Goal: Task Accomplishment & Management: Use online tool/utility

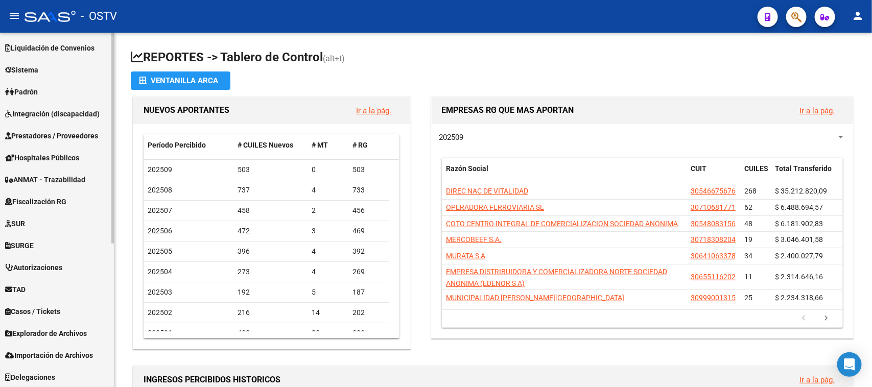
scroll to position [178, 0]
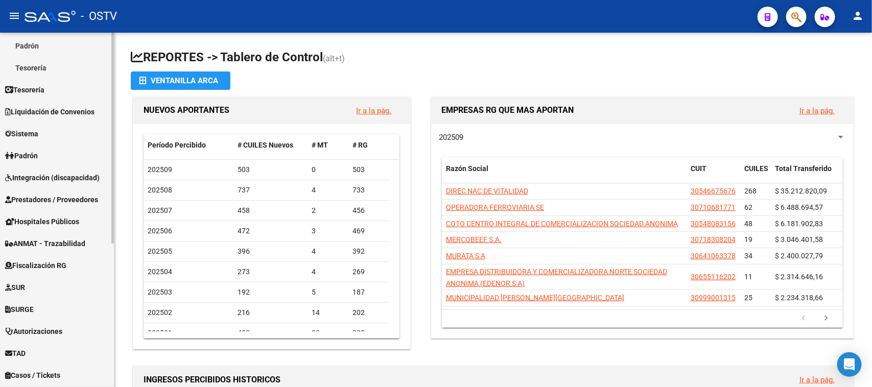
click at [75, 177] on span "Integración (discapacidad)" at bounding box center [52, 177] width 95 height 11
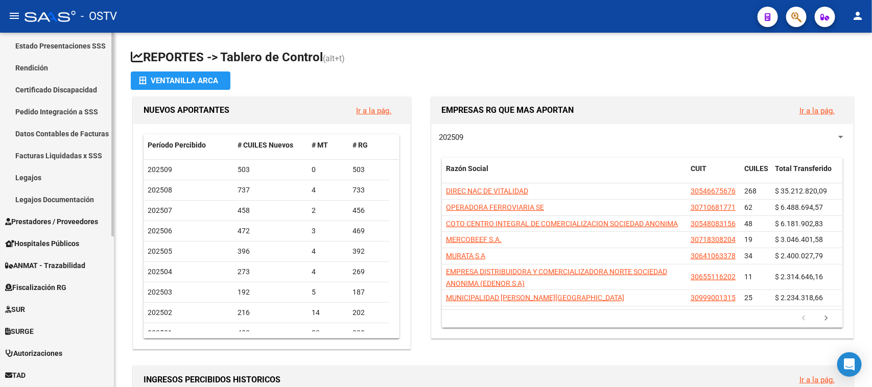
click at [73, 177] on link "Legajos" at bounding box center [57, 178] width 114 height 22
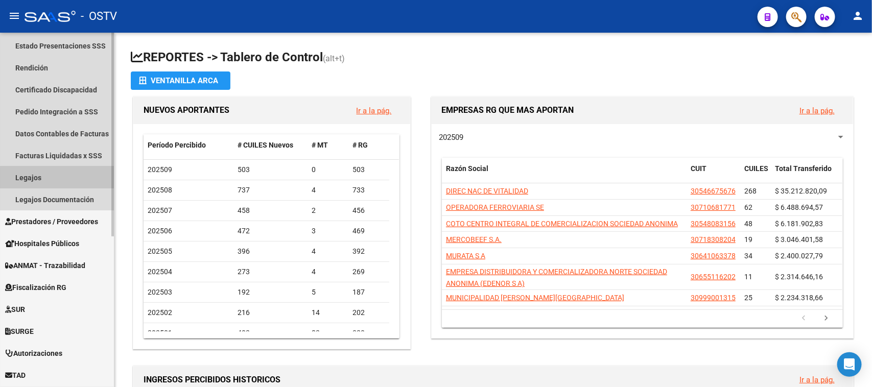
click at [73, 182] on link "Legajos" at bounding box center [57, 178] width 114 height 22
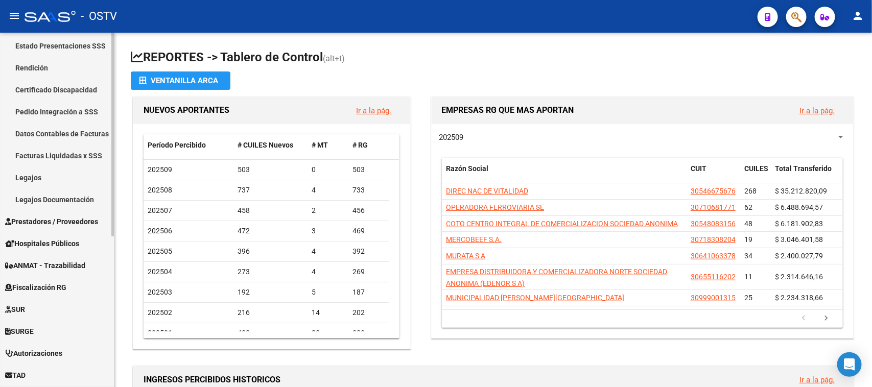
click at [25, 177] on link "Legajos" at bounding box center [57, 178] width 114 height 22
click at [78, 145] on link "Facturas Liquidadas x SSS" at bounding box center [57, 156] width 114 height 22
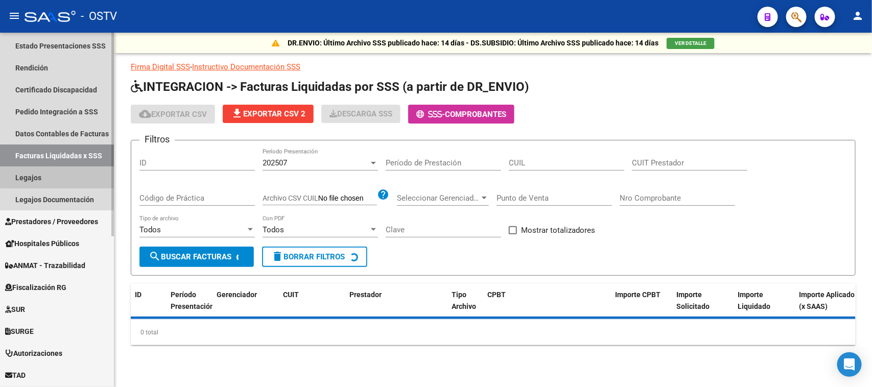
click at [66, 169] on link "Legajos" at bounding box center [57, 178] width 114 height 22
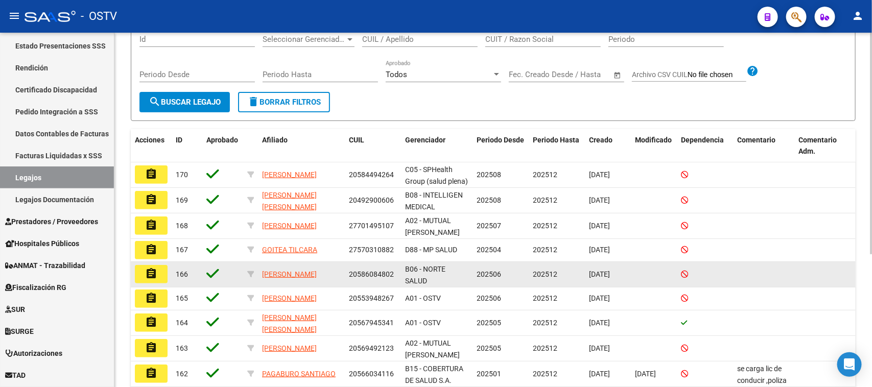
scroll to position [192, 0]
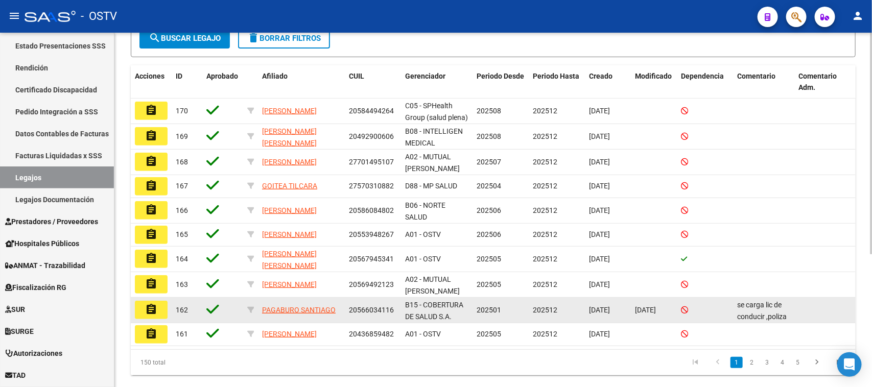
click at [157, 308] on button "assignment" at bounding box center [151, 310] width 33 height 18
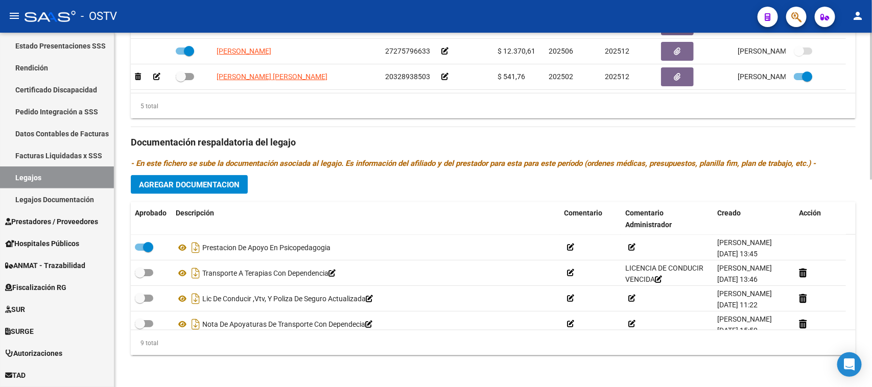
scroll to position [139, 0]
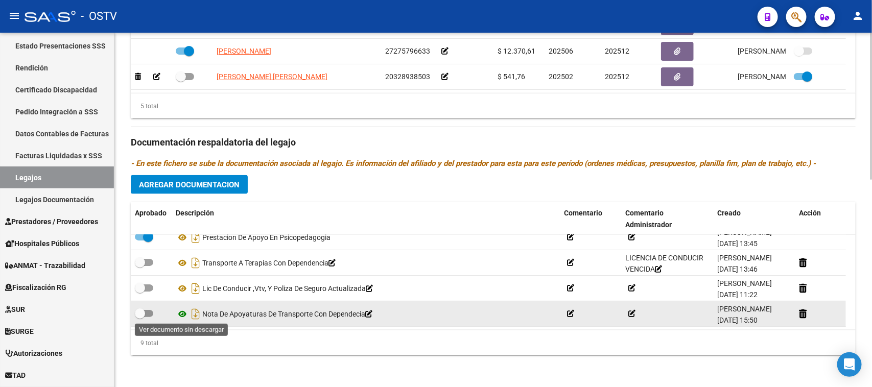
click at [182, 314] on icon at bounding box center [182, 314] width 13 height 12
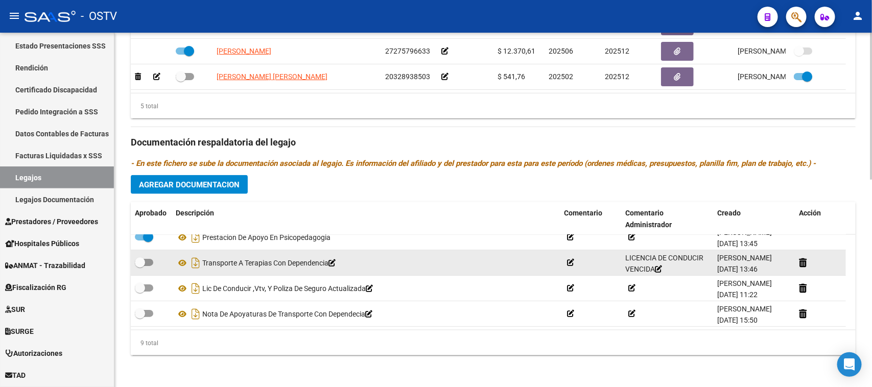
click at [140, 259] on span at bounding box center [140, 263] width 10 height 10
click at [140, 266] on input "checkbox" at bounding box center [140, 266] width 1 height 1
checkbox input "true"
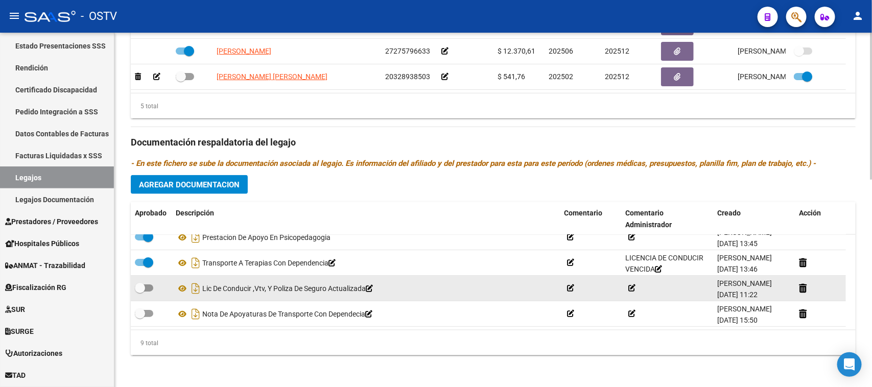
click at [142, 286] on span at bounding box center [140, 288] width 10 height 10
click at [140, 292] on input "checkbox" at bounding box center [140, 292] width 1 height 1
checkbox input "true"
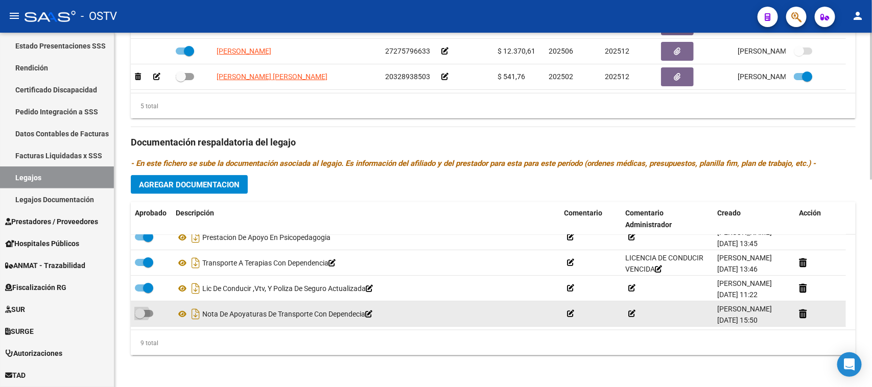
click at [140, 312] on span at bounding box center [140, 314] width 10 height 10
click at [140, 317] on input "checkbox" at bounding box center [140, 317] width 1 height 1
checkbox input "true"
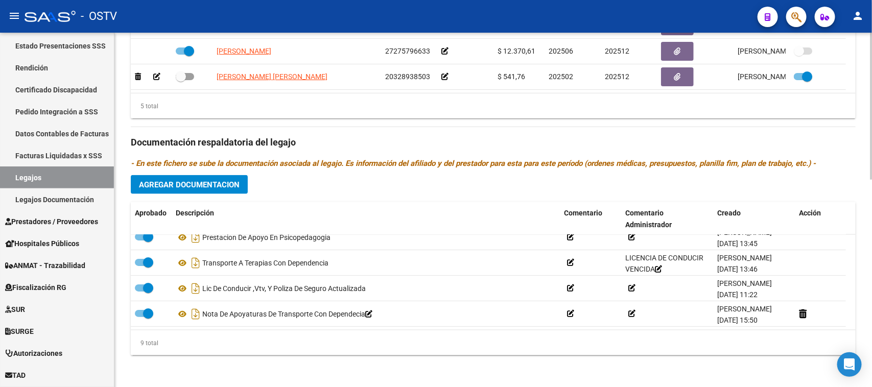
scroll to position [374, 0]
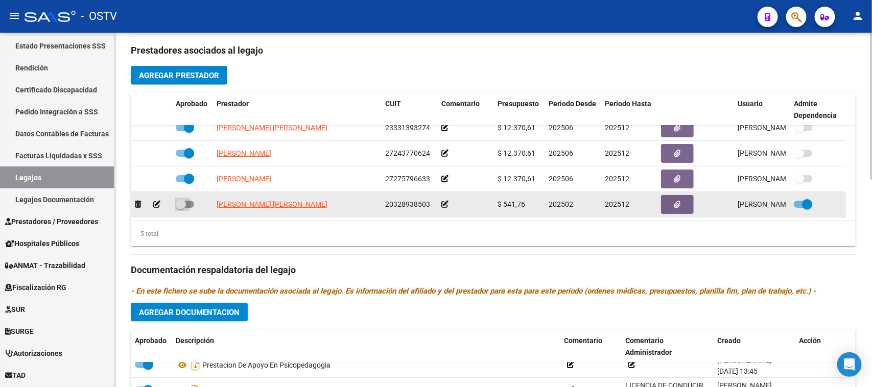
click at [179, 201] on span at bounding box center [181, 204] width 10 height 10
click at [180, 208] on input "checkbox" at bounding box center [180, 208] width 1 height 1
checkbox input "true"
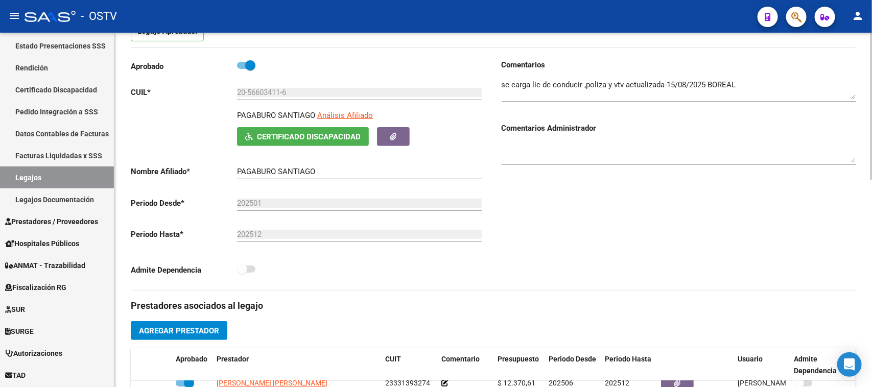
scroll to position [0, 0]
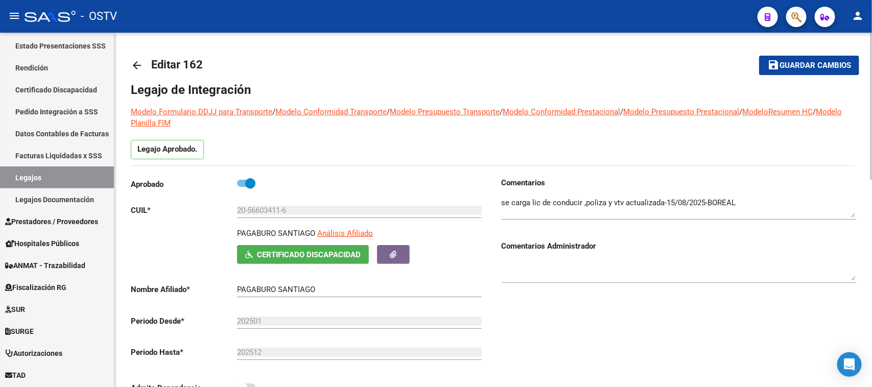
click at [814, 69] on span "Guardar cambios" at bounding box center [816, 65] width 72 height 9
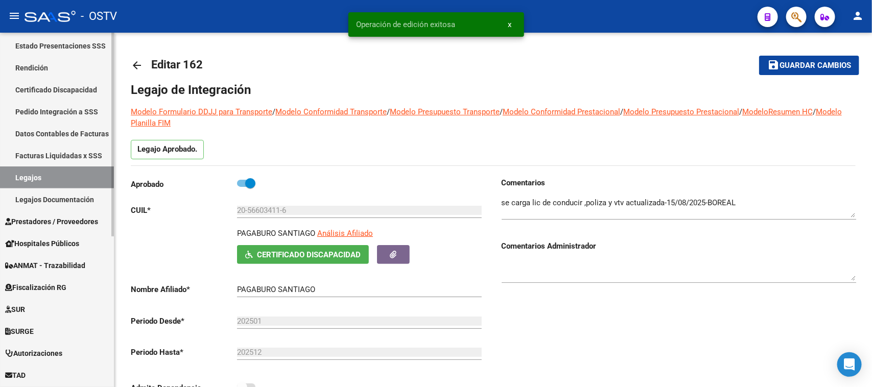
scroll to position [114, 0]
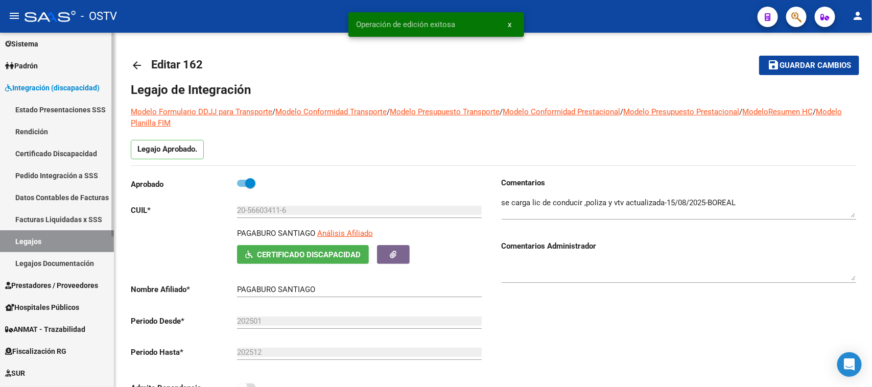
click at [70, 84] on span "Integración (discapacidad)" at bounding box center [52, 87] width 95 height 11
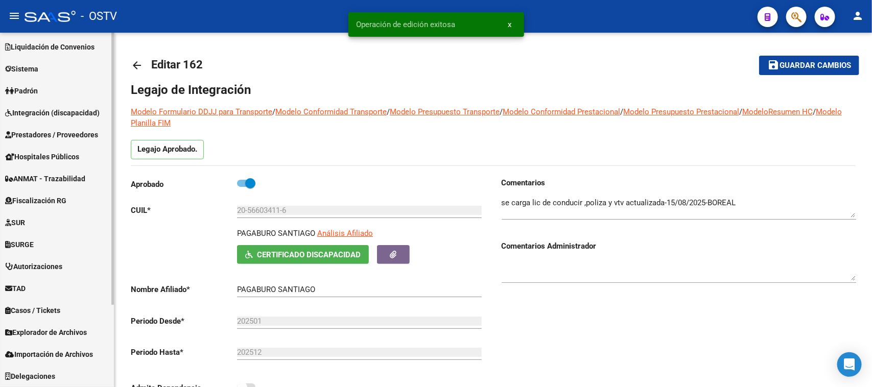
scroll to position [88, 0]
click at [68, 137] on span "Prestadores / Proveedores" at bounding box center [51, 135] width 93 height 11
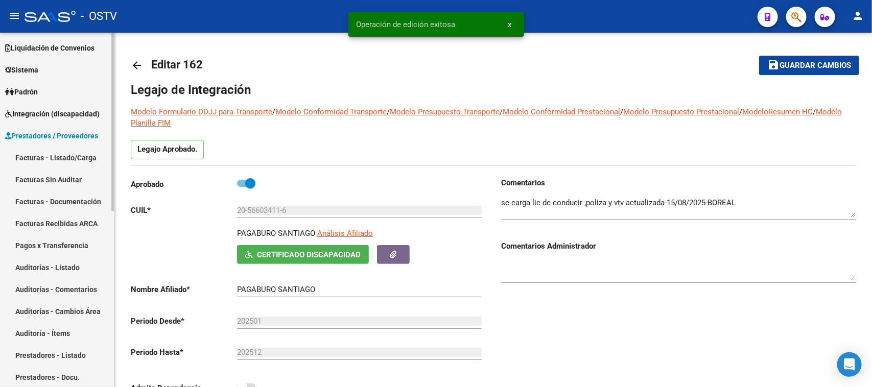
click at [83, 154] on link "Facturas - Listado/Carga" at bounding box center [57, 158] width 114 height 22
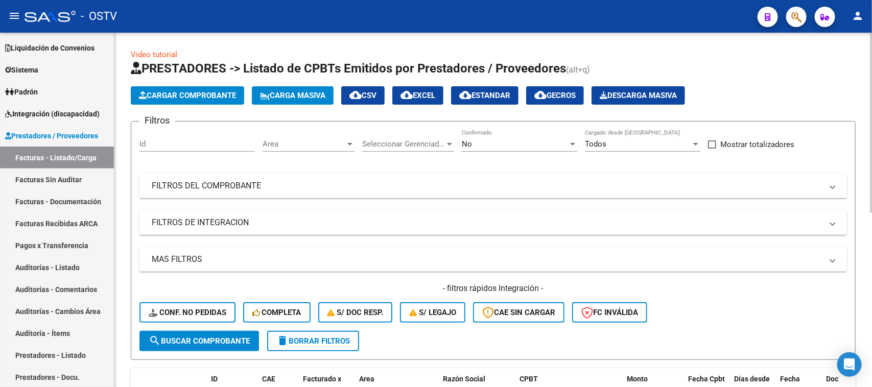
click at [309, 144] on span "Area" at bounding box center [304, 144] width 83 height 9
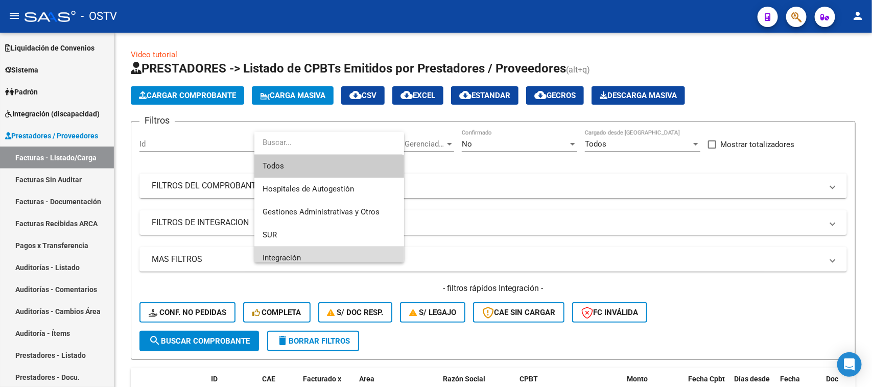
click at [310, 250] on span "Integración" at bounding box center [329, 258] width 133 height 23
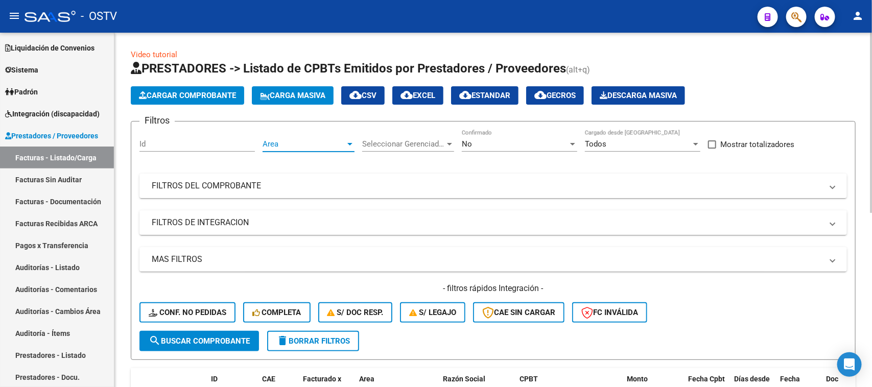
scroll to position [7, 0]
click at [498, 144] on div "No" at bounding box center [515, 144] width 106 height 9
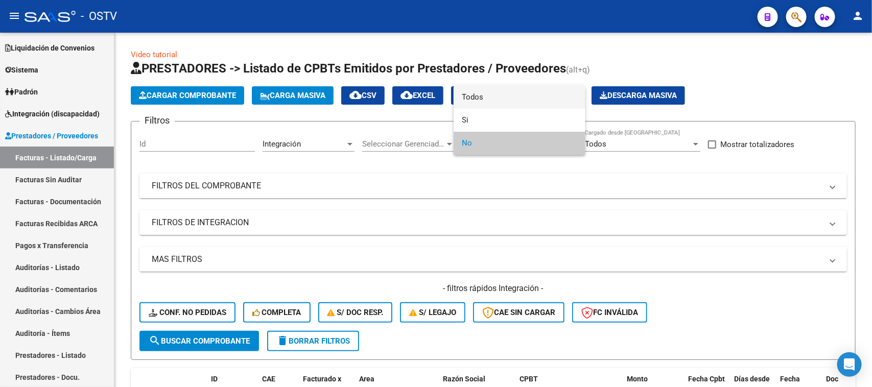
click at [501, 99] on span "Todos" at bounding box center [520, 97] width 116 height 23
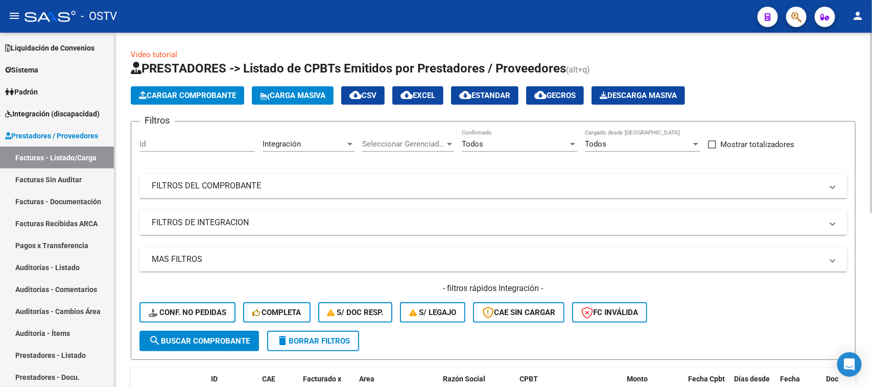
click at [307, 215] on mat-expansion-panel-header "FILTROS DE INTEGRACION" at bounding box center [494, 223] width 708 height 25
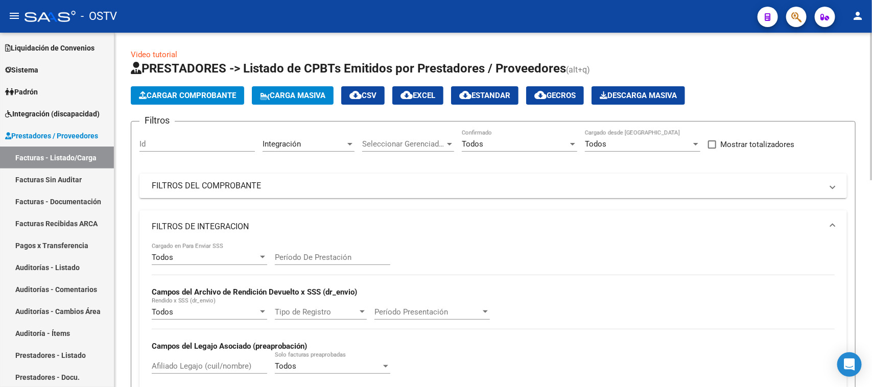
click at [197, 254] on div "Todos" at bounding box center [205, 257] width 106 height 9
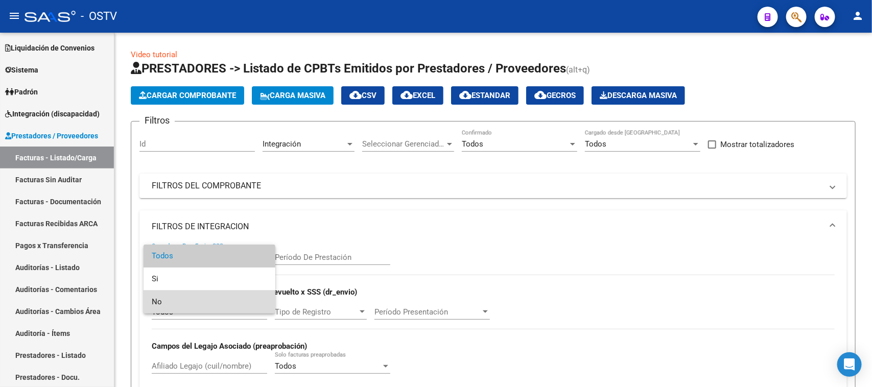
click at [203, 302] on span "No" at bounding box center [210, 302] width 116 height 23
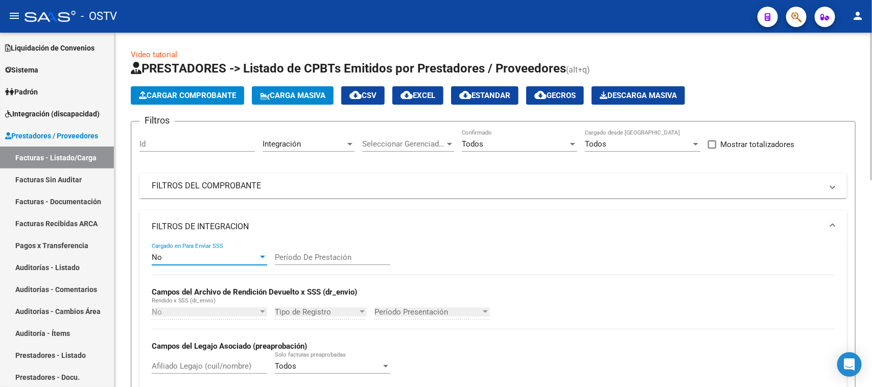
click at [238, 231] on mat-panel-title "FILTROS DE INTEGRACION" at bounding box center [487, 226] width 671 height 11
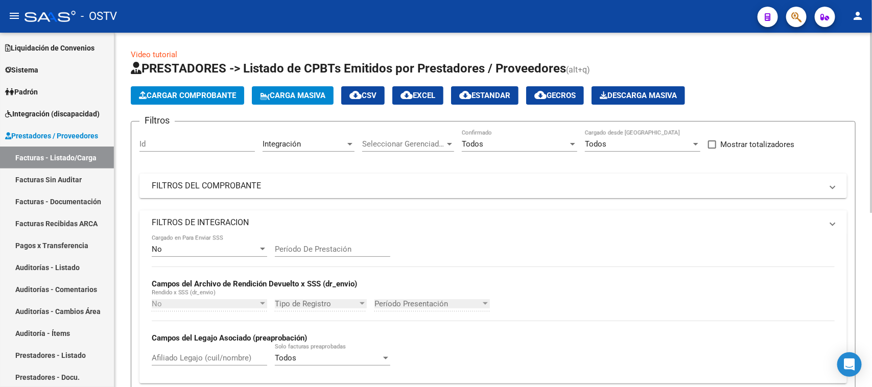
scroll to position [128, 0]
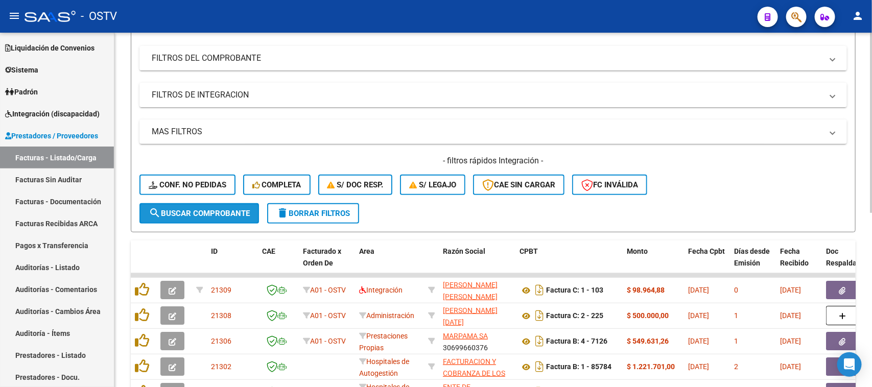
click at [223, 210] on span "search Buscar Comprobante" at bounding box center [199, 213] width 101 height 9
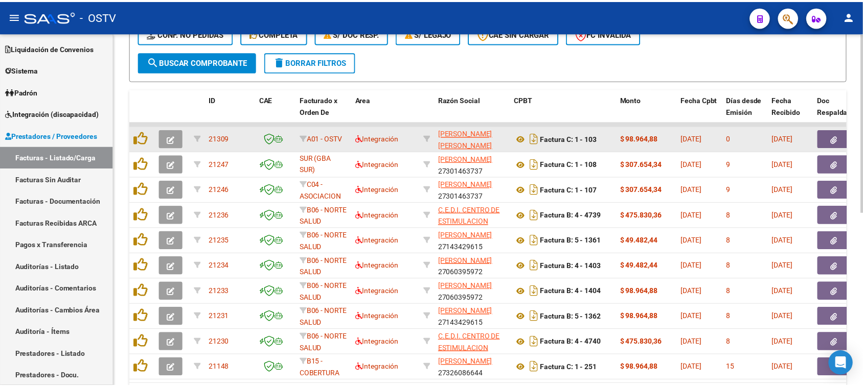
scroll to position [343, 0]
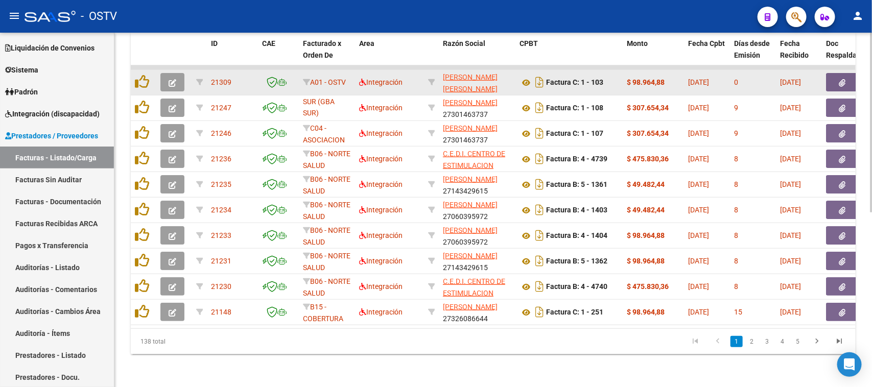
click at [174, 79] on icon "button" at bounding box center [173, 83] width 8 height 8
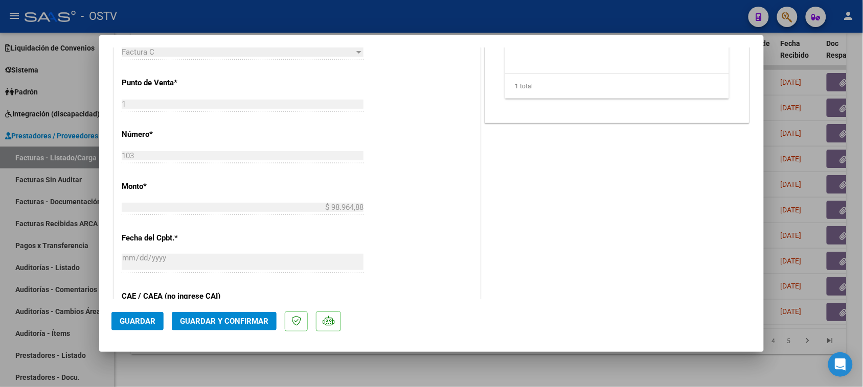
scroll to position [319, 0]
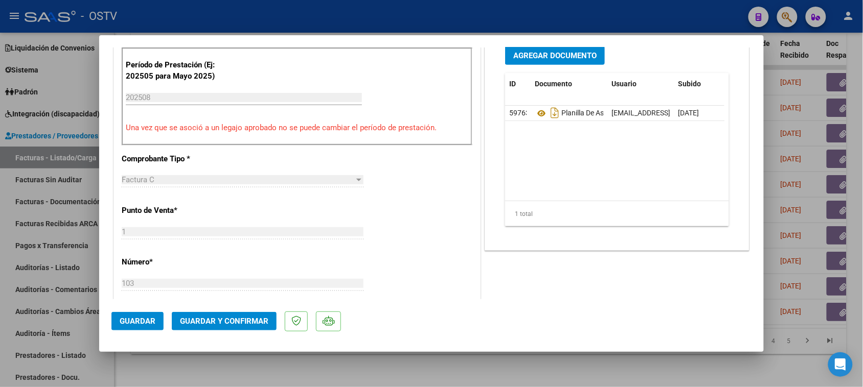
click at [389, 18] on div at bounding box center [431, 193] width 863 height 387
type input "$ 0,00"
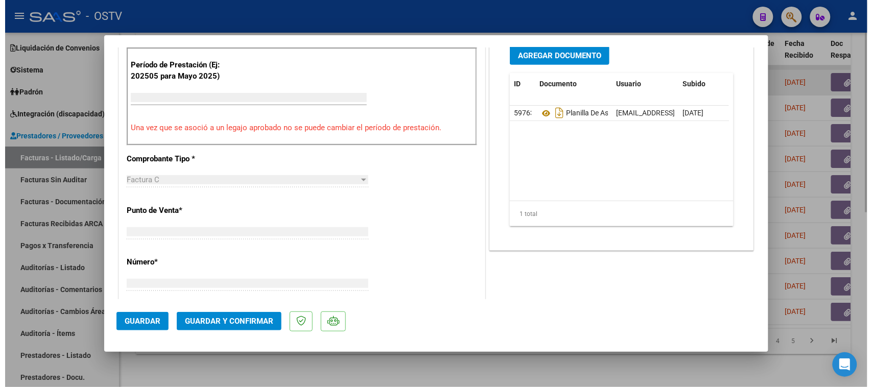
scroll to position [312, 0]
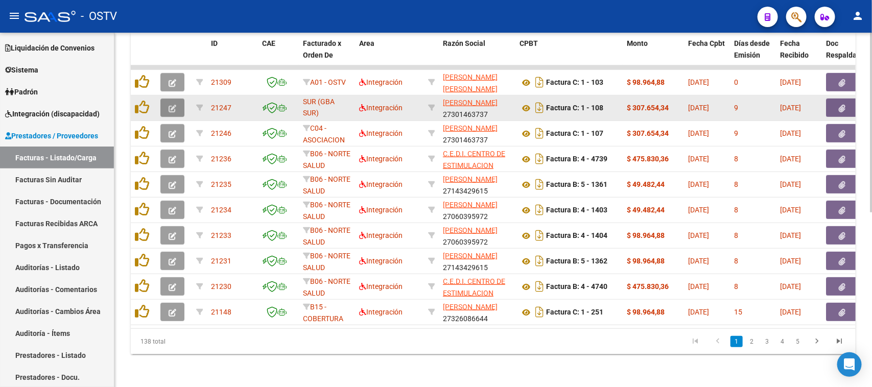
click at [170, 105] on icon "button" at bounding box center [173, 109] width 8 height 8
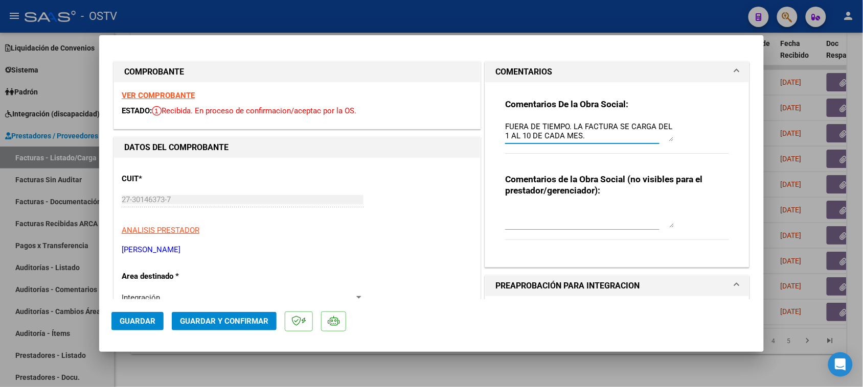
drag, startPoint x: 499, startPoint y: 124, endPoint x: 584, endPoint y: 135, distance: 85.7
click at [584, 135] on textarea "FUERA DE TIEMPO. LA FACTURA SE CARGA DEL 1 AL 10 DE CADA MES." at bounding box center [589, 131] width 169 height 20
click at [359, 21] on div at bounding box center [431, 193] width 863 height 387
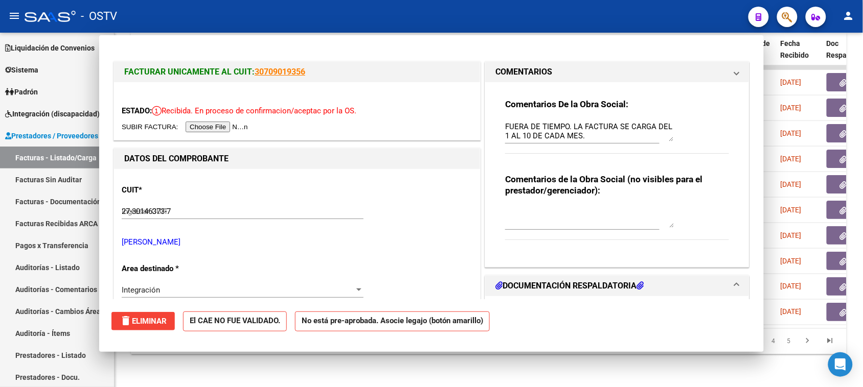
type input "$ 0,00"
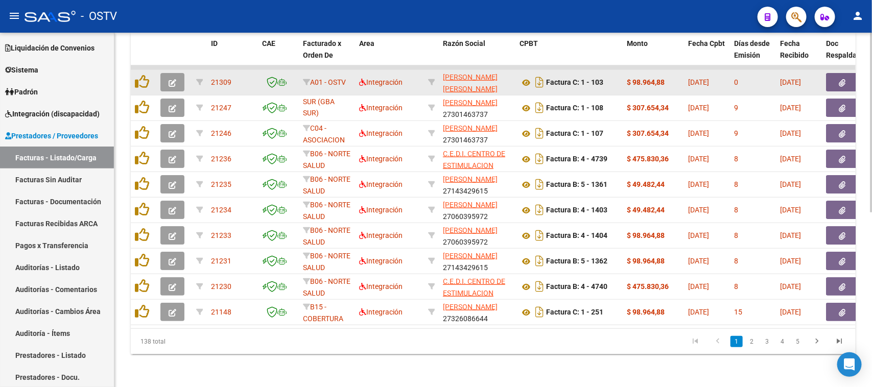
click at [174, 79] on icon "button" at bounding box center [173, 83] width 8 height 8
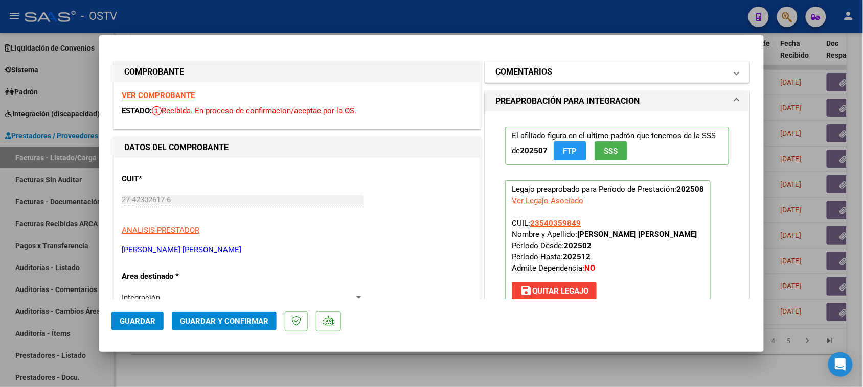
click at [579, 73] on mat-panel-title "COMENTARIOS" at bounding box center [610, 72] width 231 height 12
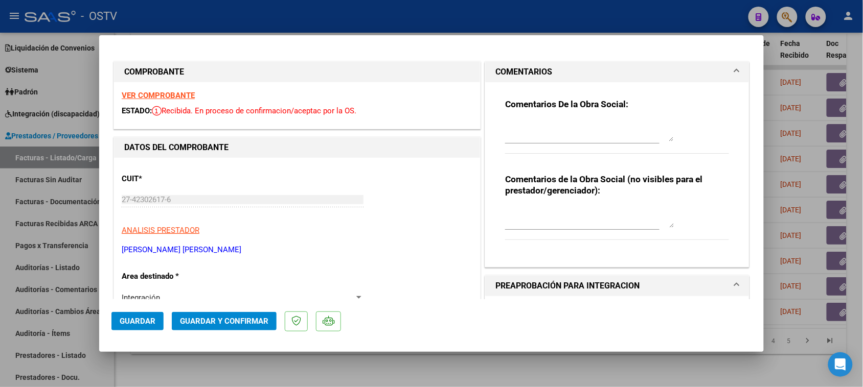
click at [532, 125] on textarea at bounding box center [589, 131] width 169 height 20
paste textarea "FUERA DE TIEMPO. LA FACTURA SE CARGA DEL 1 AL 10 DE CADA MES."
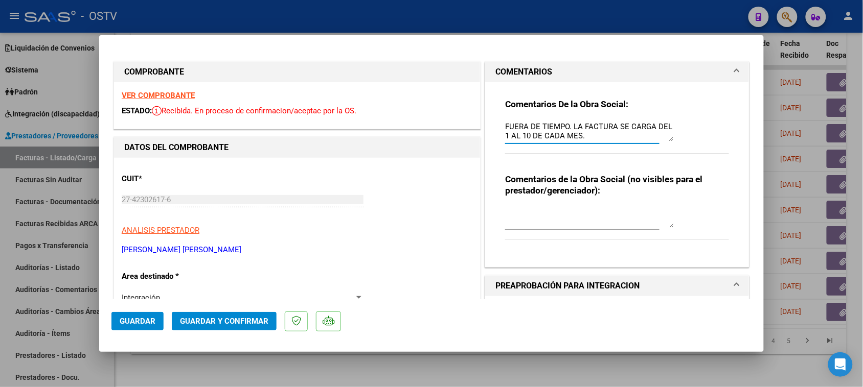
type textarea "FUERA DE TIEMPO. LA FACTURA SE CARGA DEL 1 AL 10 DE CADA MES."
click at [124, 328] on button "Guardar" at bounding box center [137, 321] width 52 height 18
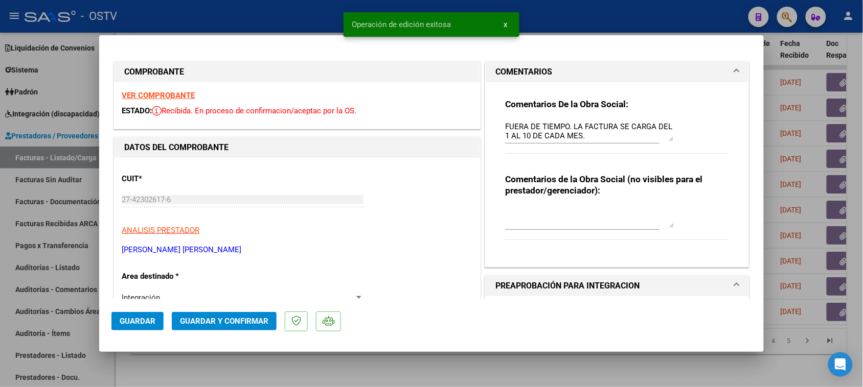
click at [217, 15] on div at bounding box center [431, 193] width 863 height 387
type input "$ 0,00"
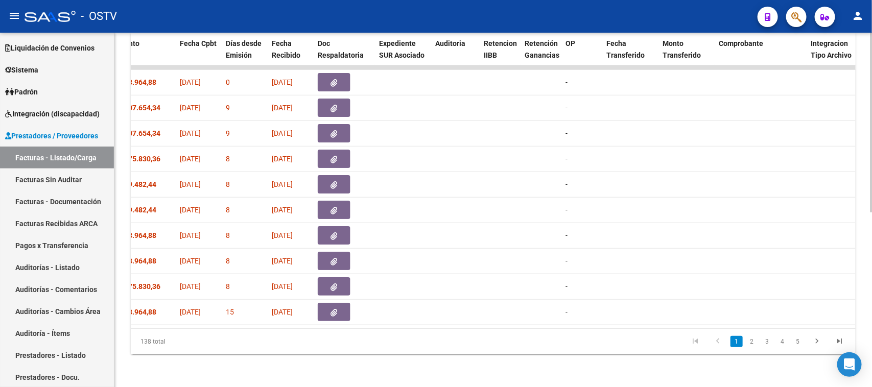
scroll to position [0, 0]
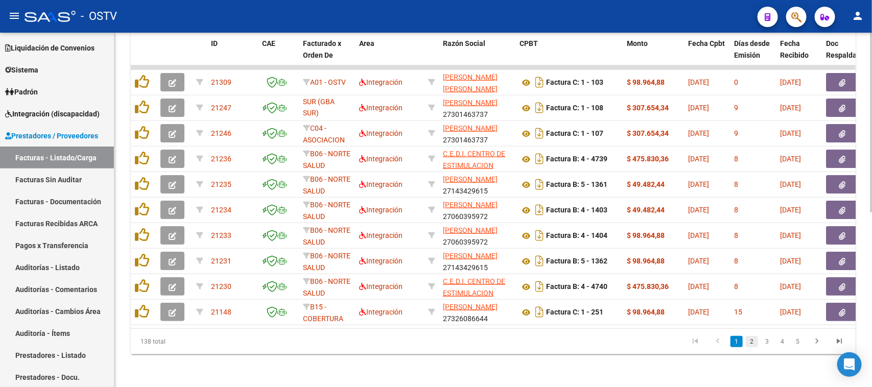
click at [757, 345] on link "2" at bounding box center [752, 341] width 12 height 11
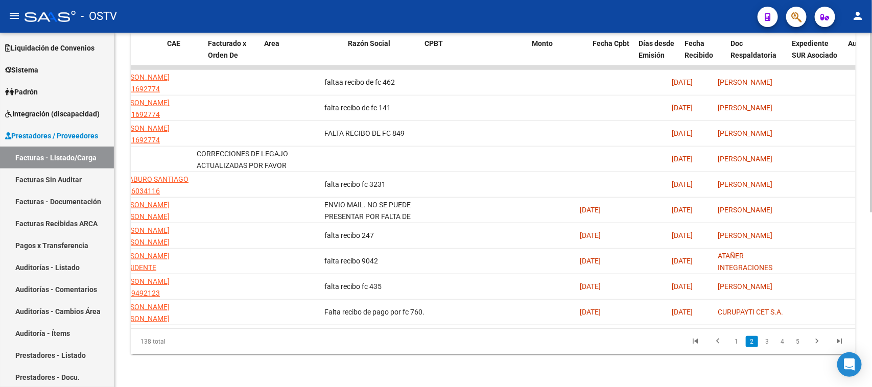
scroll to position [0, 95]
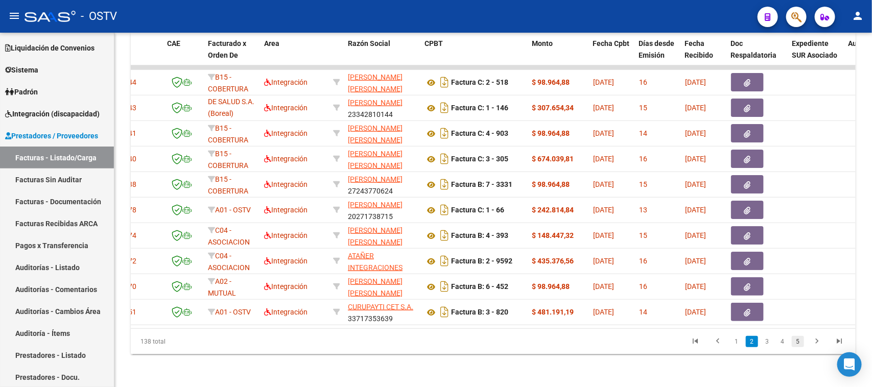
click at [802, 348] on link "5" at bounding box center [798, 341] width 12 height 11
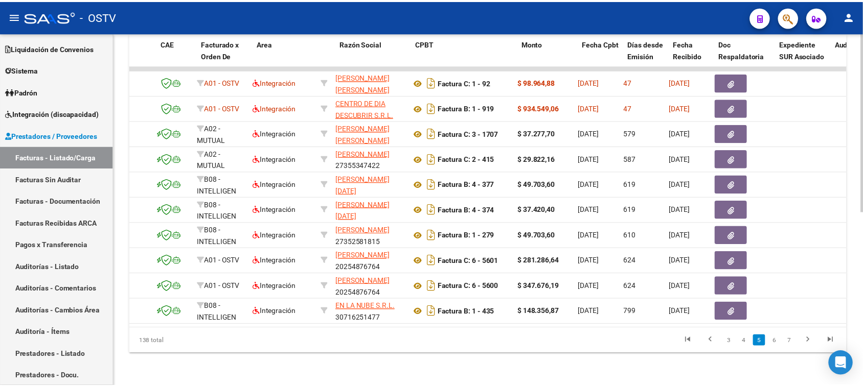
scroll to position [0, 0]
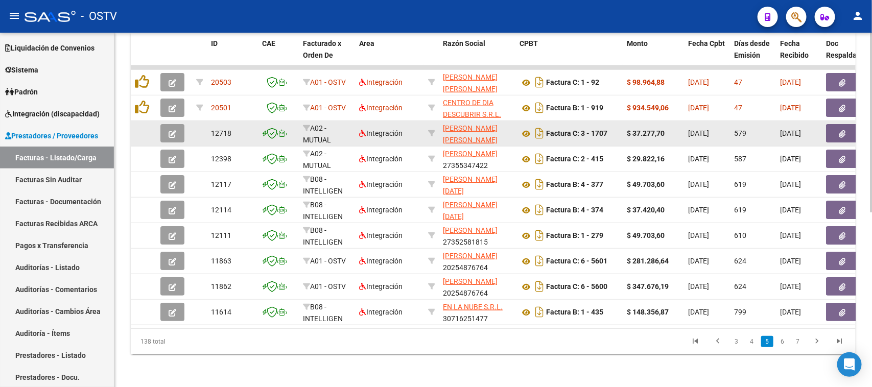
click at [177, 126] on button "button" at bounding box center [172, 133] width 24 height 18
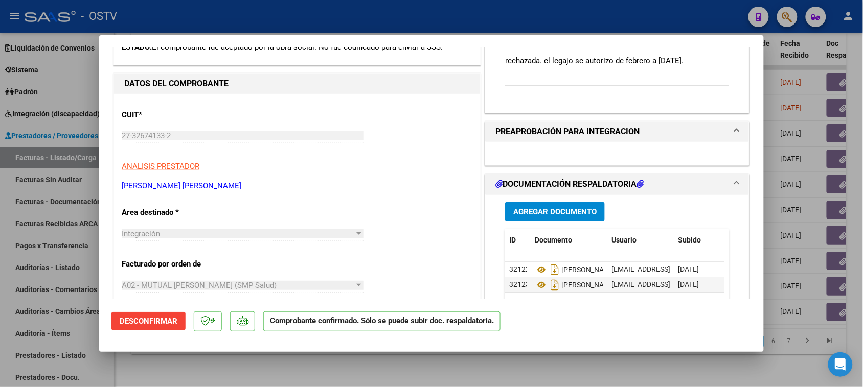
scroll to position [192, 0]
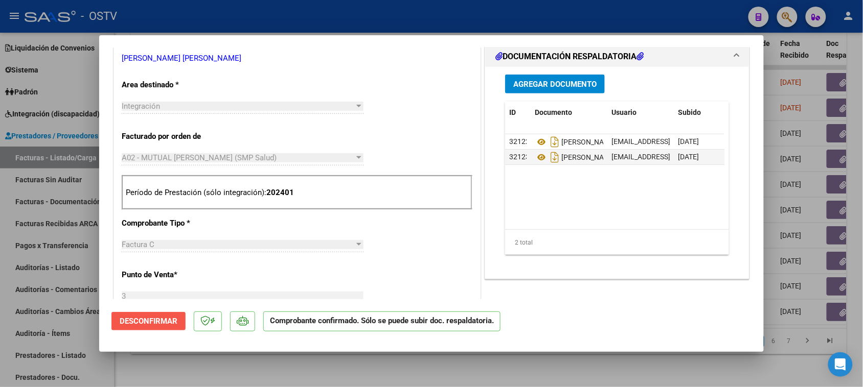
click at [161, 322] on span "Desconfirmar" at bounding box center [149, 321] width 58 height 9
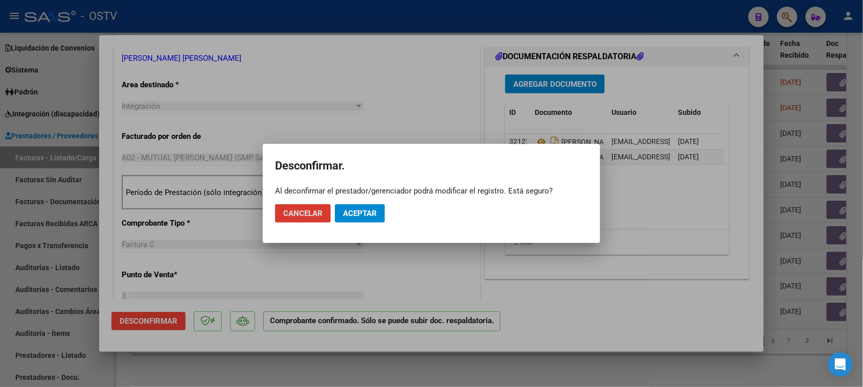
click at [357, 211] on span "Aceptar" at bounding box center [360, 213] width 34 height 9
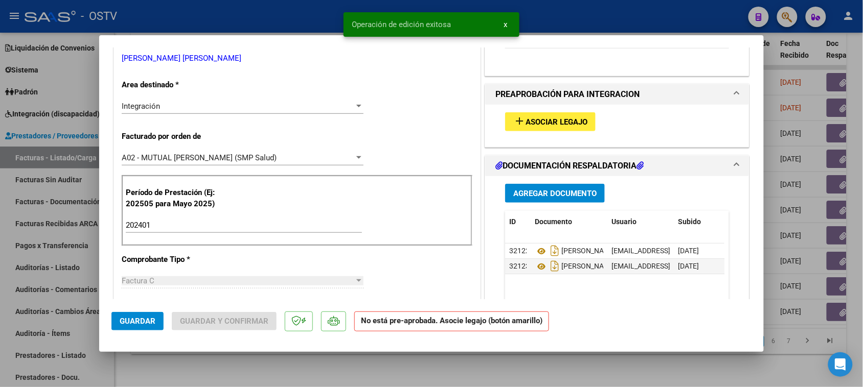
click at [241, 109] on div "Integración" at bounding box center [238, 106] width 233 height 9
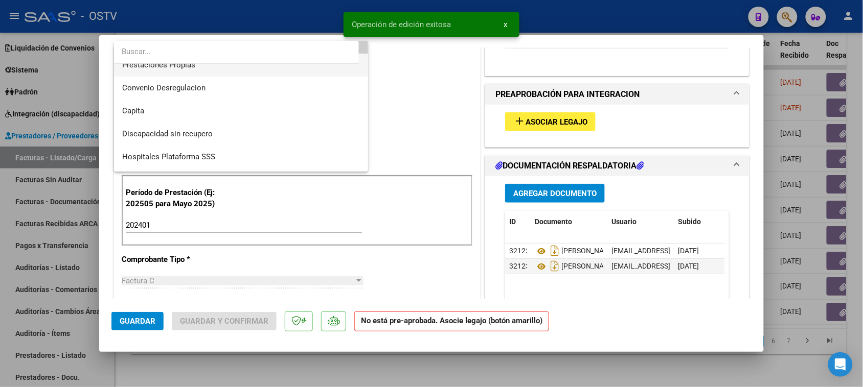
scroll to position [122, 0]
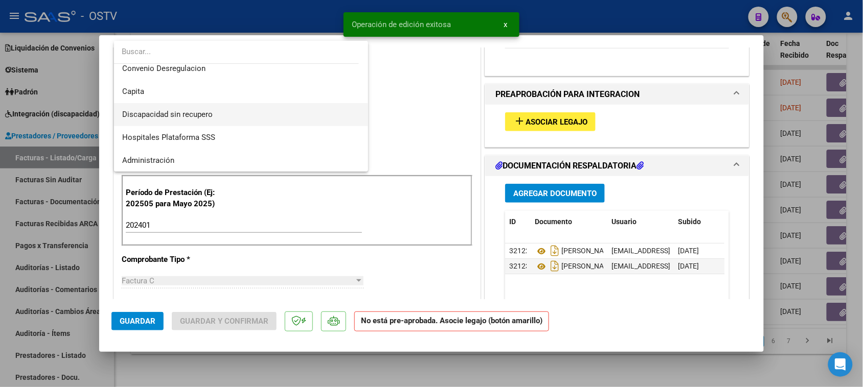
click at [229, 111] on span "Discapacidad sin recupero" at bounding box center [241, 114] width 238 height 23
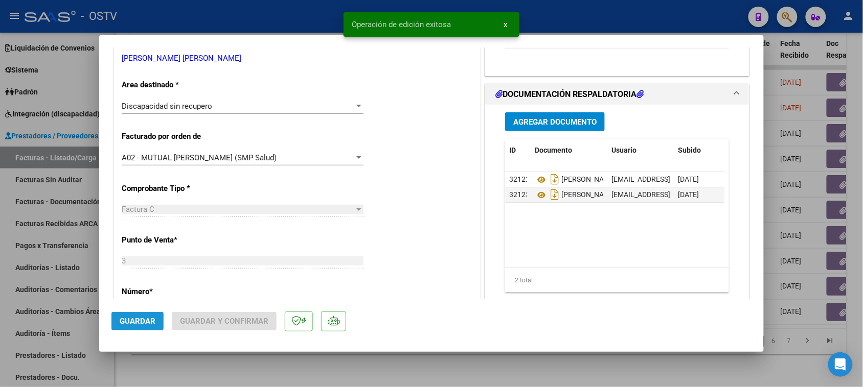
click at [142, 324] on span "Guardar" at bounding box center [138, 321] width 36 height 9
click at [231, 323] on span "Guardar y Confirmar" at bounding box center [224, 321] width 88 height 9
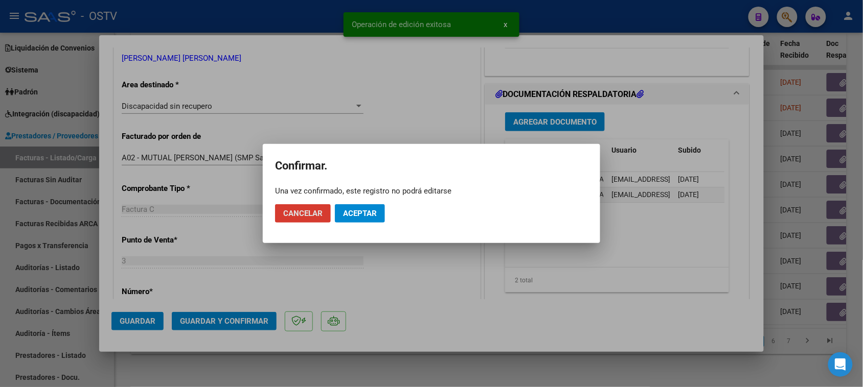
click at [353, 210] on span "Aceptar" at bounding box center [360, 213] width 34 height 9
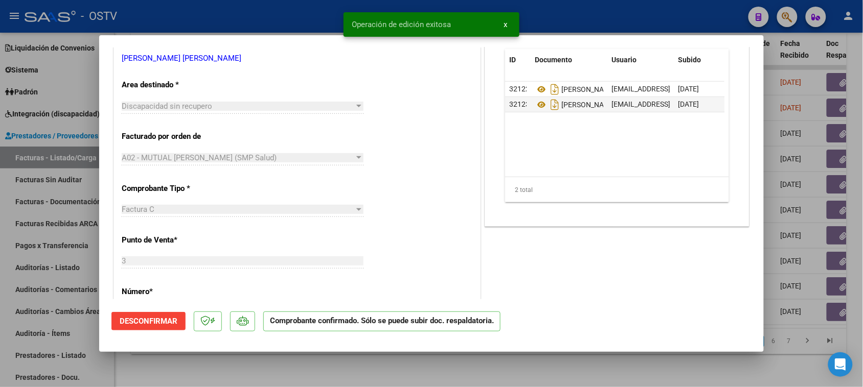
click at [301, 18] on div at bounding box center [431, 193] width 863 height 387
type input "$ 0,00"
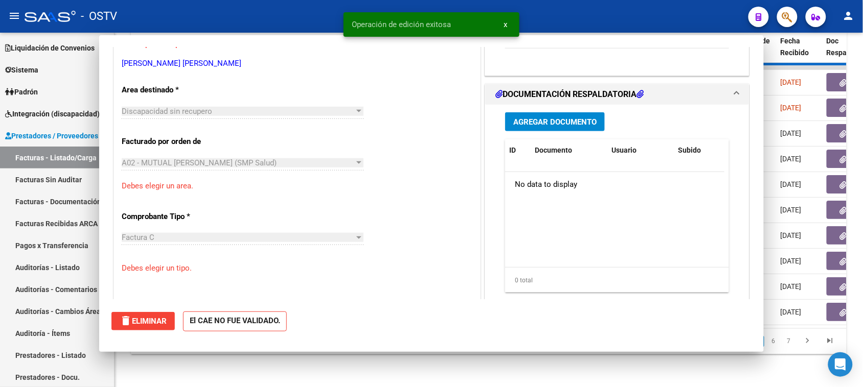
scroll to position [197, 0]
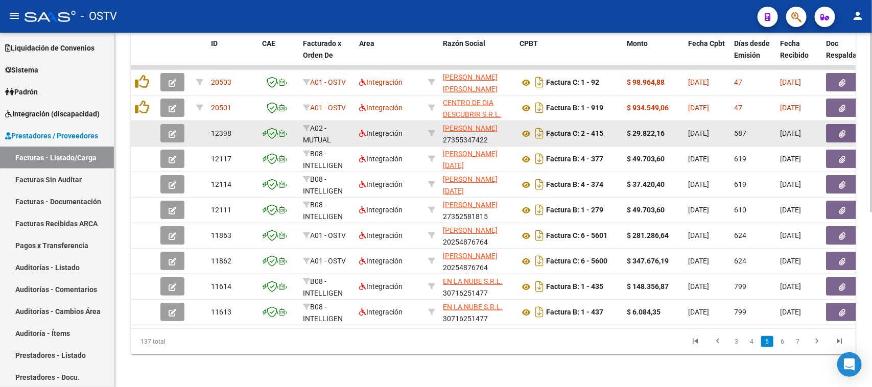
click at [174, 130] on icon "button" at bounding box center [173, 134] width 8 height 8
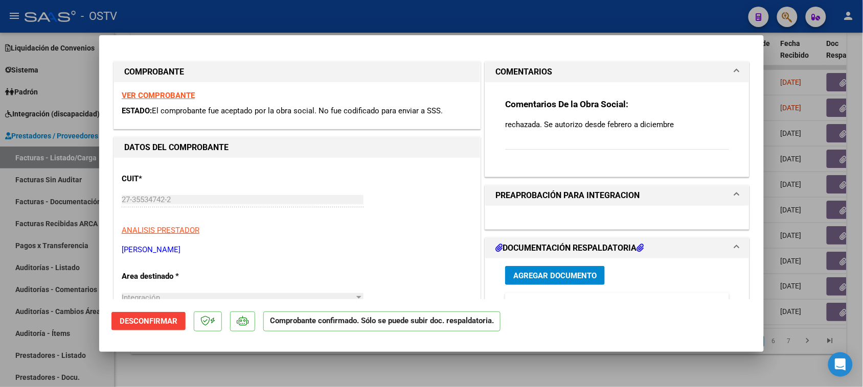
scroll to position [64, 0]
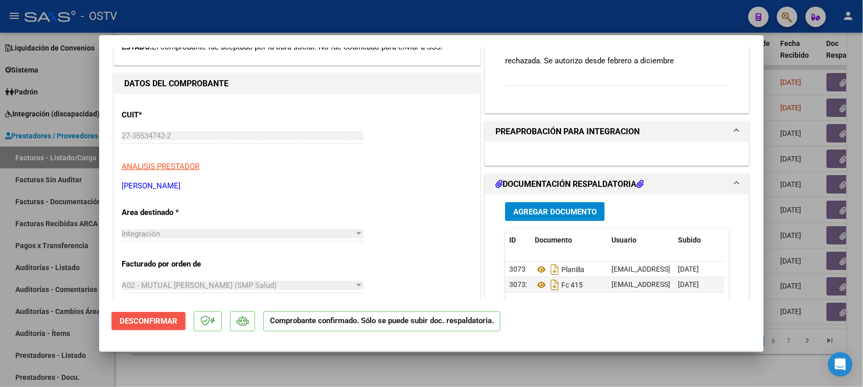
click at [171, 320] on span "Desconfirmar" at bounding box center [149, 321] width 58 height 9
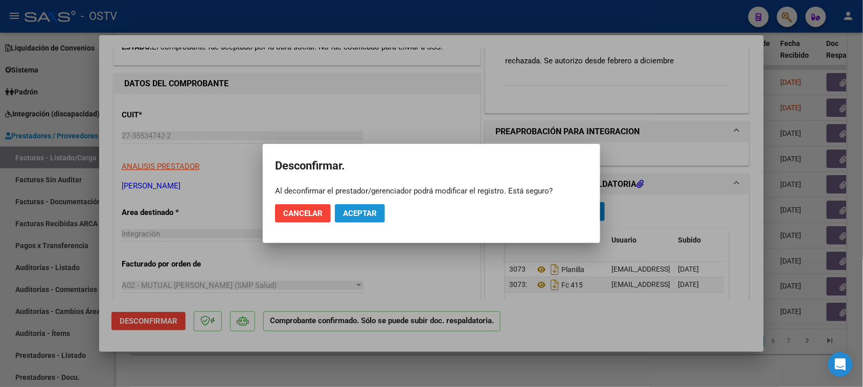
click at [377, 210] on button "Aceptar" at bounding box center [360, 213] width 50 height 18
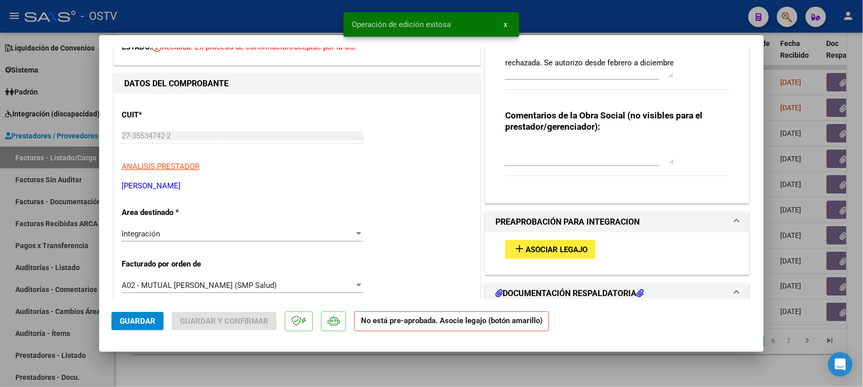
click at [198, 234] on div "Integración" at bounding box center [238, 233] width 233 height 9
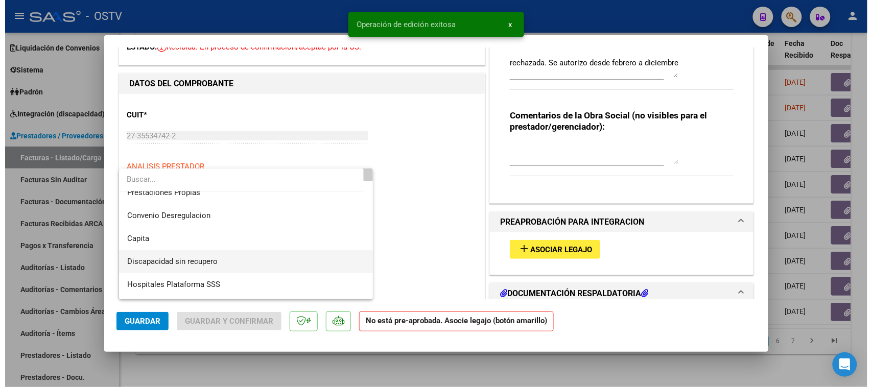
scroll to position [122, 0]
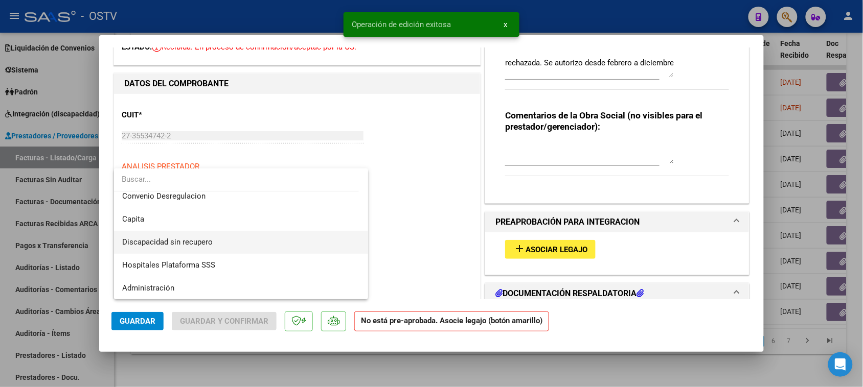
click at [209, 234] on span "Discapacidad sin recupero" at bounding box center [241, 242] width 238 height 23
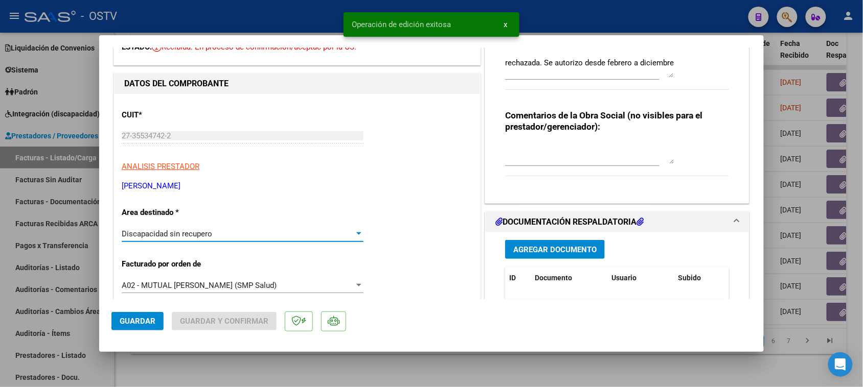
click at [149, 325] on span "Guardar" at bounding box center [138, 321] width 36 height 9
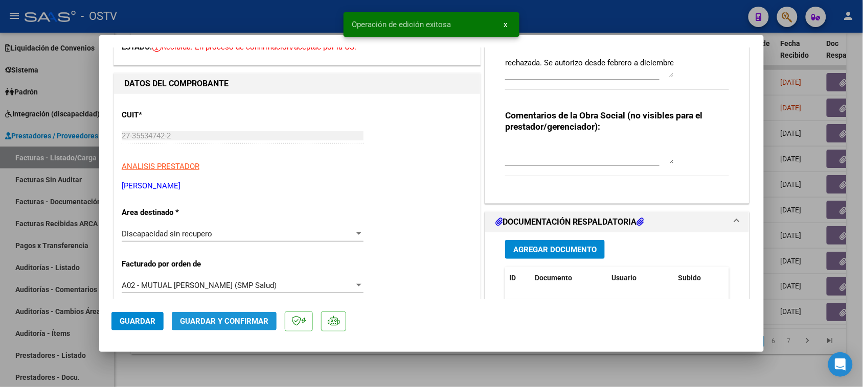
click at [243, 320] on span "Guardar y Confirmar" at bounding box center [224, 321] width 88 height 9
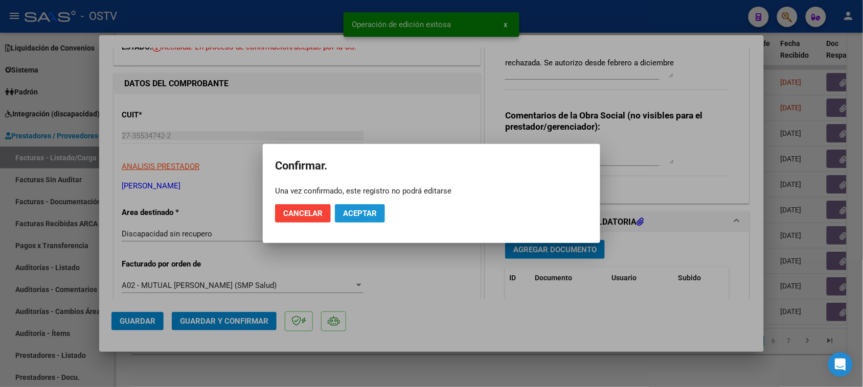
click at [352, 215] on span "Aceptar" at bounding box center [360, 213] width 34 height 9
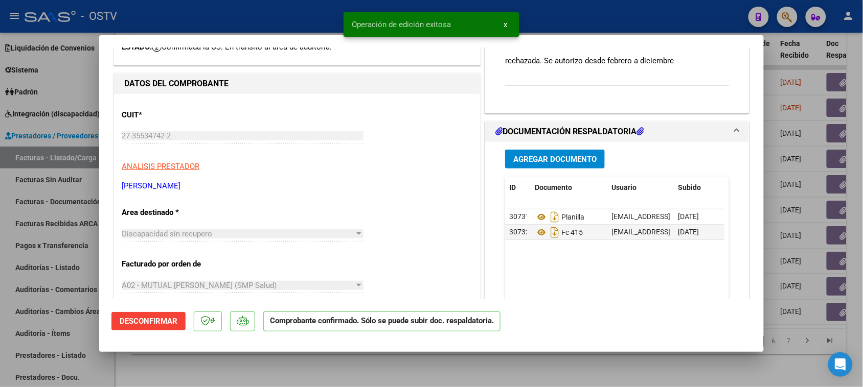
click at [262, 21] on div at bounding box center [431, 193] width 863 height 387
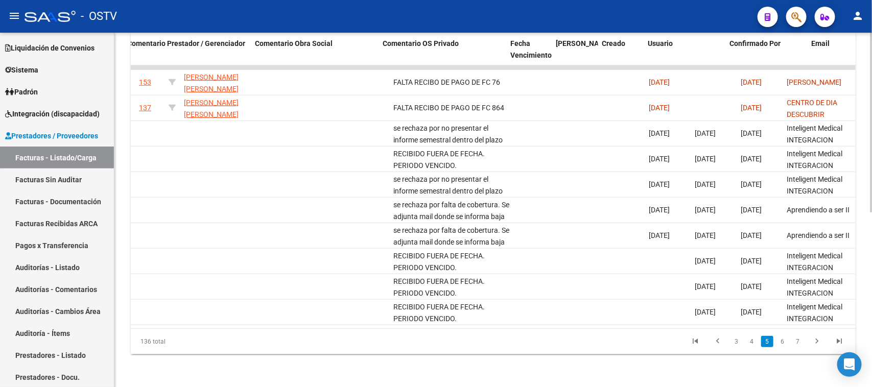
scroll to position [0, 1654]
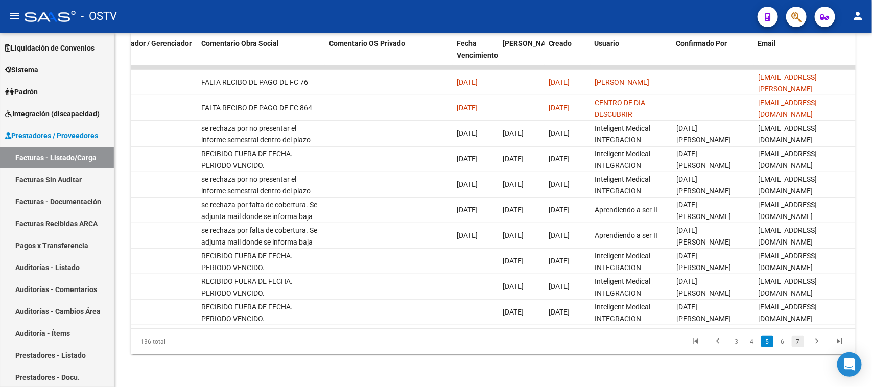
click at [801, 341] on link "7" at bounding box center [798, 341] width 12 height 11
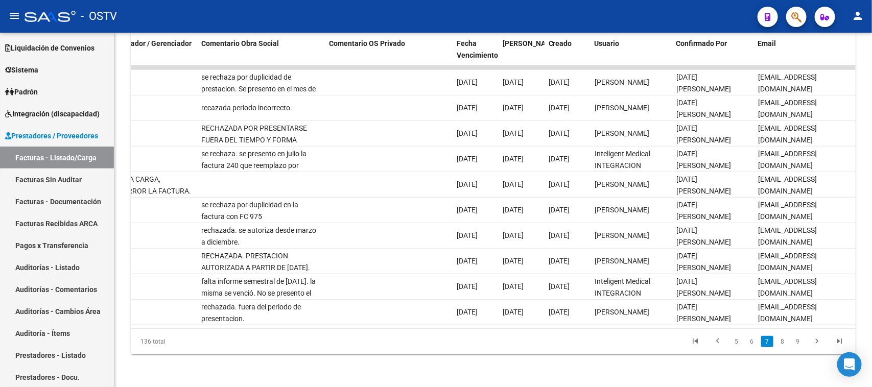
click at [801, 346] on link "9" at bounding box center [798, 341] width 12 height 11
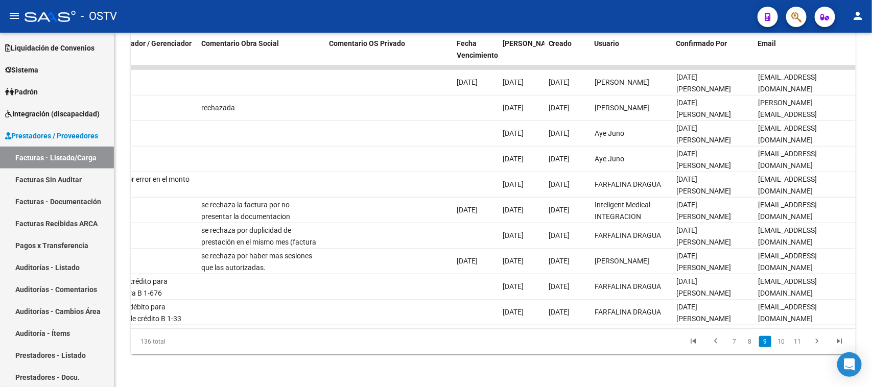
click at [801, 346] on link "11" at bounding box center [797, 341] width 13 height 11
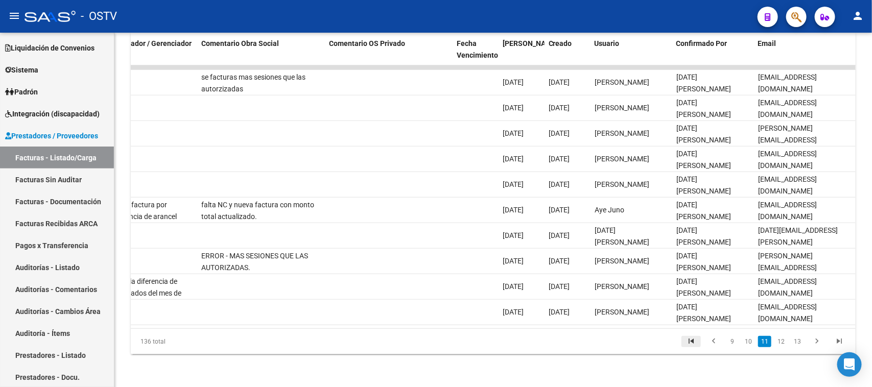
click at [689, 343] on icon "go to first page" at bounding box center [691, 343] width 13 height 12
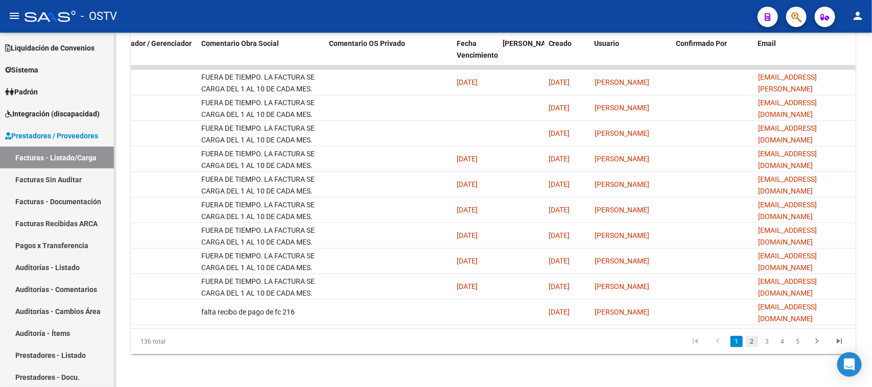
click at [752, 343] on link "2" at bounding box center [752, 341] width 12 height 11
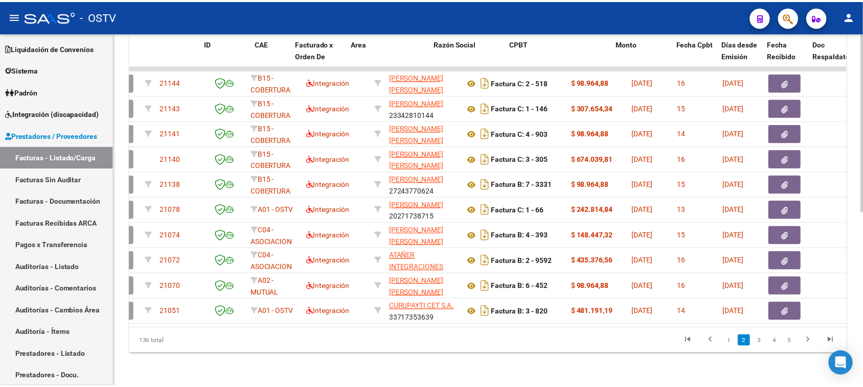
scroll to position [0, 0]
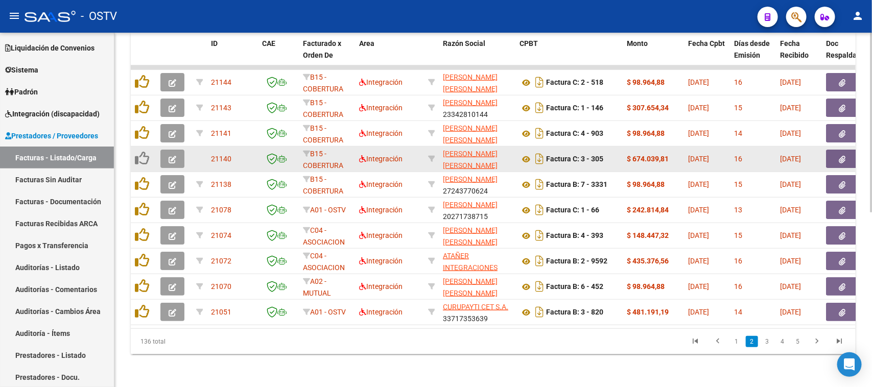
click at [169, 156] on icon "button" at bounding box center [173, 160] width 8 height 8
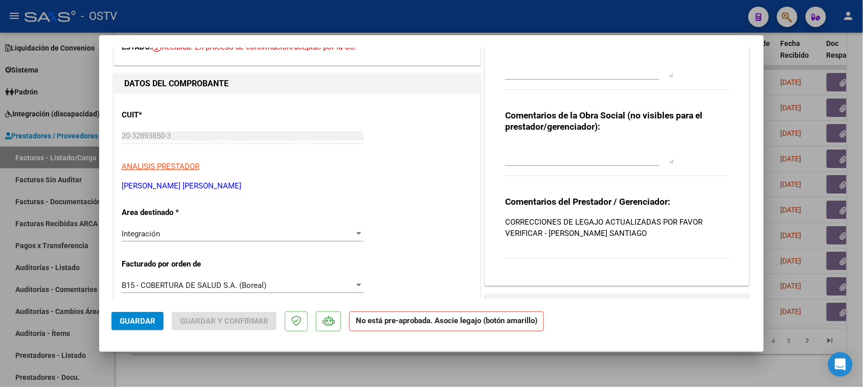
scroll to position [192, 0]
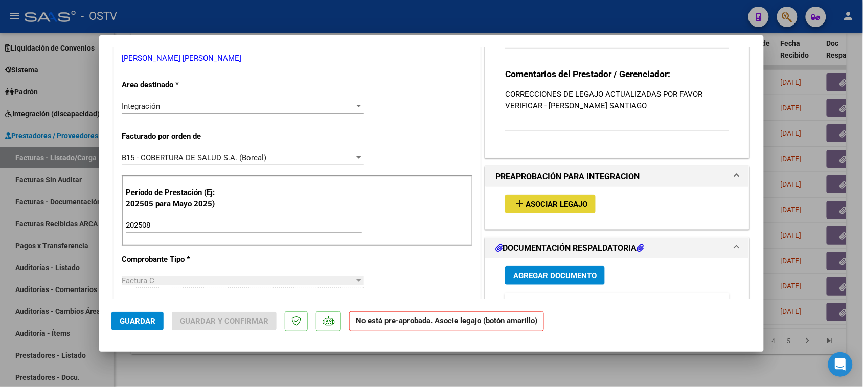
click at [535, 203] on span "Asociar Legajo" at bounding box center [556, 204] width 62 height 9
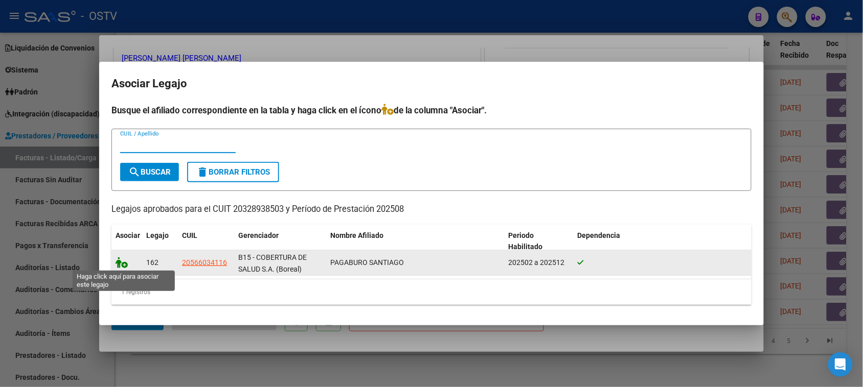
click at [122, 264] on icon at bounding box center [122, 262] width 12 height 11
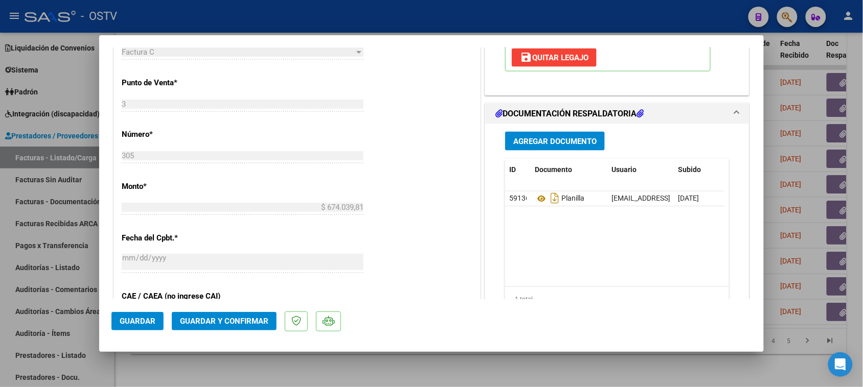
scroll to position [319, 0]
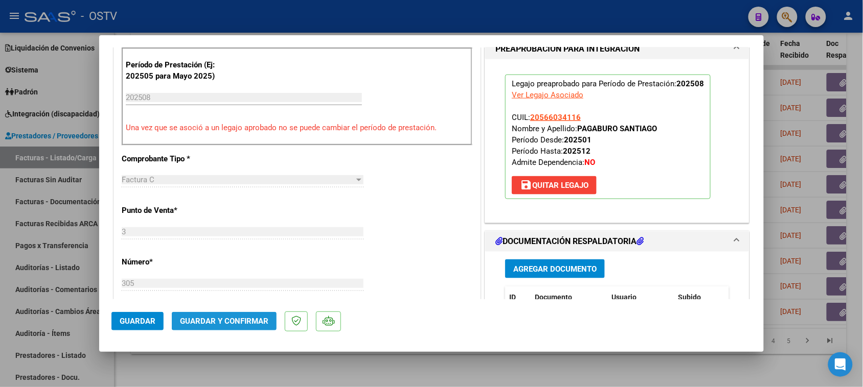
click at [251, 316] on button "Guardar y Confirmar" at bounding box center [224, 321] width 105 height 18
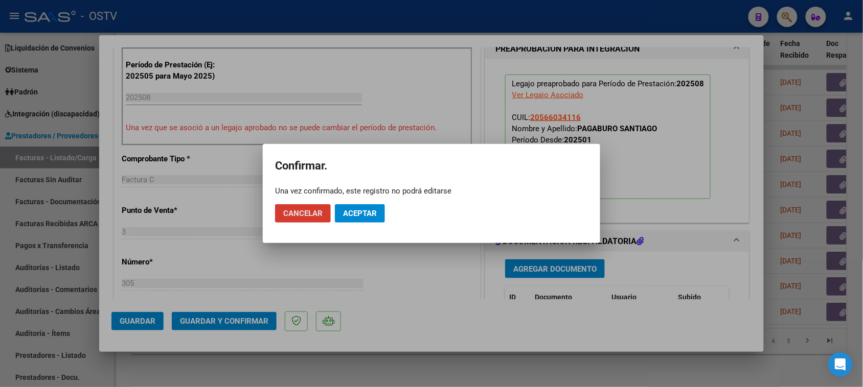
click at [346, 212] on span "Aceptar" at bounding box center [360, 213] width 34 height 9
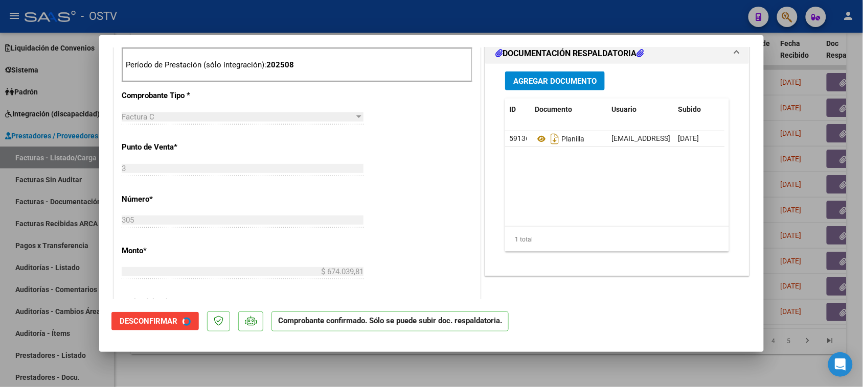
click at [312, 16] on div at bounding box center [431, 193] width 863 height 387
type input "$ 0,00"
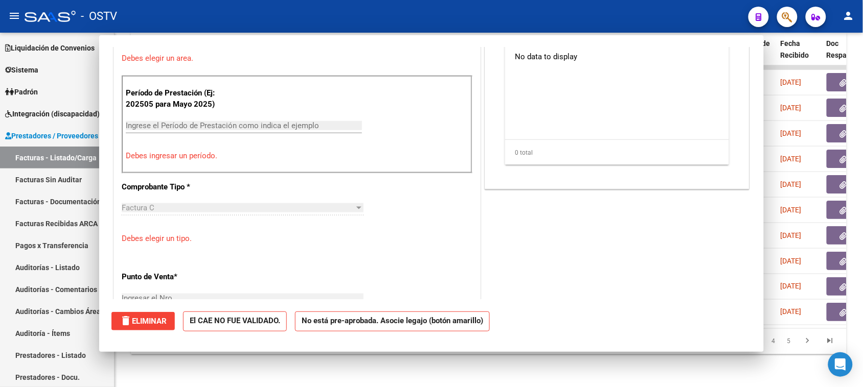
scroll to position [0, 0]
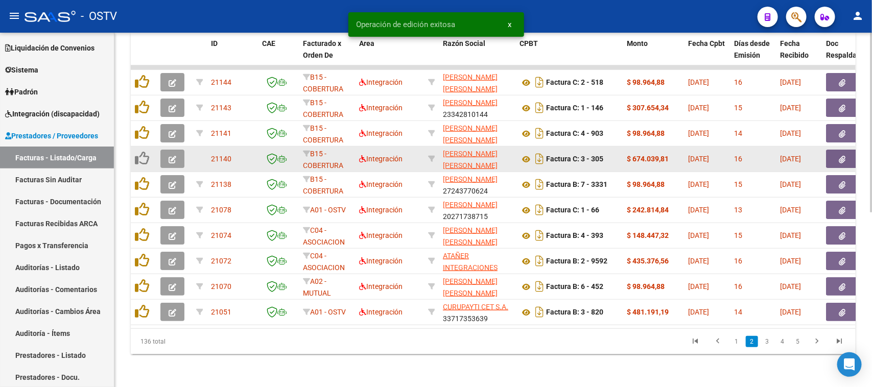
click at [169, 156] on icon "button" at bounding box center [173, 160] width 8 height 8
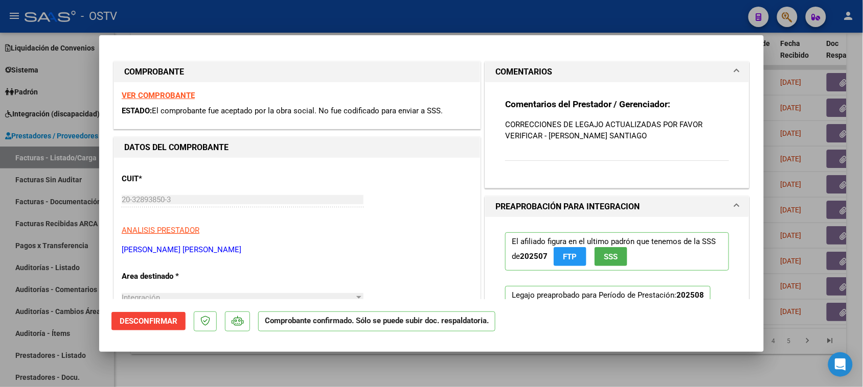
click at [320, 9] on div at bounding box center [431, 193] width 863 height 387
type input "$ 0,00"
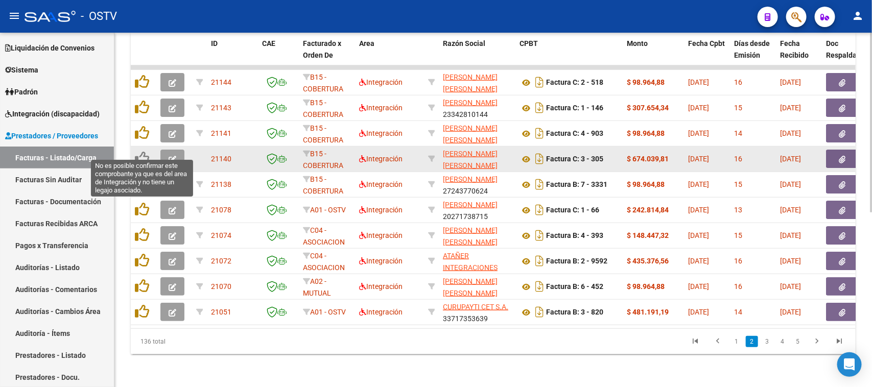
click at [143, 151] on icon at bounding box center [142, 158] width 14 height 14
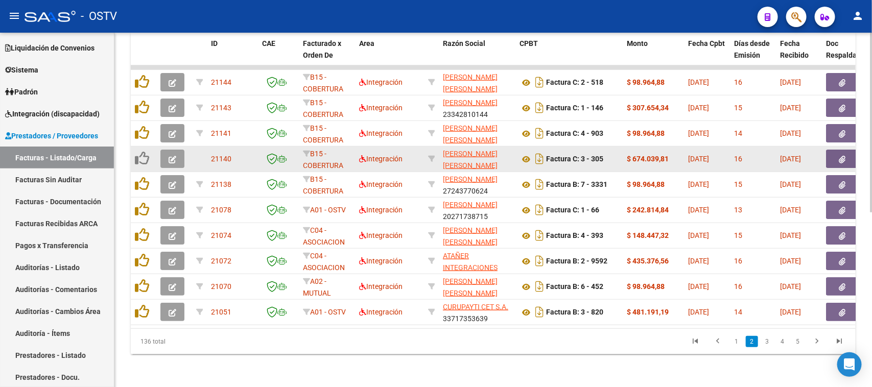
click at [143, 151] on icon at bounding box center [142, 158] width 14 height 14
click at [240, 153] on div "21140" at bounding box center [232, 159] width 43 height 12
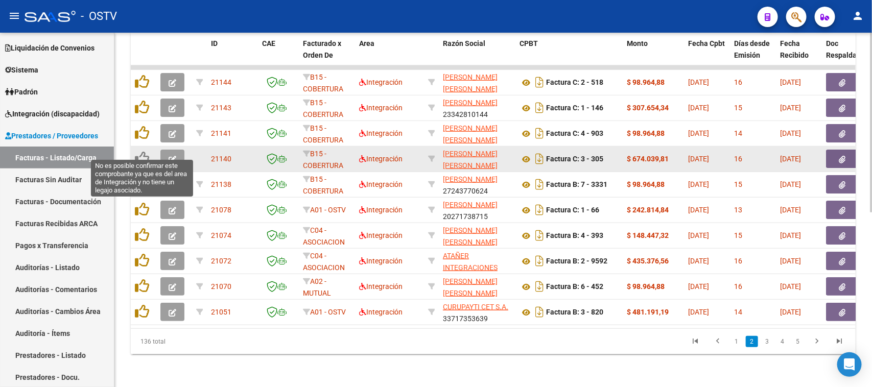
click at [147, 151] on icon at bounding box center [142, 158] width 14 height 14
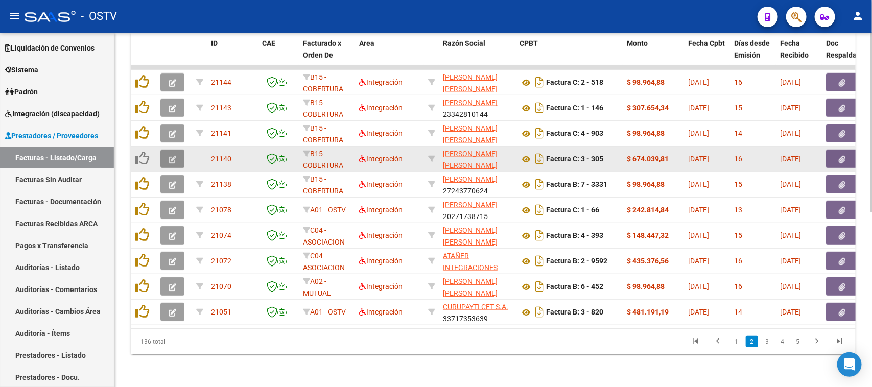
click at [180, 150] on button "button" at bounding box center [172, 159] width 24 height 18
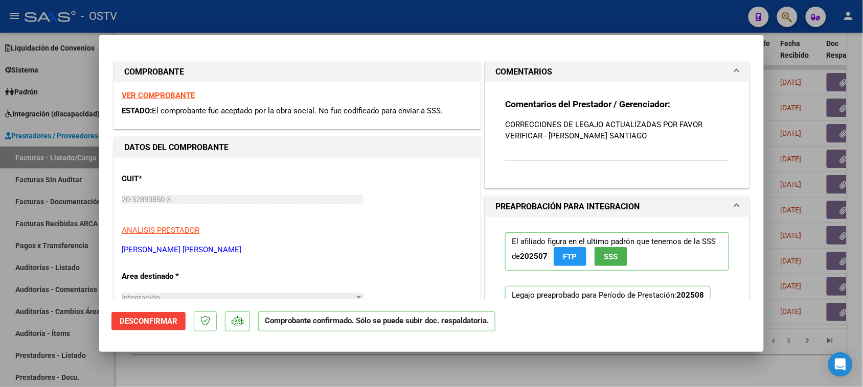
click at [346, 27] on div at bounding box center [431, 193] width 863 height 387
type input "$ 0,00"
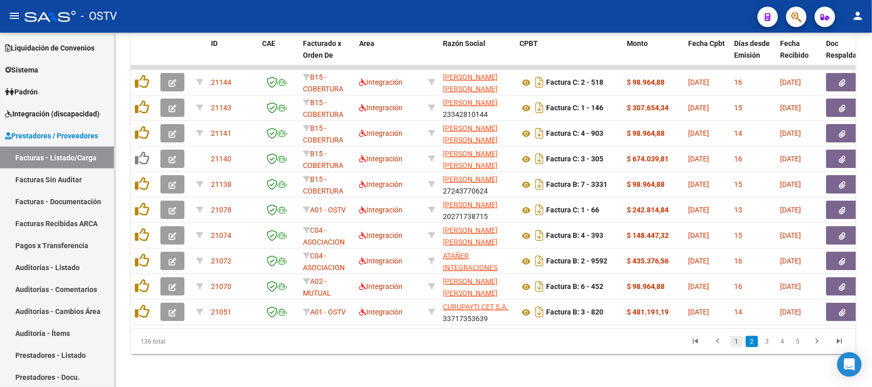
click at [740, 341] on link "1" at bounding box center [737, 341] width 12 height 11
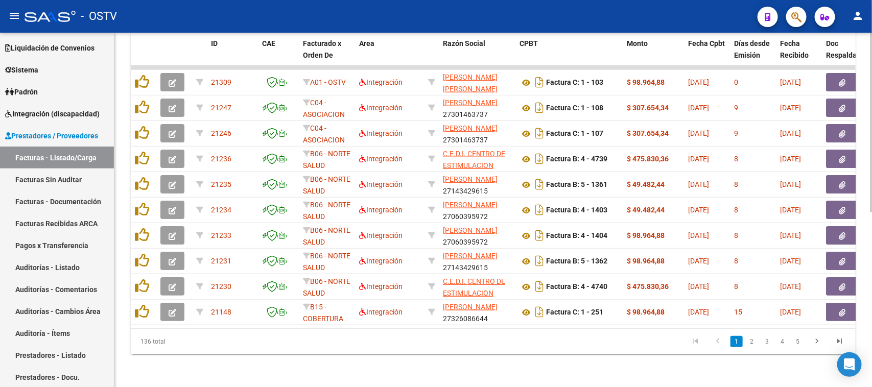
click at [753, 343] on link "2" at bounding box center [752, 341] width 12 height 11
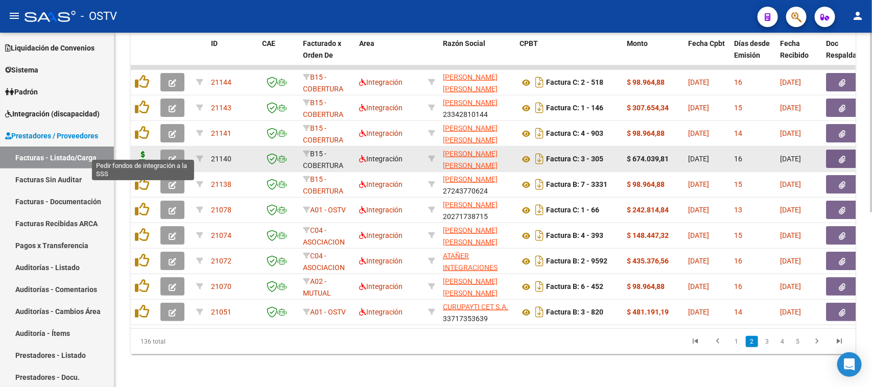
click at [146, 152] on icon at bounding box center [143, 158] width 16 height 14
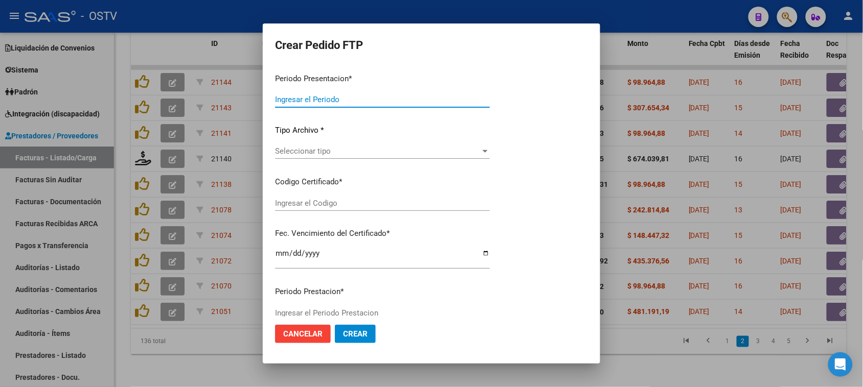
type input "202508"
type input "$ 674.039,81"
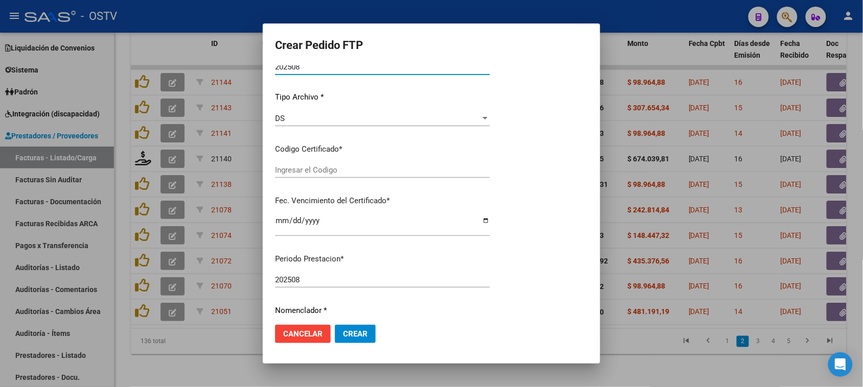
type input "arg02000566034112023102620271026tuc139"
type input "[DATE]"
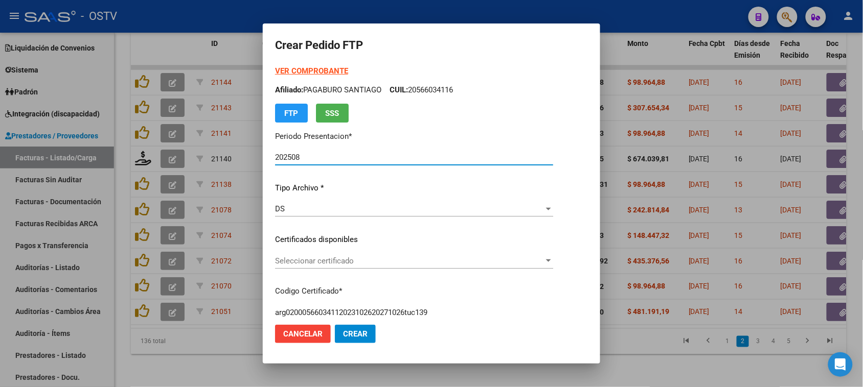
click at [310, 70] on strong "VER COMPROBANTE" at bounding box center [311, 70] width 73 height 9
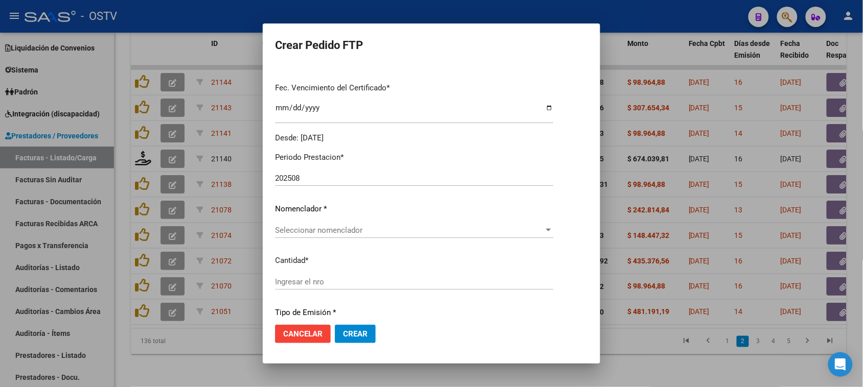
scroll to position [319, 0]
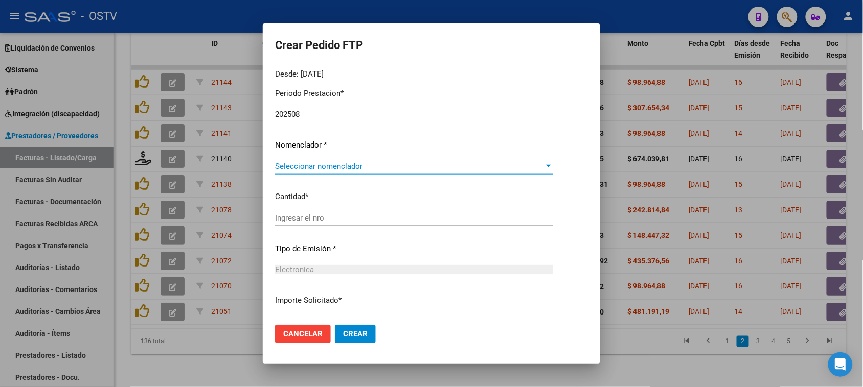
click at [327, 165] on span "Seleccionar nomenclador" at bounding box center [409, 166] width 269 height 9
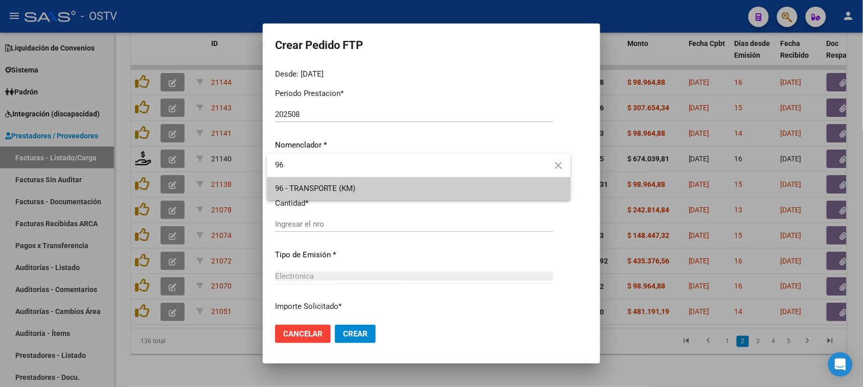
type input "96"
click at [332, 180] on span "96 - TRANSPORTE (KM)" at bounding box center [418, 188] width 287 height 23
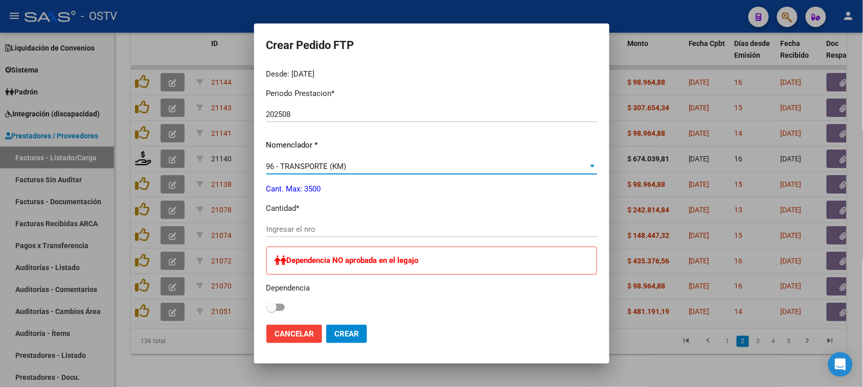
click at [306, 228] on input "Ingresar el nro" at bounding box center [431, 229] width 331 height 9
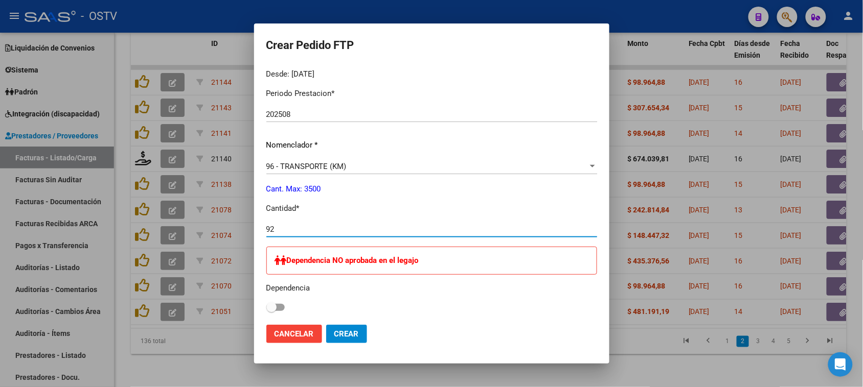
type input "921"
type input "921.6"
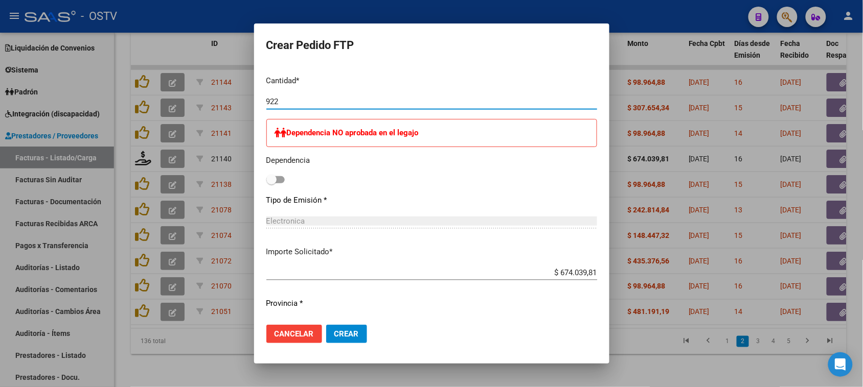
type input "922"
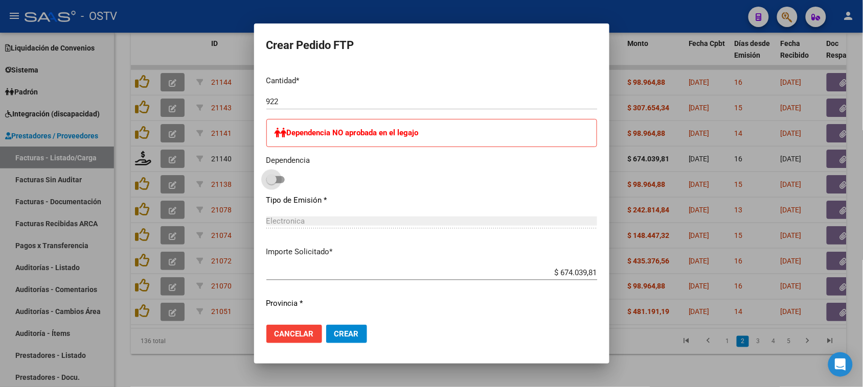
click at [266, 177] on span at bounding box center [271, 180] width 10 height 10
click at [271, 183] on input "checkbox" at bounding box center [271, 183] width 1 height 1
checkbox input "true"
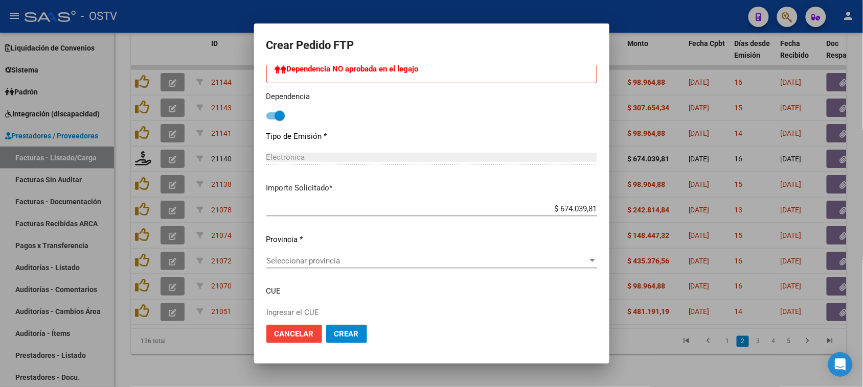
scroll to position [575, 0]
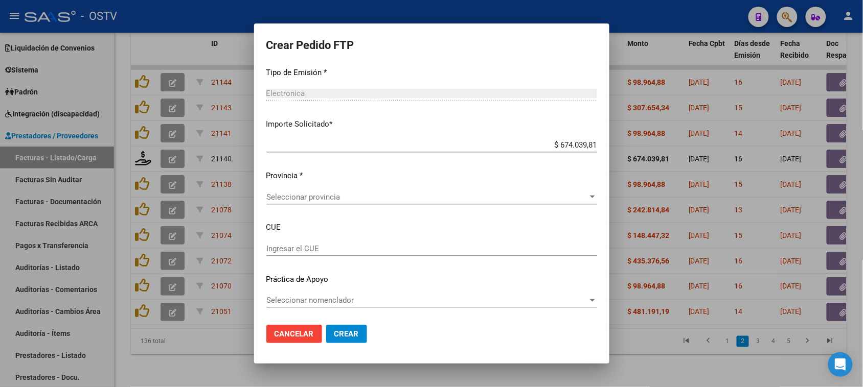
click at [313, 202] on div "Seleccionar provincia Seleccionar provincia" at bounding box center [431, 197] width 331 height 15
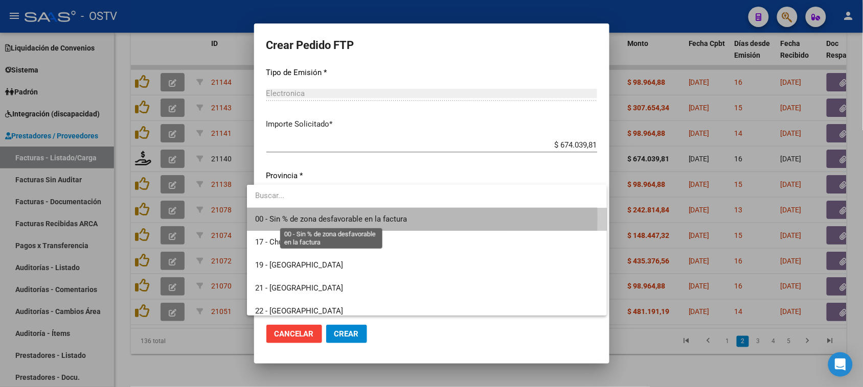
click at [312, 218] on span "00 - Sin % de zona desfavorable en la factura" at bounding box center [331, 219] width 152 height 9
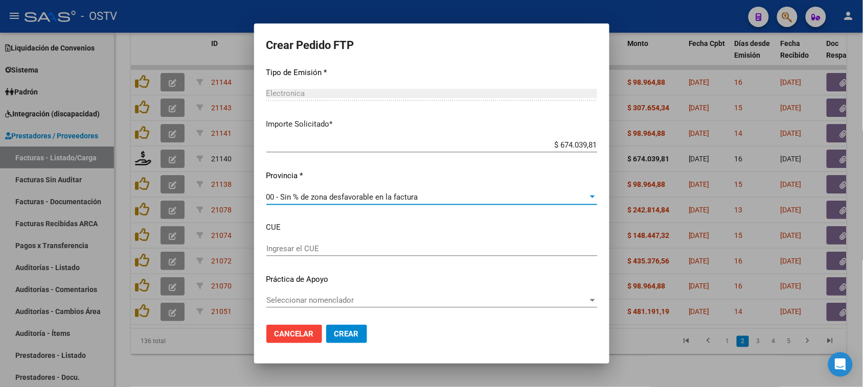
click at [338, 340] on button "Crear" at bounding box center [346, 334] width 41 height 18
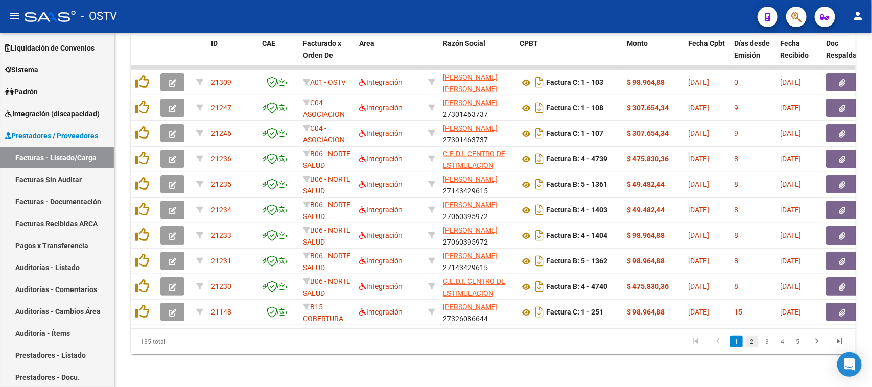
click at [754, 341] on link "2" at bounding box center [752, 341] width 12 height 11
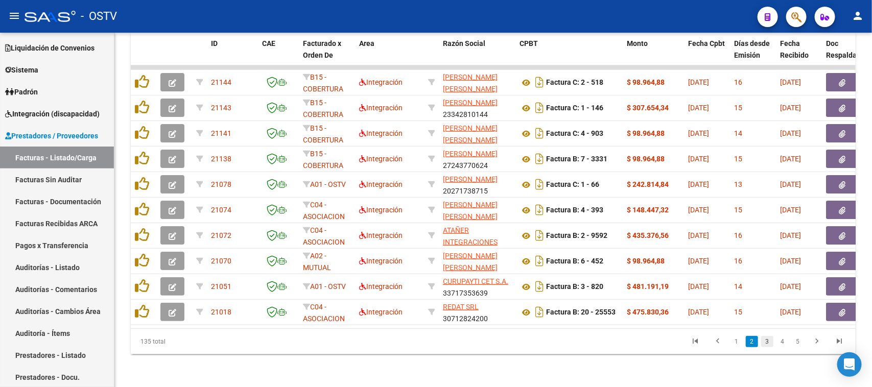
click at [772, 346] on link "3" at bounding box center [768, 341] width 12 height 11
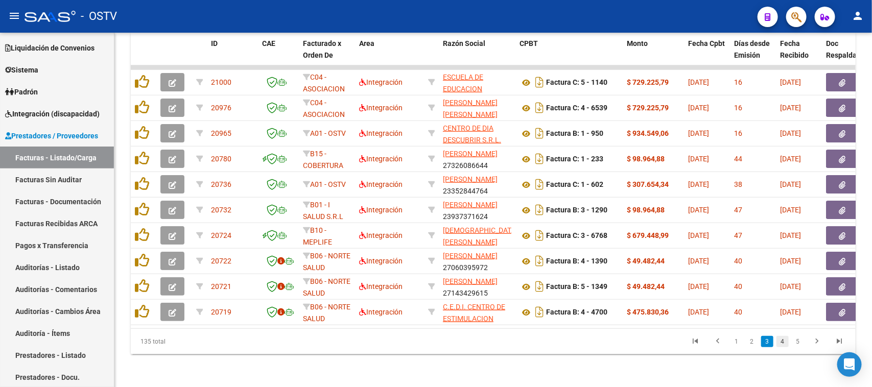
click at [780, 343] on link "4" at bounding box center [783, 341] width 12 height 11
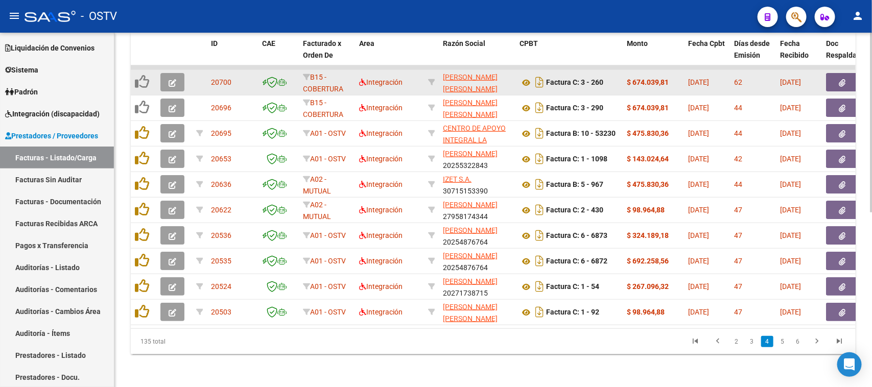
click at [170, 79] on icon "button" at bounding box center [173, 83] width 8 height 8
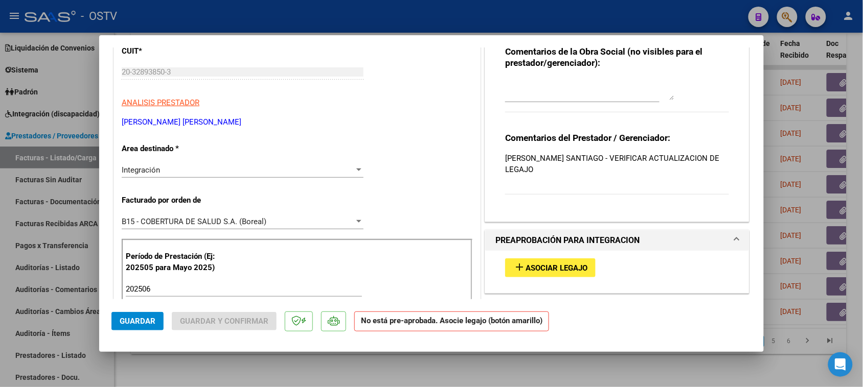
scroll to position [192, 0]
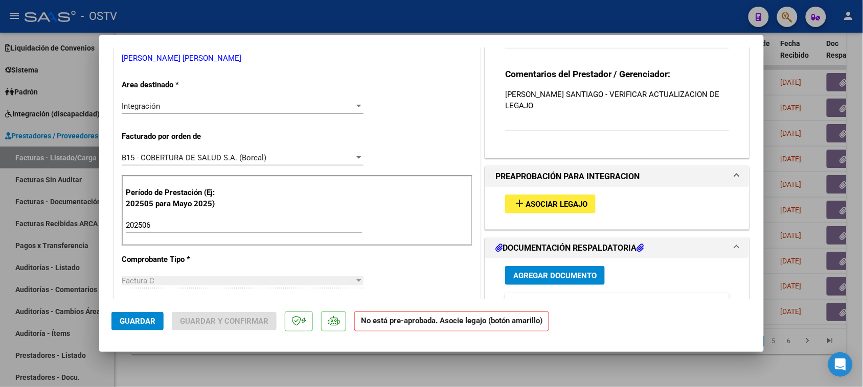
click at [551, 208] on span "Asociar Legajo" at bounding box center [556, 204] width 62 height 9
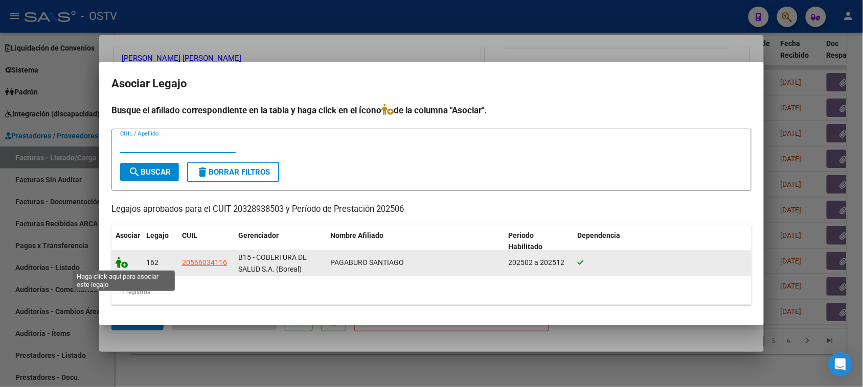
click at [121, 262] on icon at bounding box center [122, 262] width 12 height 11
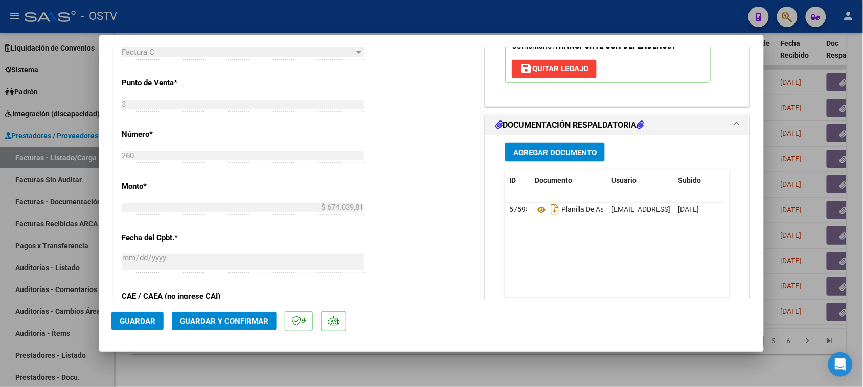
scroll to position [383, 0]
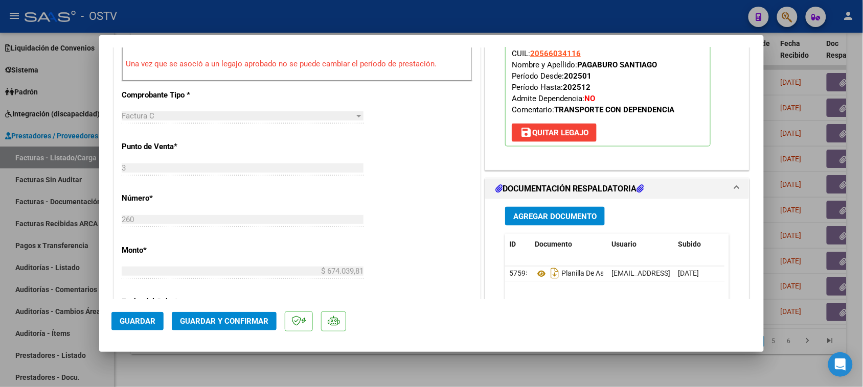
click at [225, 322] on span "Guardar y Confirmar" at bounding box center [224, 321] width 88 height 9
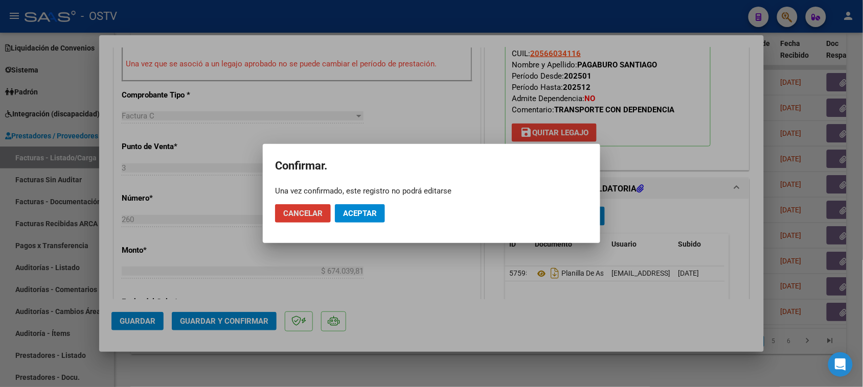
click at [353, 218] on button "Aceptar" at bounding box center [360, 213] width 50 height 18
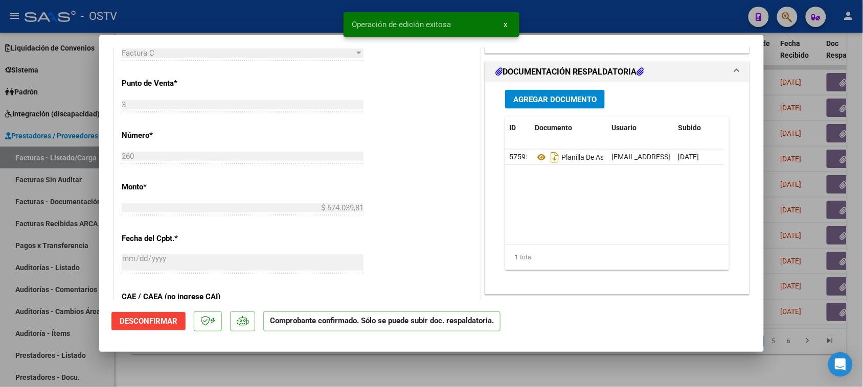
click at [277, 18] on div at bounding box center [431, 193] width 863 height 387
type input "$ 0,00"
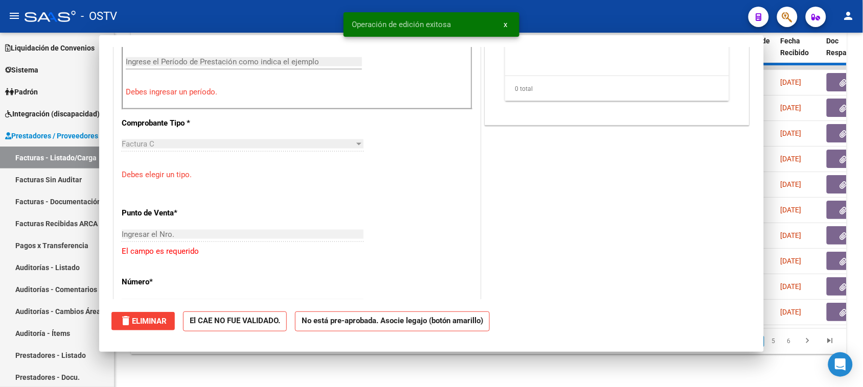
scroll to position [401, 0]
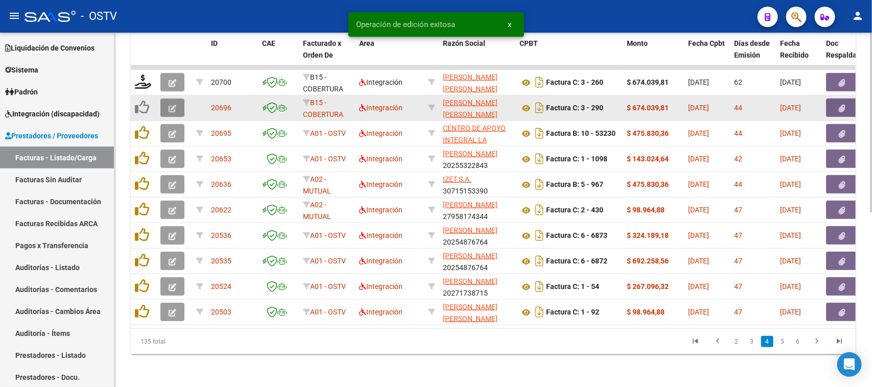
click at [173, 105] on icon "button" at bounding box center [173, 109] width 8 height 8
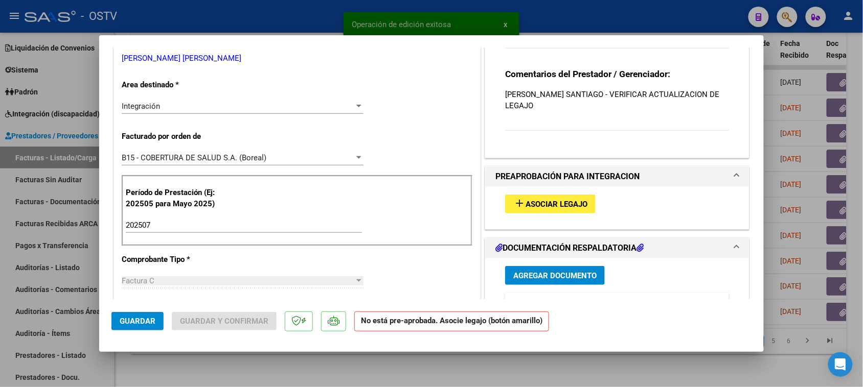
scroll to position [256, 0]
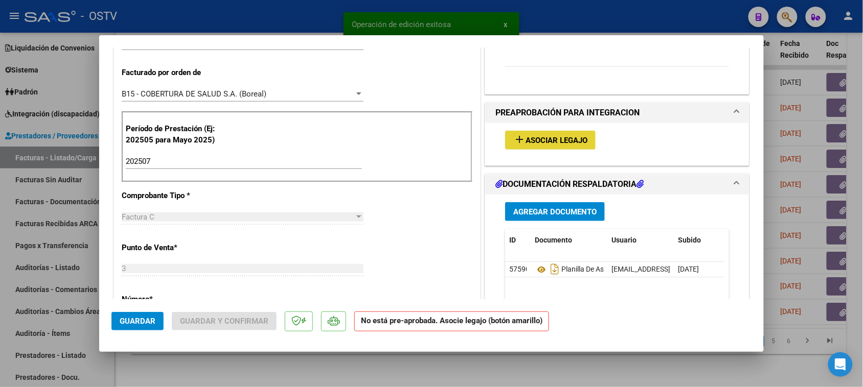
click at [546, 136] on span "Asociar Legajo" at bounding box center [556, 140] width 62 height 9
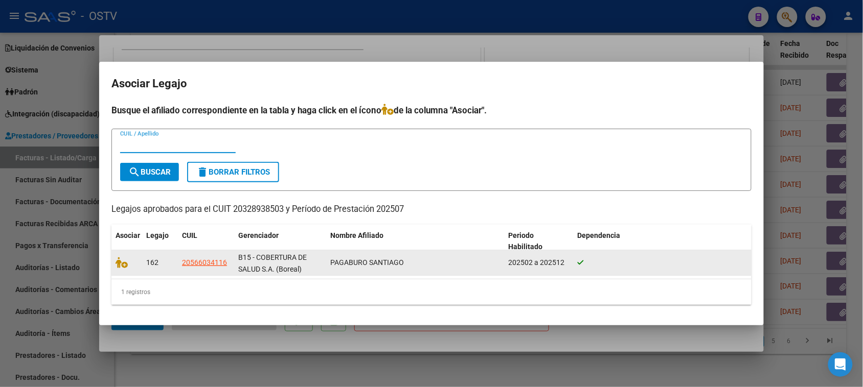
click at [124, 268] on datatable-body-cell at bounding box center [126, 262] width 31 height 25
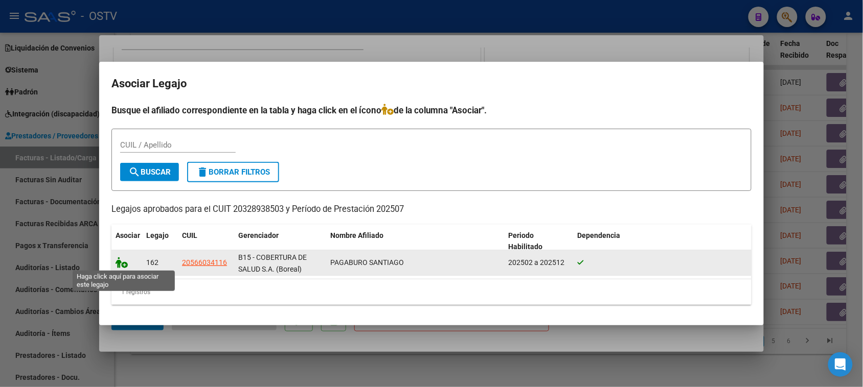
click at [119, 262] on icon at bounding box center [122, 262] width 12 height 11
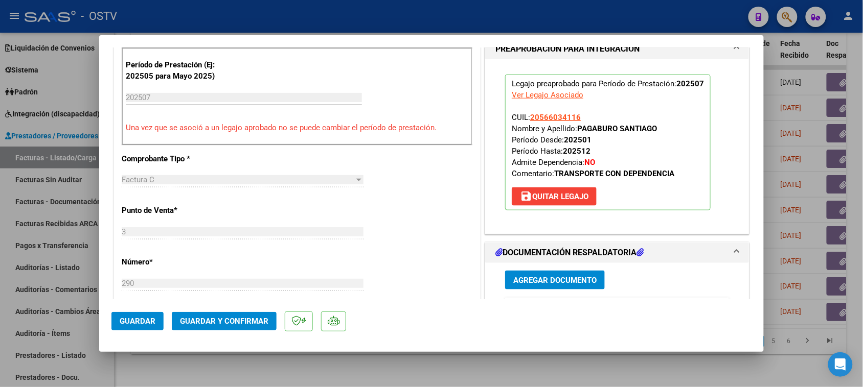
scroll to position [383, 0]
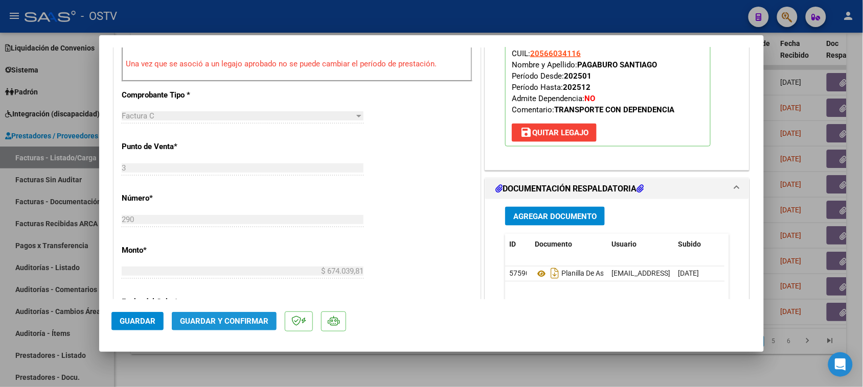
click at [231, 316] on button "Guardar y Confirmar" at bounding box center [224, 321] width 105 height 18
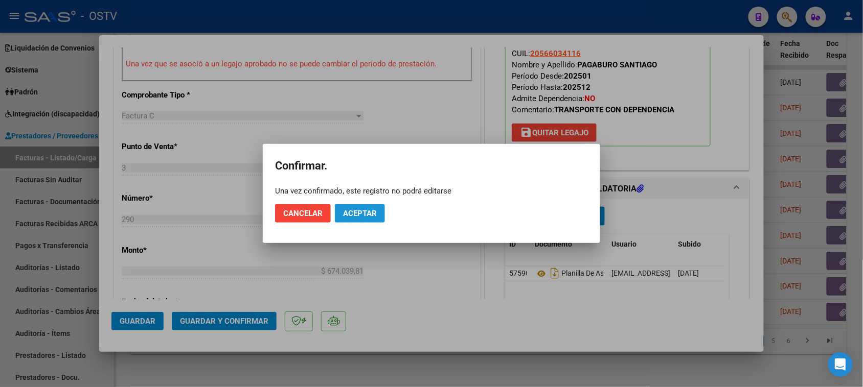
click at [353, 217] on span "Aceptar" at bounding box center [360, 213] width 34 height 9
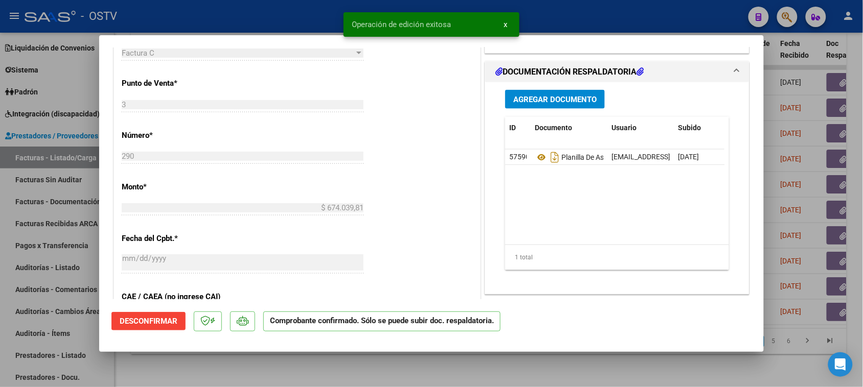
click at [274, 24] on div at bounding box center [431, 193] width 863 height 387
type input "$ 0,00"
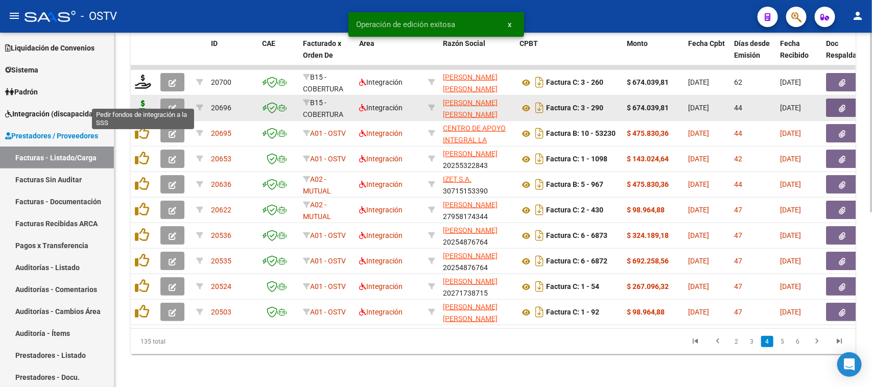
click at [142, 100] on icon at bounding box center [143, 107] width 16 height 14
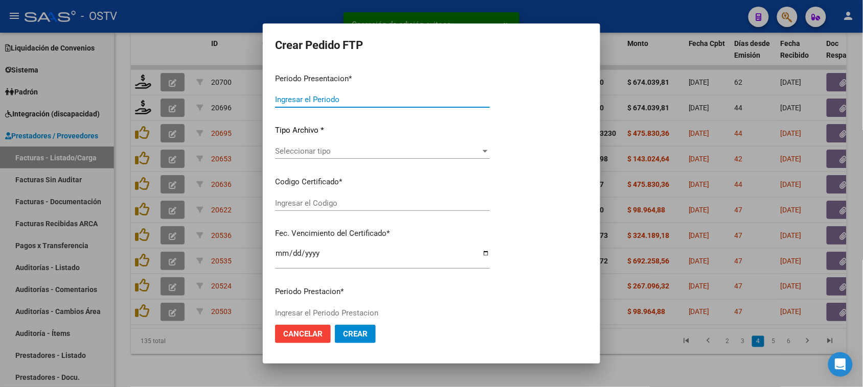
type input "202508"
type input "202507"
type input "$ 674.039,81"
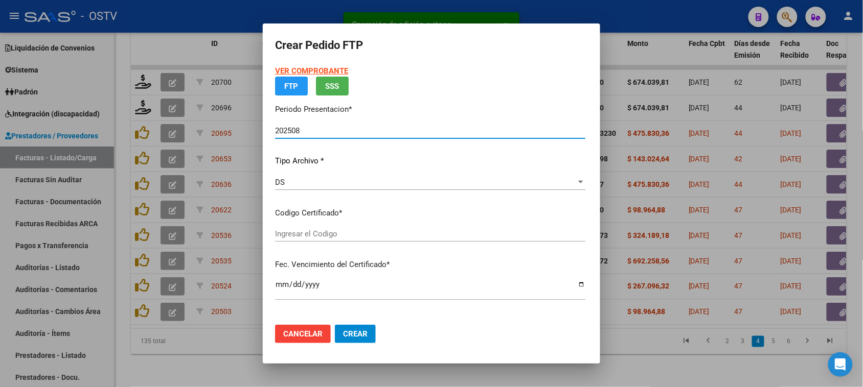
type input "arg02000566034112023102620271026tuc139"
type input "[DATE]"
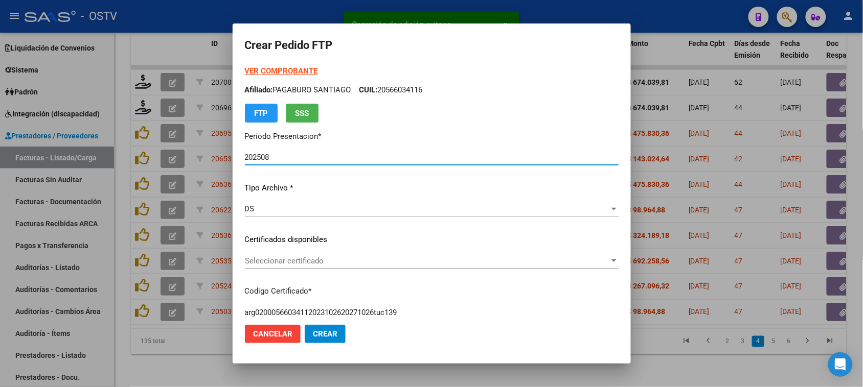
click at [302, 69] on strong "VER COMPROBANTE" at bounding box center [281, 70] width 73 height 9
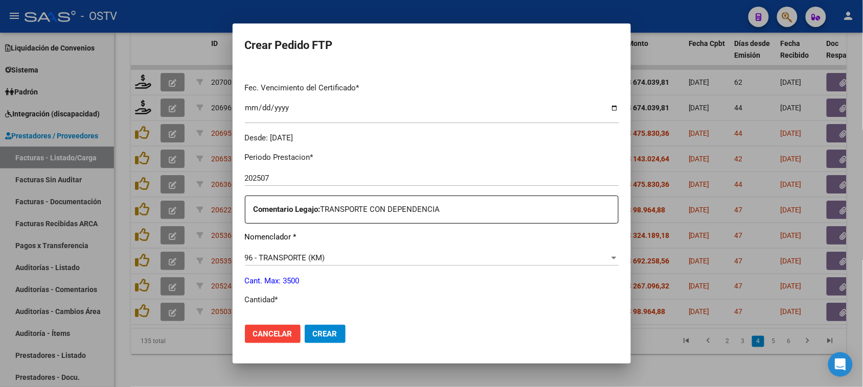
scroll to position [383, 0]
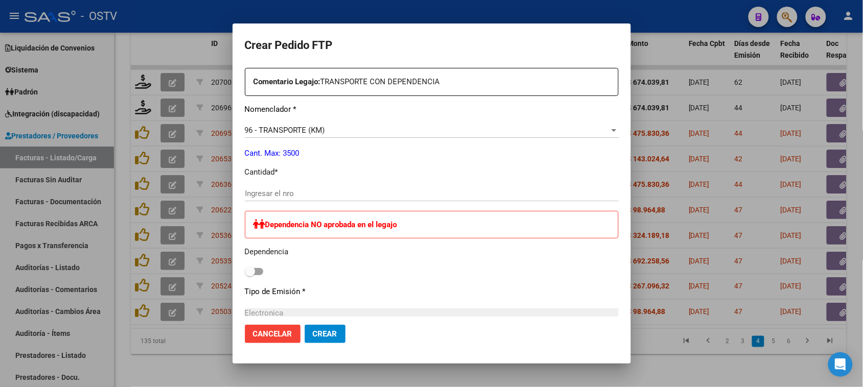
click at [259, 195] on input "Ingresar el nro" at bounding box center [432, 193] width 374 height 9
click at [249, 273] on span at bounding box center [250, 272] width 10 height 10
click at [249, 275] on input "checkbox" at bounding box center [249, 275] width 1 height 1
checkbox input "true"
click at [266, 188] on div "Ingresar el nro" at bounding box center [432, 193] width 374 height 15
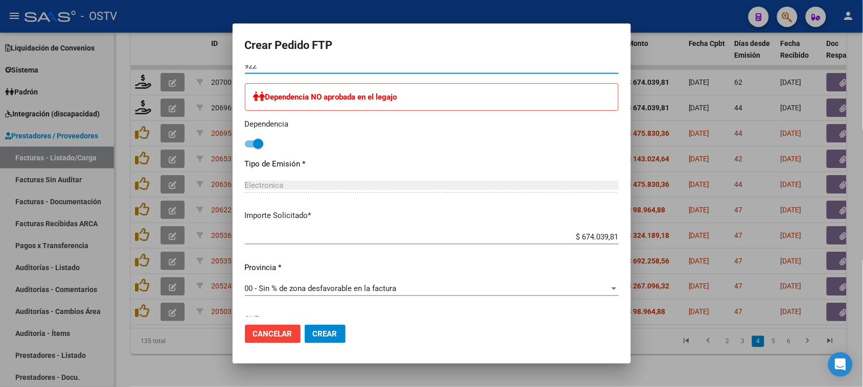
scroll to position [603, 0]
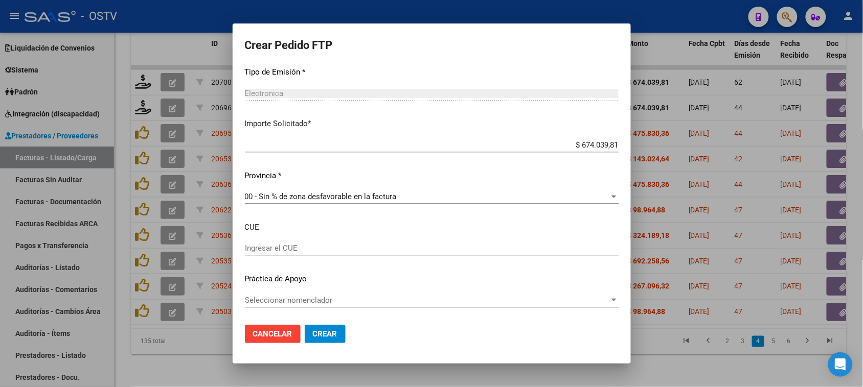
type input "922"
click at [322, 335] on span "Crear" at bounding box center [325, 334] width 25 height 9
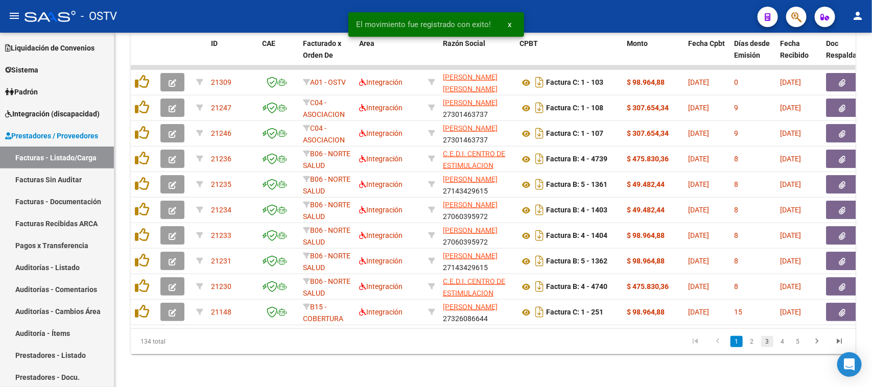
click at [770, 343] on link "3" at bounding box center [768, 341] width 12 height 11
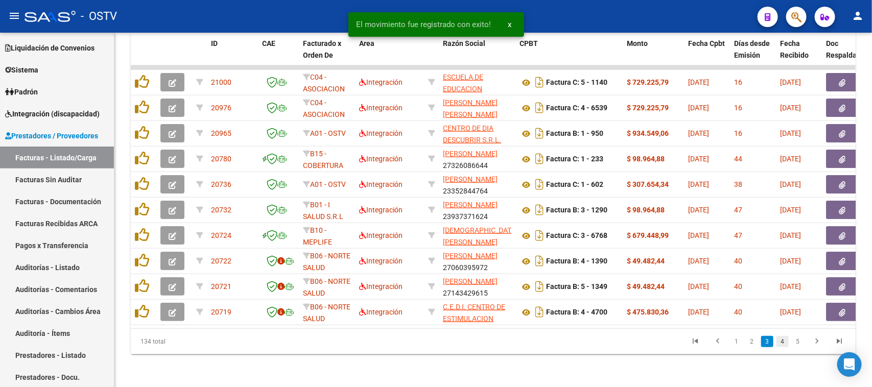
click at [783, 346] on link "4" at bounding box center [783, 341] width 12 height 11
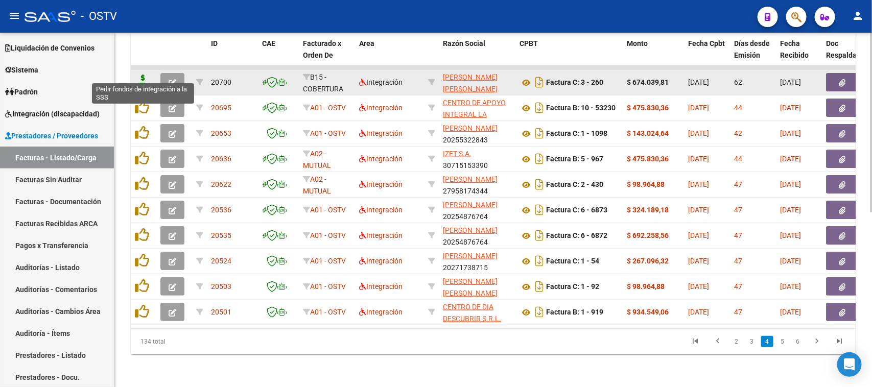
click at [140, 77] on icon at bounding box center [143, 82] width 16 height 14
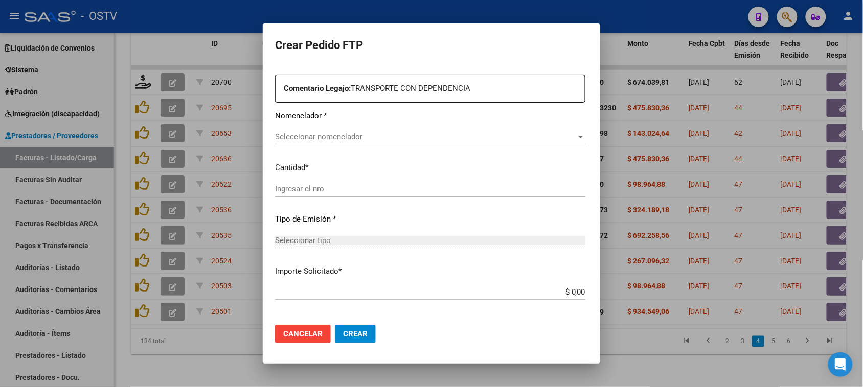
type input "202508"
type input "202506"
type input "$ 674.039,81"
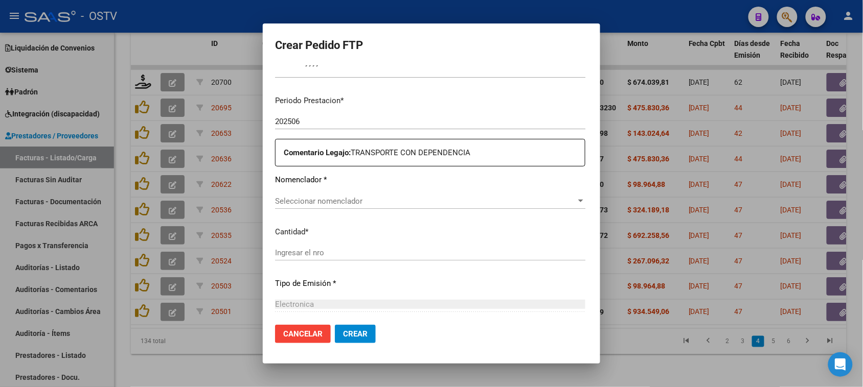
type input "arg02000566034112023102620271026tuc139"
type input "[DATE]"
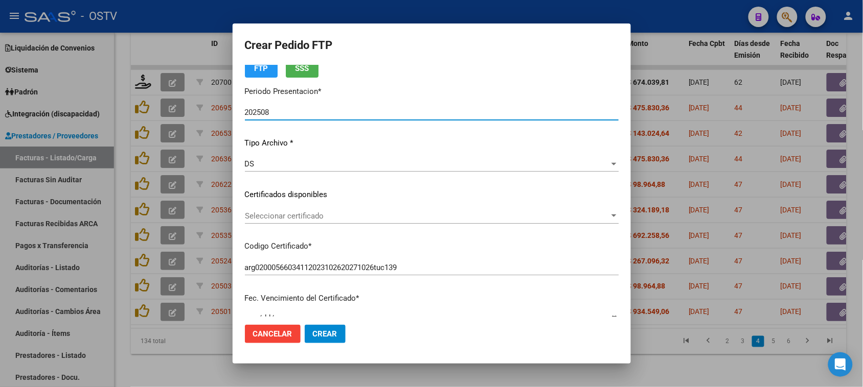
scroll to position [0, 0]
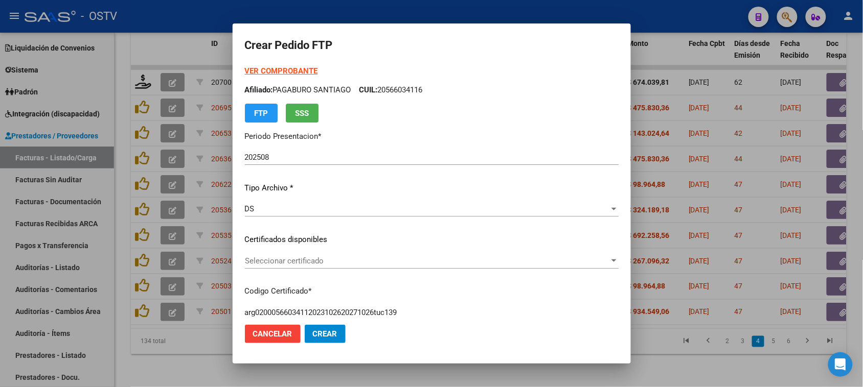
click at [273, 70] on strong "VER COMPROBANTE" at bounding box center [281, 70] width 73 height 9
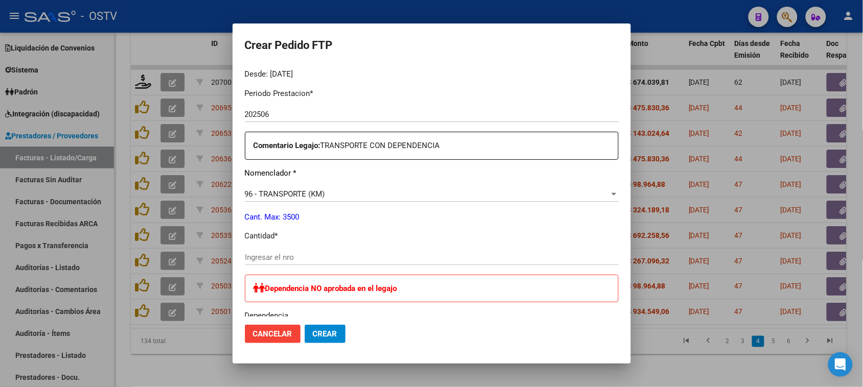
scroll to position [383, 0]
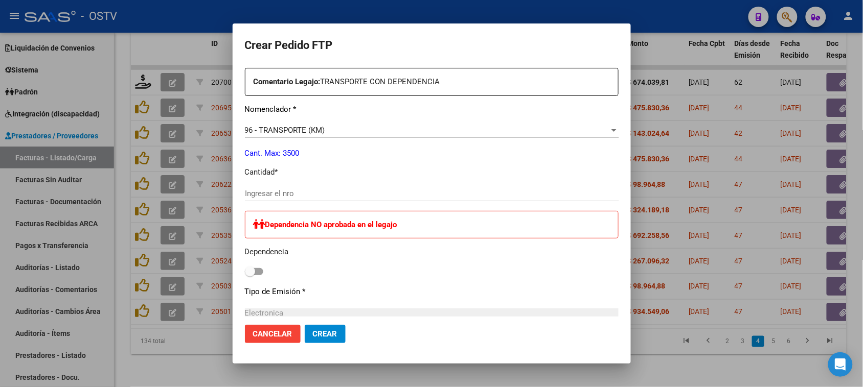
click at [300, 193] on input "Ingresar el nro" at bounding box center [432, 193] width 374 height 9
type input "922"
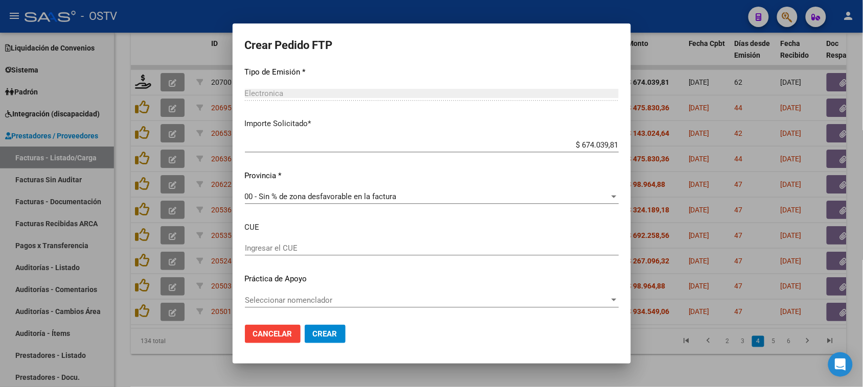
scroll to position [539, 0]
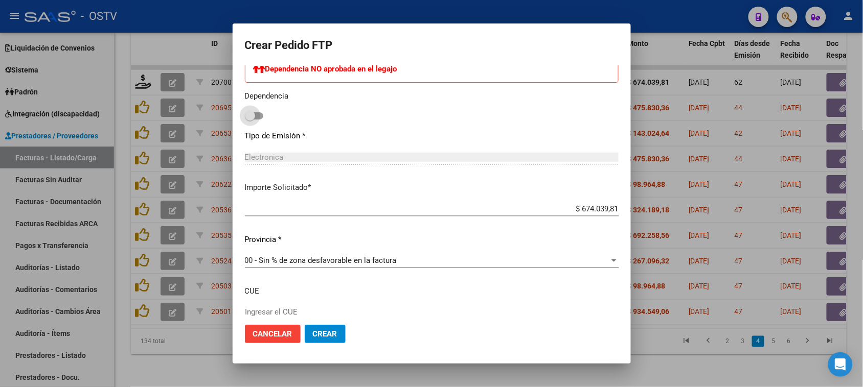
click at [248, 117] on span at bounding box center [250, 116] width 10 height 10
click at [249, 120] on input "checkbox" at bounding box center [249, 120] width 1 height 1
checkbox input "true"
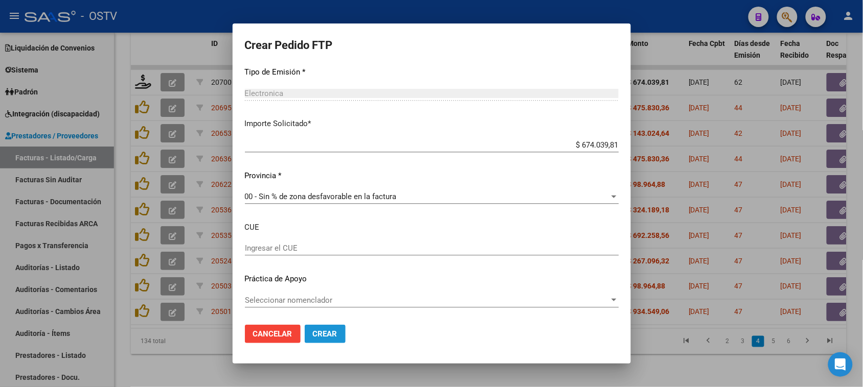
click at [324, 341] on button "Crear" at bounding box center [325, 334] width 41 height 18
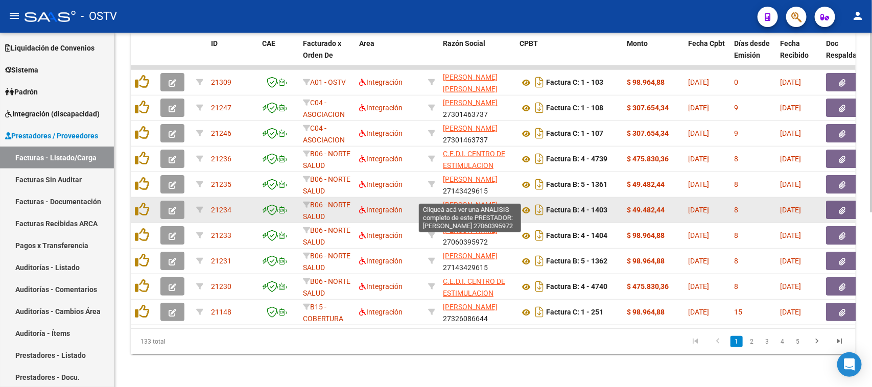
scroll to position [1, 0]
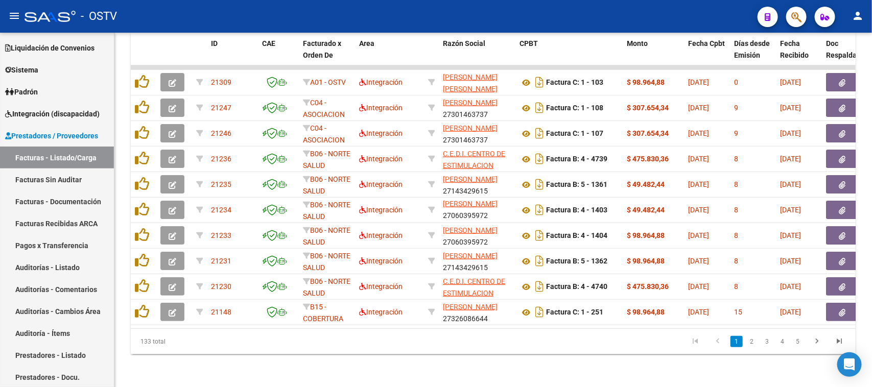
click at [539, 349] on datatable-pager "1 2 3 4 5" at bounding box center [565, 341] width 572 height 17
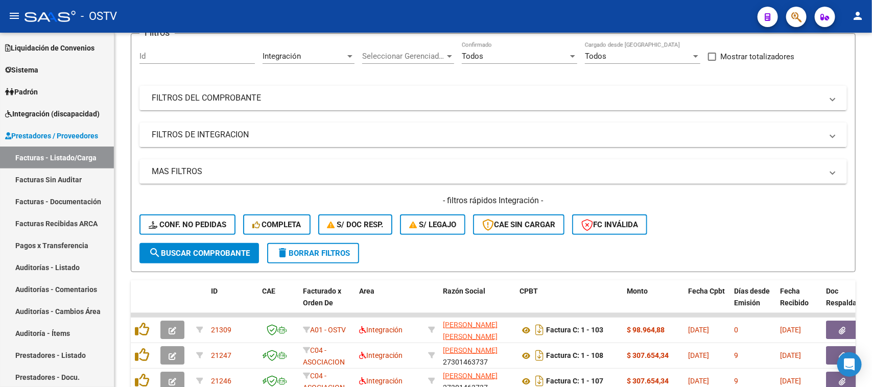
scroll to position [0, 0]
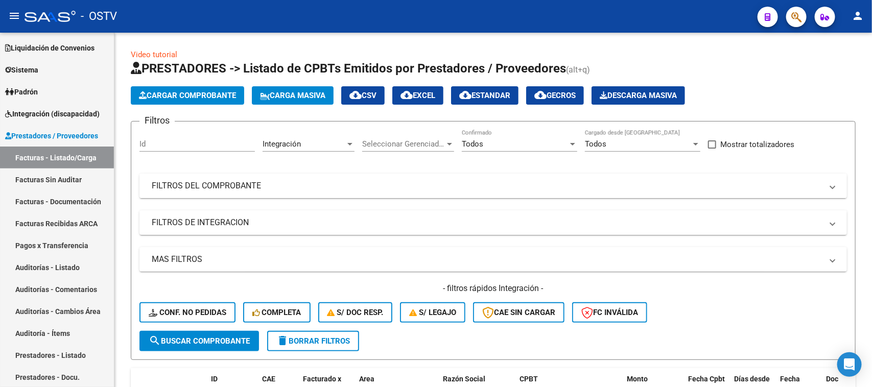
click at [420, 186] on mat-panel-title "FILTROS DEL COMPROBANTE" at bounding box center [487, 185] width 671 height 11
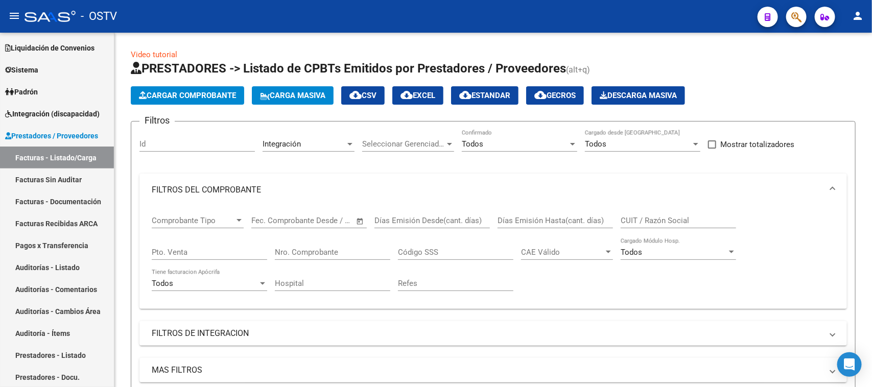
click at [512, 145] on div "Todos" at bounding box center [515, 144] width 106 height 9
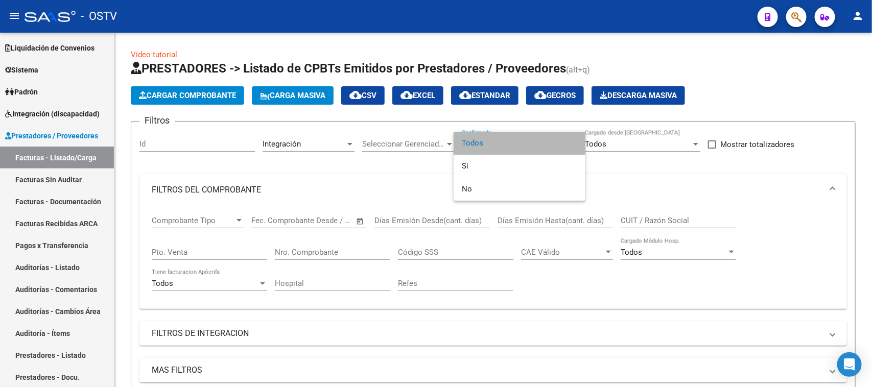
click at [514, 146] on span "Todos" at bounding box center [520, 143] width 116 height 23
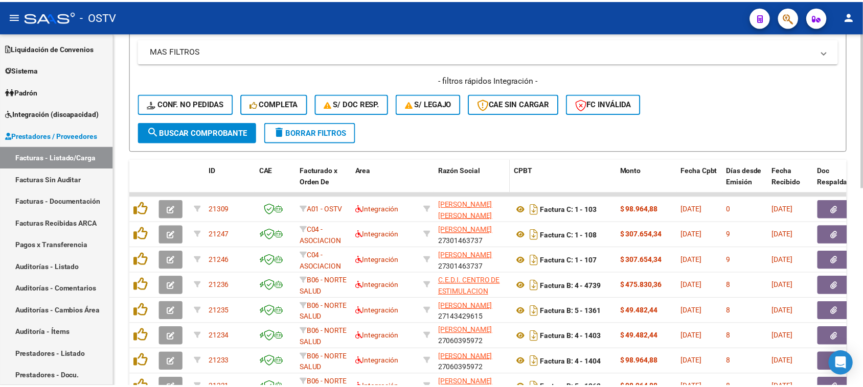
scroll to position [447, 0]
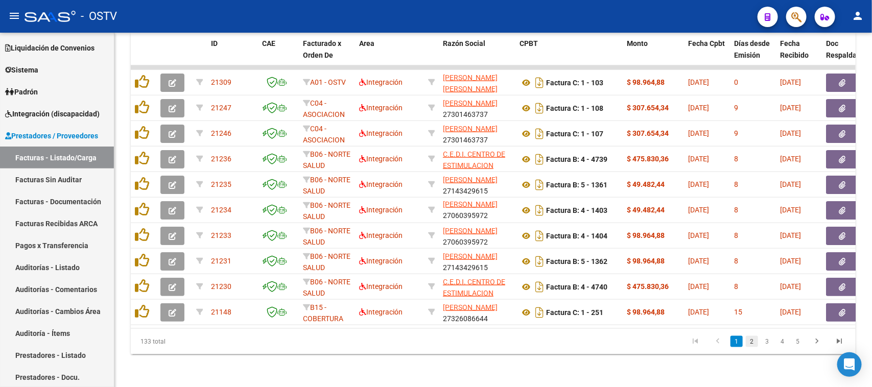
click at [750, 348] on link "2" at bounding box center [752, 341] width 12 height 11
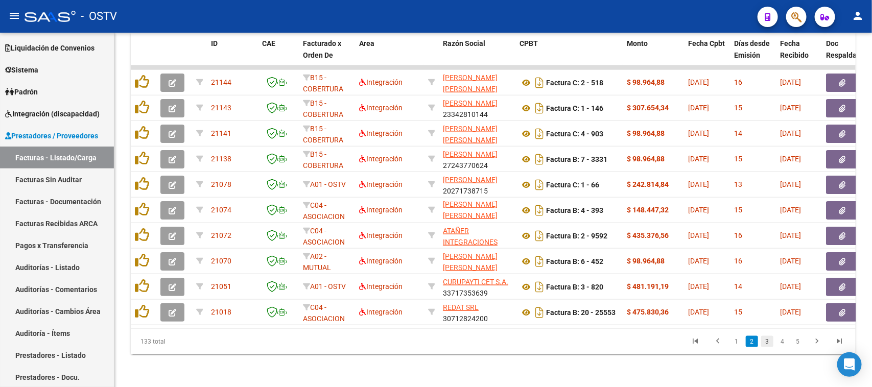
click at [767, 348] on link "3" at bounding box center [768, 341] width 12 height 11
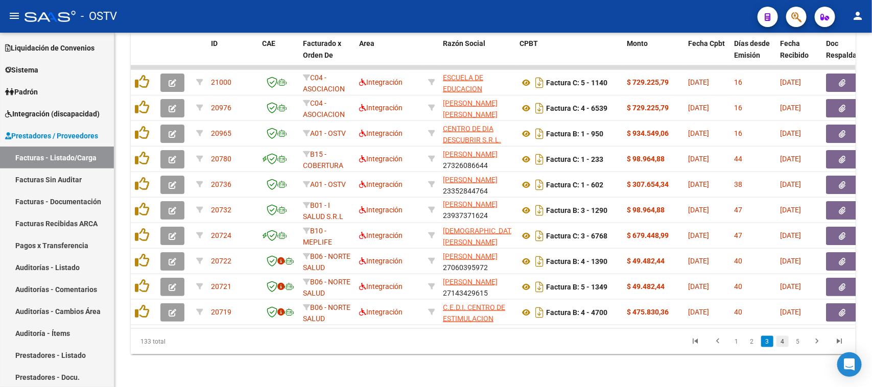
click at [781, 348] on link "4" at bounding box center [783, 341] width 12 height 11
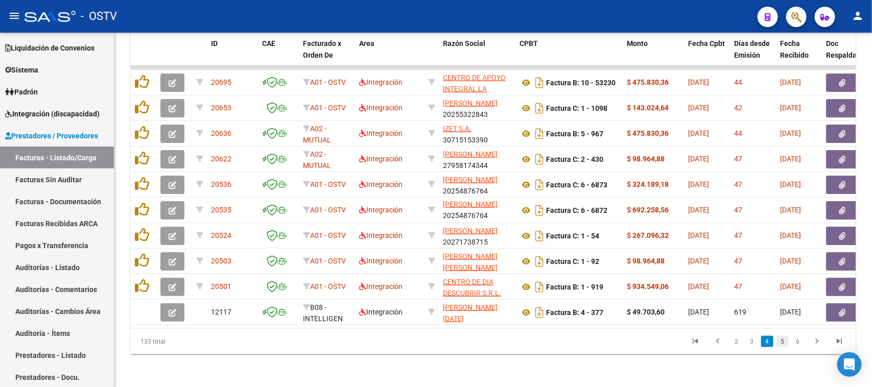
click at [783, 348] on link "5" at bounding box center [783, 341] width 12 height 11
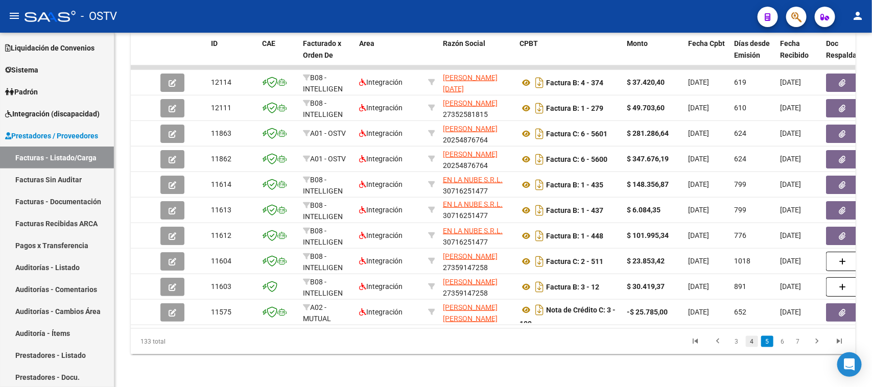
click at [751, 348] on link "4" at bounding box center [752, 341] width 12 height 11
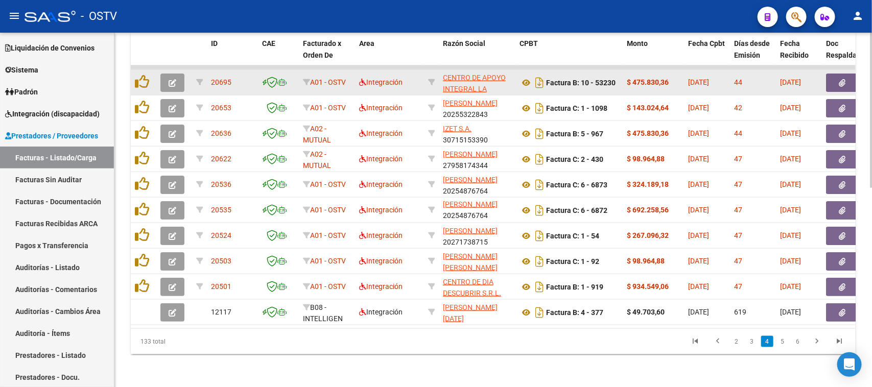
click at [169, 79] on icon "button" at bounding box center [173, 83] width 8 height 8
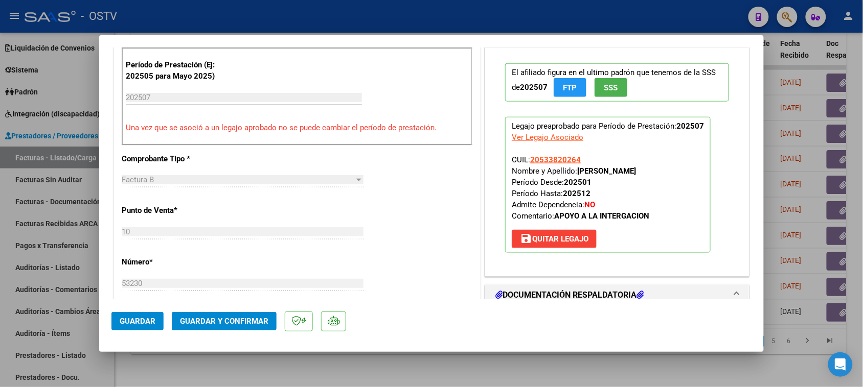
scroll to position [511, 0]
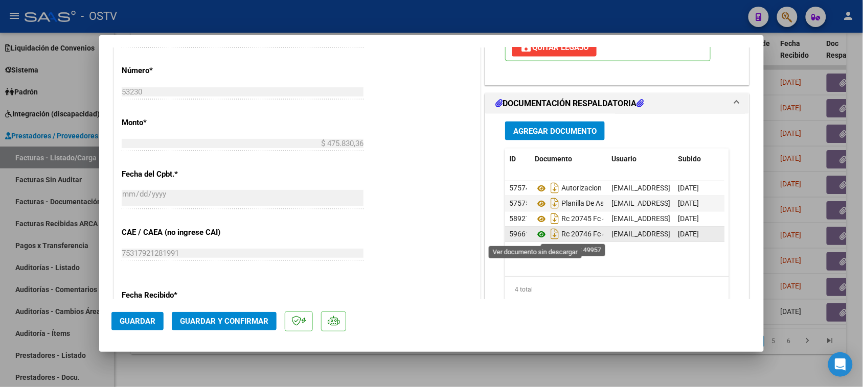
click at [535, 236] on icon at bounding box center [541, 235] width 13 height 12
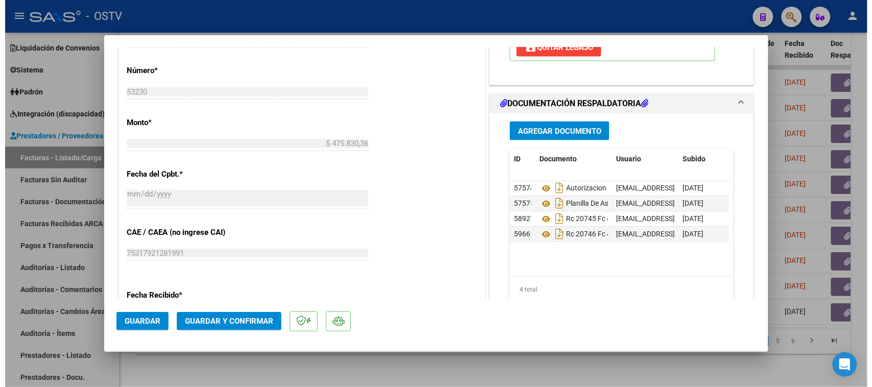
scroll to position [447, 0]
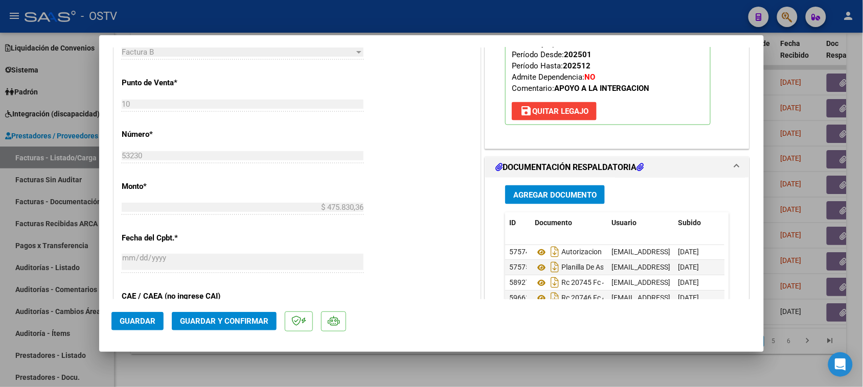
click at [251, 323] on span "Guardar y Confirmar" at bounding box center [224, 321] width 88 height 9
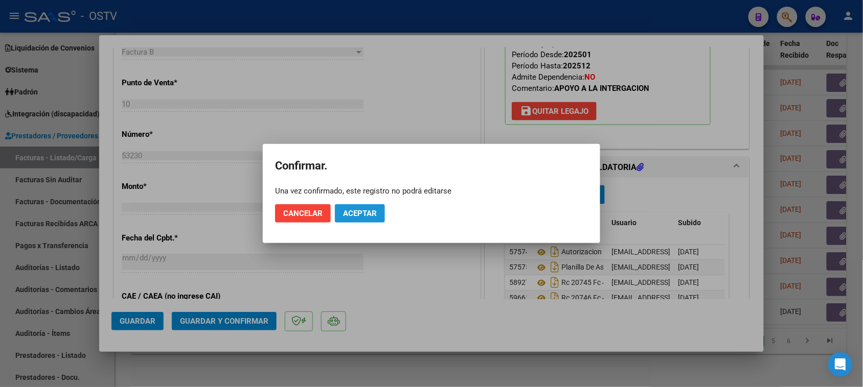
click at [346, 220] on button "Aceptar" at bounding box center [360, 213] width 50 height 18
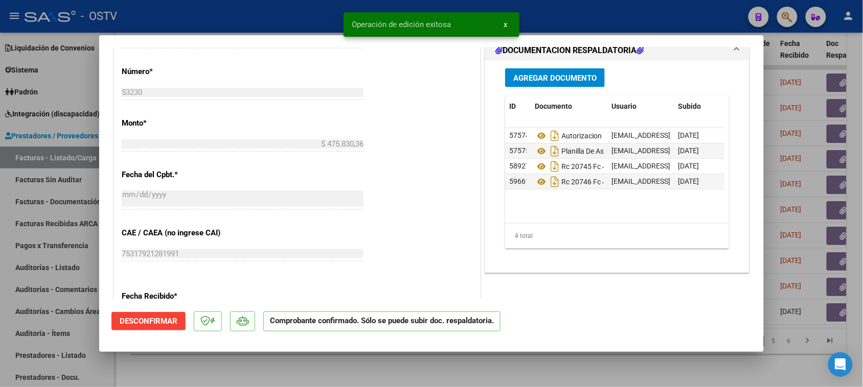
click at [261, 16] on div at bounding box center [431, 193] width 863 height 387
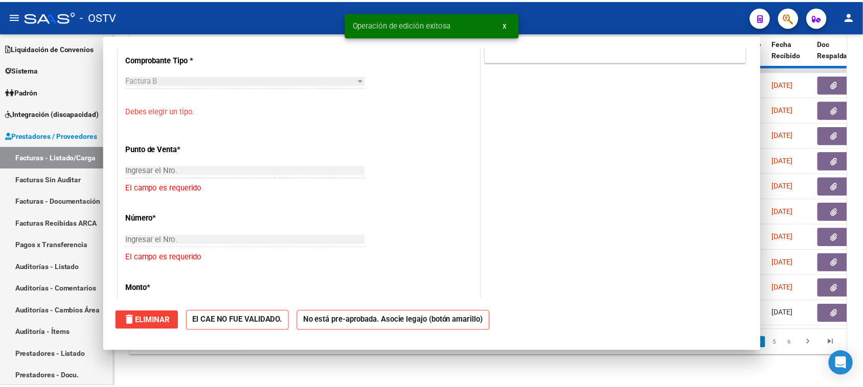
scroll to position [0, 0]
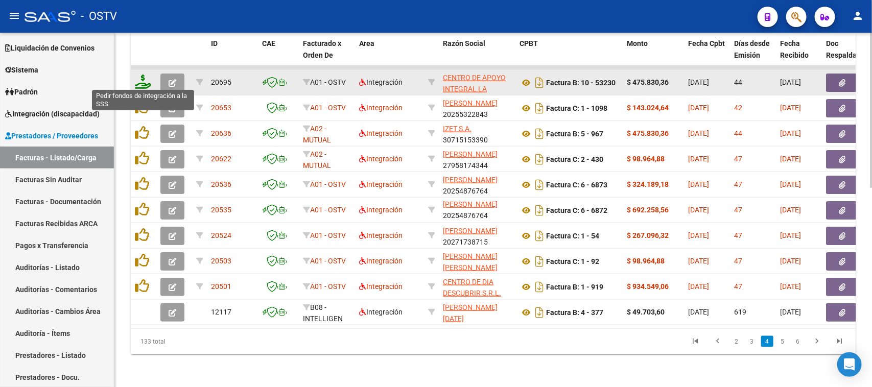
click at [144, 80] on icon at bounding box center [143, 82] width 16 height 14
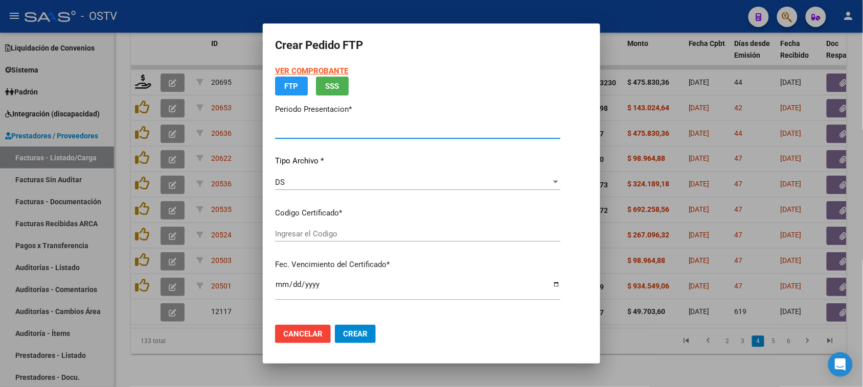
type input "202508"
type input "202507"
type input "$ 475.830,36"
type input "ARG020005338202620220906-20260906BS437"
type input "[DATE]"
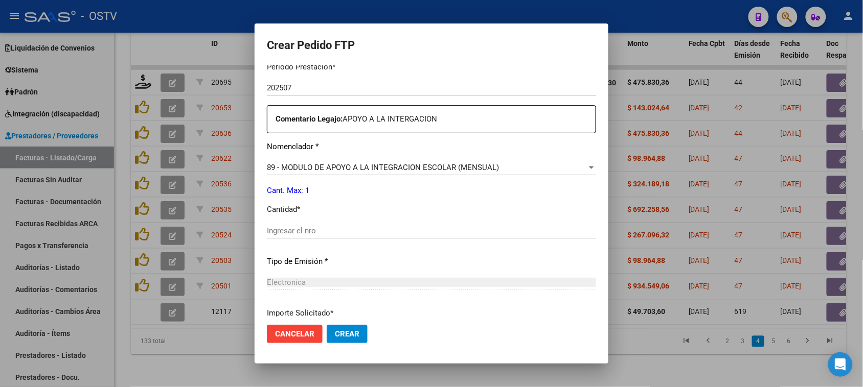
scroll to position [410, 0]
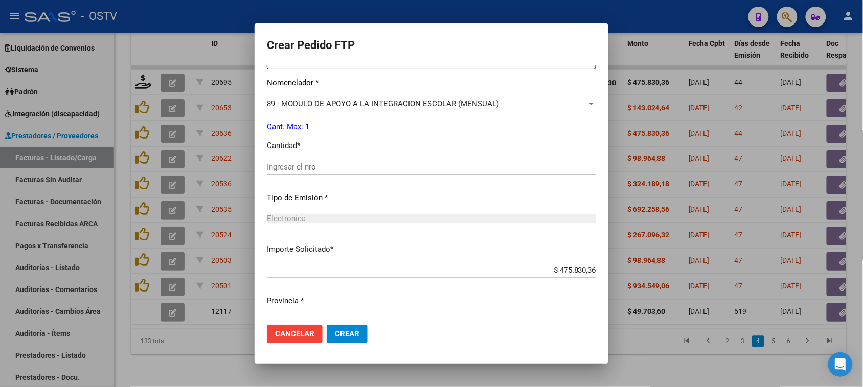
click at [279, 171] on input "Ingresar el nro" at bounding box center [431, 167] width 329 height 9
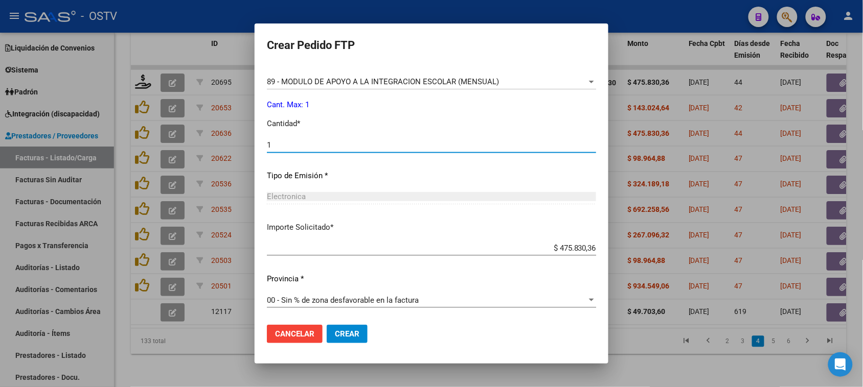
type input "1"
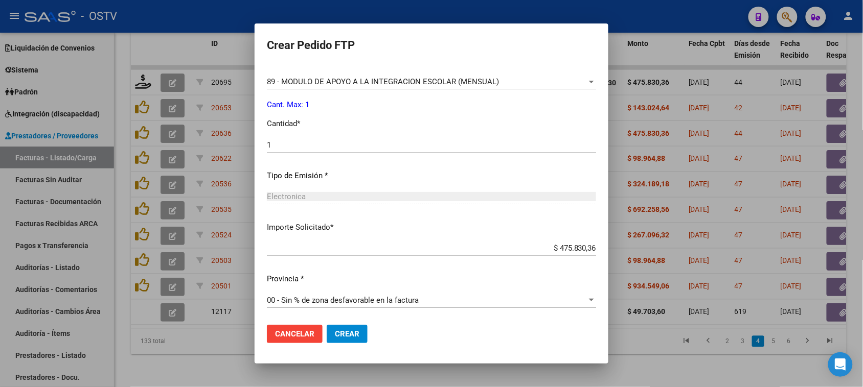
click at [327, 340] on button "Crear" at bounding box center [347, 334] width 41 height 18
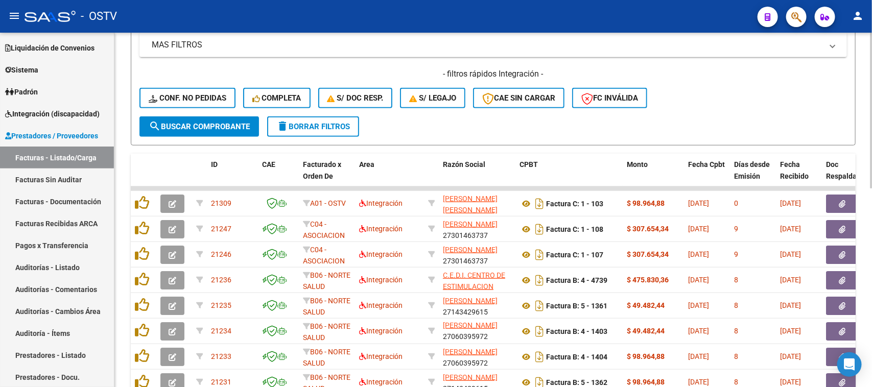
scroll to position [134, 0]
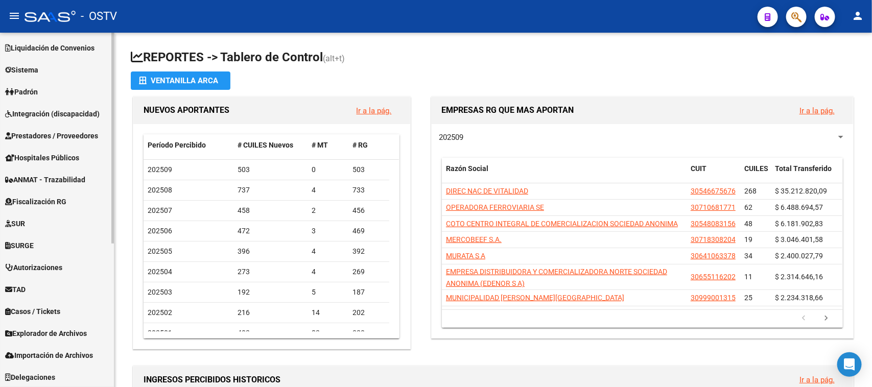
scroll to position [114, 0]
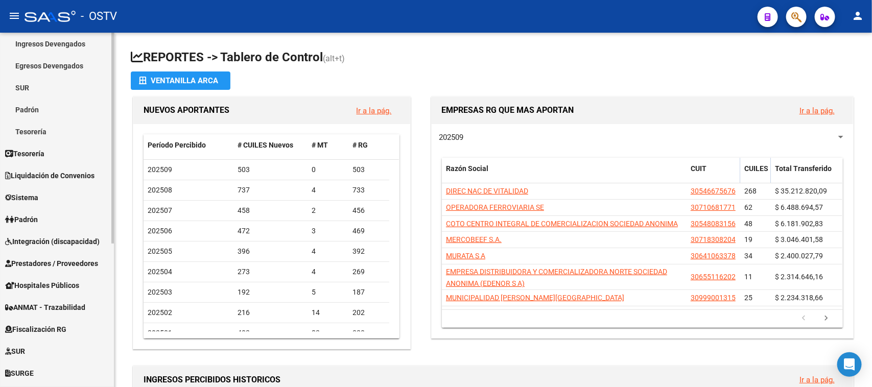
click at [75, 236] on span "Integración (discapacidad)" at bounding box center [52, 241] width 95 height 11
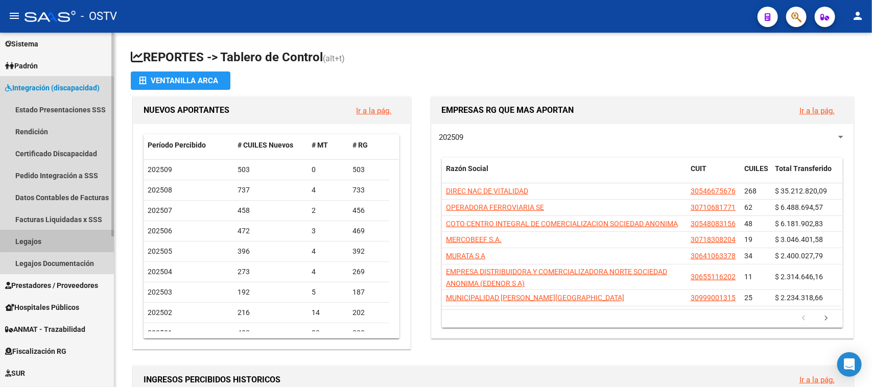
click at [50, 241] on link "Legajos" at bounding box center [57, 242] width 114 height 22
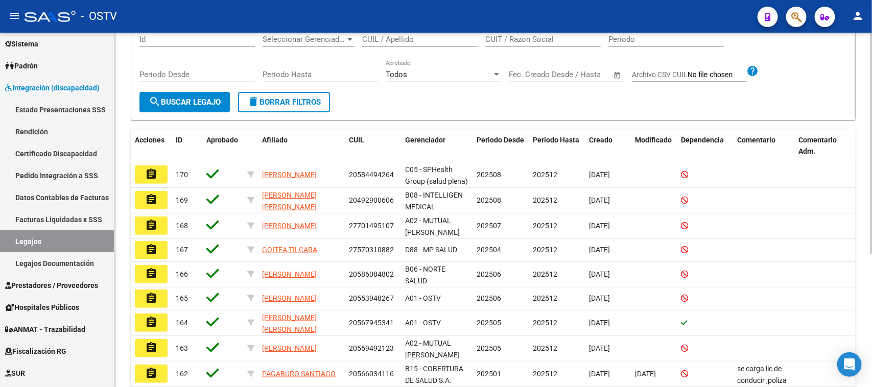
scroll to position [192, 0]
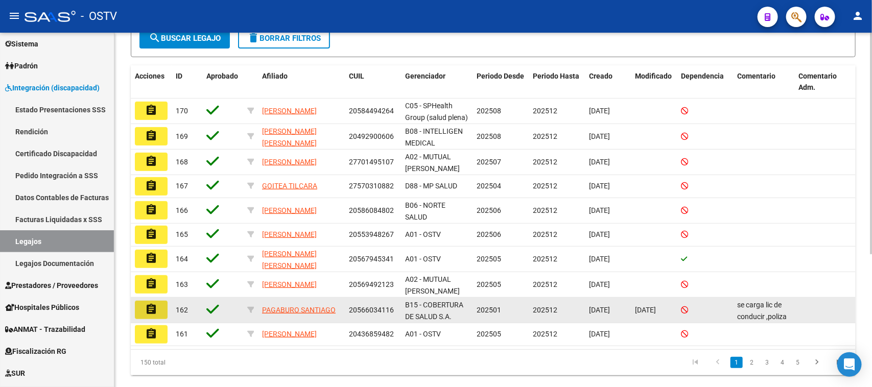
click at [153, 307] on mat-icon "assignment" at bounding box center [151, 310] width 12 height 12
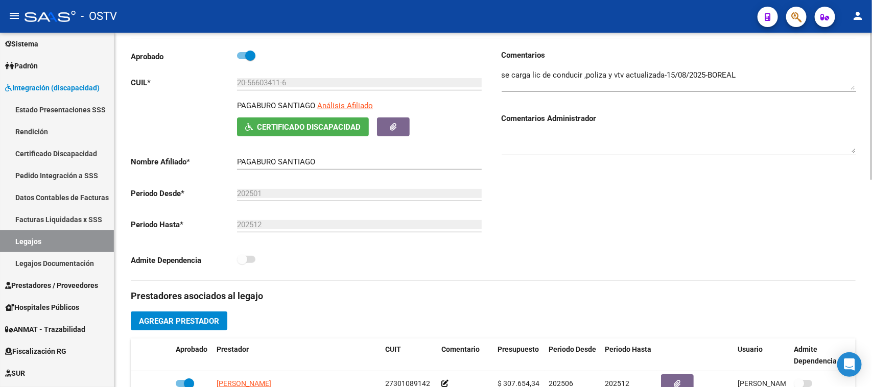
scroll to position [256, 0]
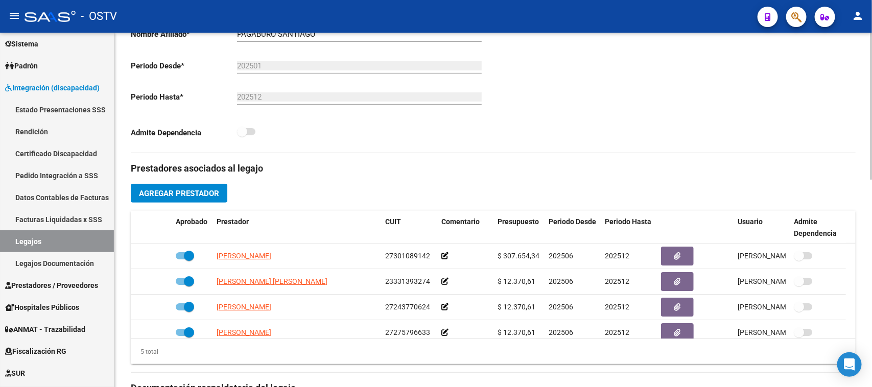
click at [244, 134] on span at bounding box center [242, 132] width 10 height 10
click at [246, 127] on span at bounding box center [242, 132] width 10 height 10
click at [240, 131] on span at bounding box center [242, 132] width 10 height 10
click at [246, 132] on span at bounding box center [242, 132] width 10 height 10
drag, startPoint x: 255, startPoint y: 131, endPoint x: 244, endPoint y: 129, distance: 10.4
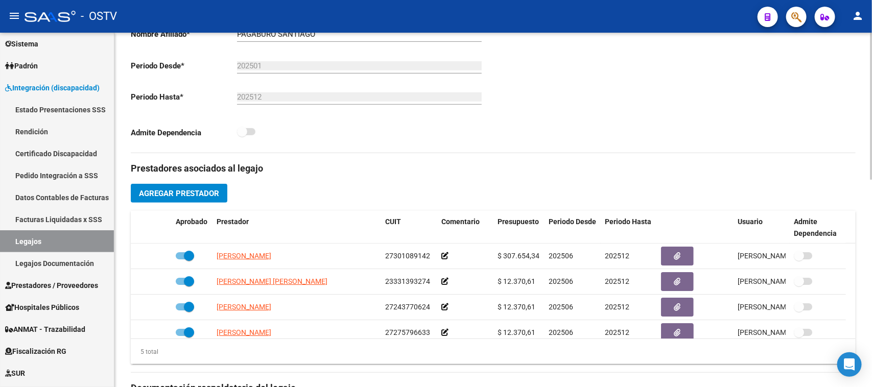
click at [253, 131] on span at bounding box center [246, 131] width 18 height 7
click at [243, 129] on span at bounding box center [242, 132] width 10 height 10
click at [196, 138] on div "Admite Dependencia" at bounding box center [308, 135] width 355 height 19
click at [243, 129] on span at bounding box center [242, 132] width 10 height 10
click at [241, 136] on span at bounding box center [242, 132] width 10 height 10
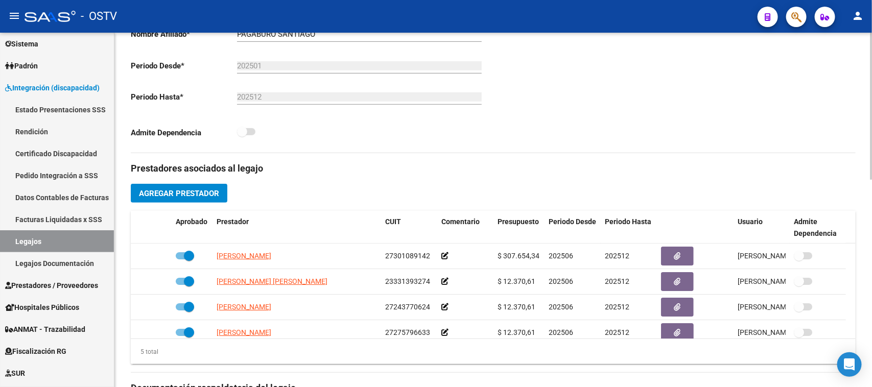
click at [259, 133] on div "Admite Dependencia" at bounding box center [308, 135] width 355 height 19
drag, startPoint x: 200, startPoint y: 134, endPoint x: 239, endPoint y: 138, distance: 39.6
click at [215, 134] on p "Admite Dependencia" at bounding box center [184, 132] width 106 height 11
click at [255, 138] on div "Admite Dependencia" at bounding box center [308, 135] width 355 height 19
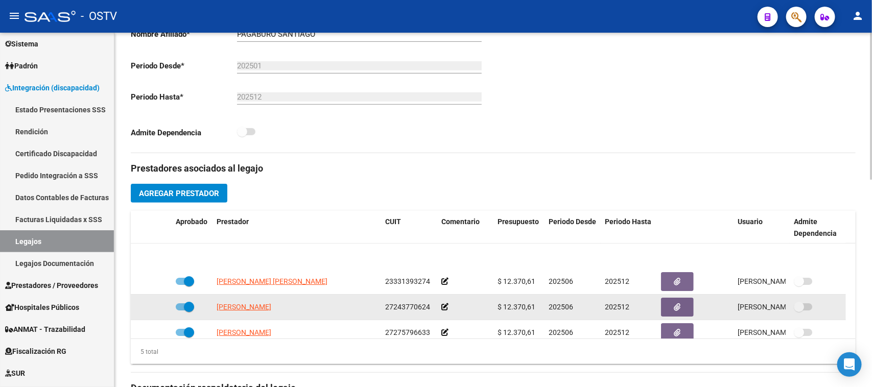
scroll to position [36, 0]
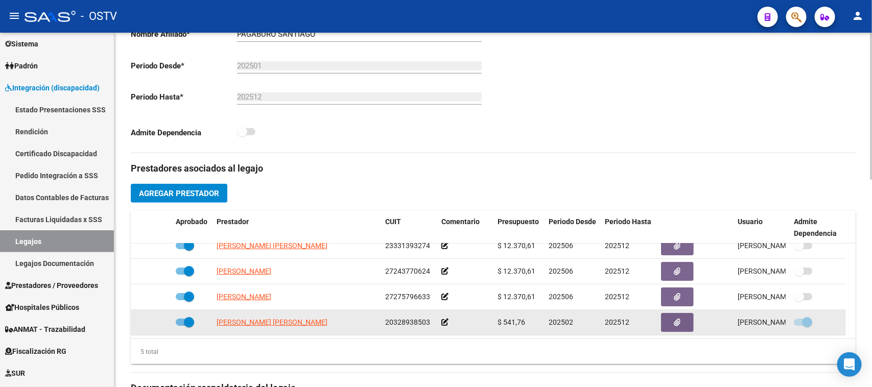
click at [446, 320] on icon at bounding box center [445, 322] width 7 height 7
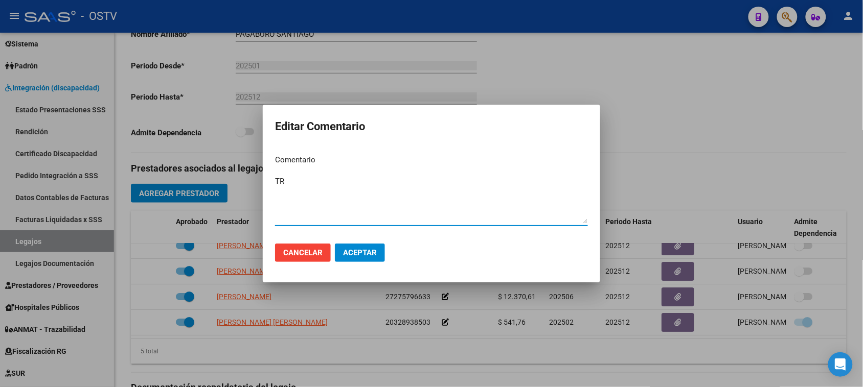
type textarea "T"
click at [317, 251] on span "Cancelar" at bounding box center [302, 252] width 39 height 9
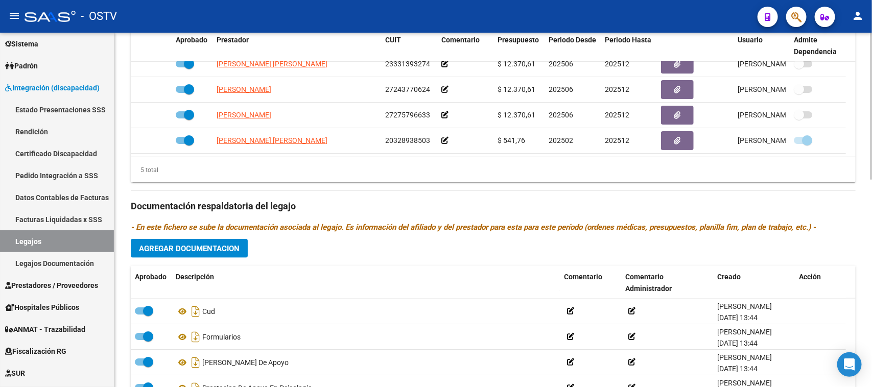
scroll to position [374, 0]
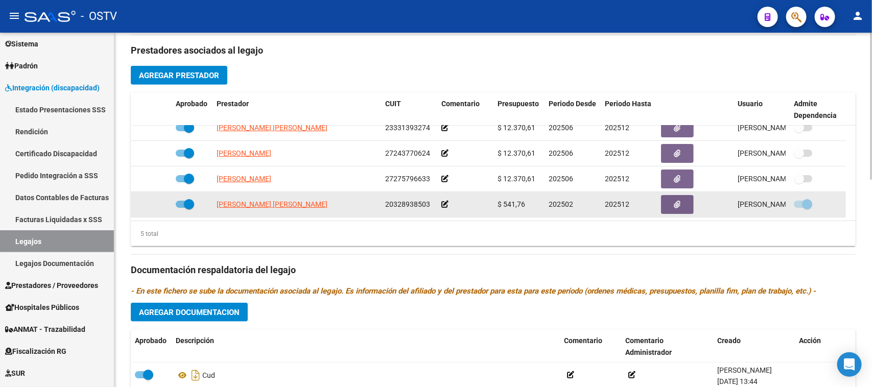
click at [445, 201] on icon at bounding box center [445, 204] width 7 height 7
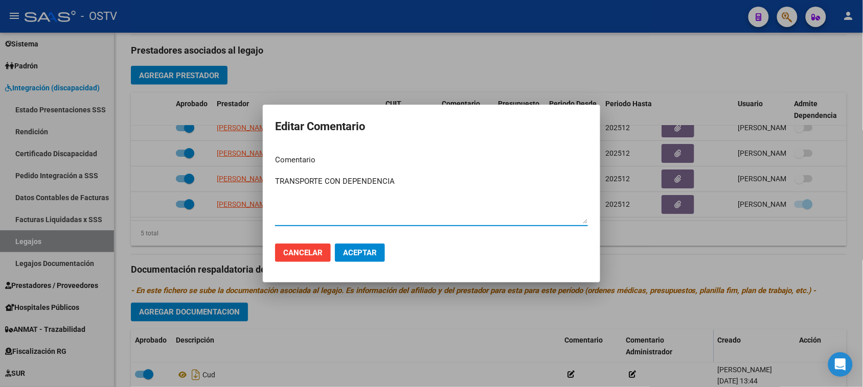
type textarea "TRANSPORTE CON DEPENDENCIA"
click at [367, 255] on span "Aceptar" at bounding box center [360, 252] width 34 height 9
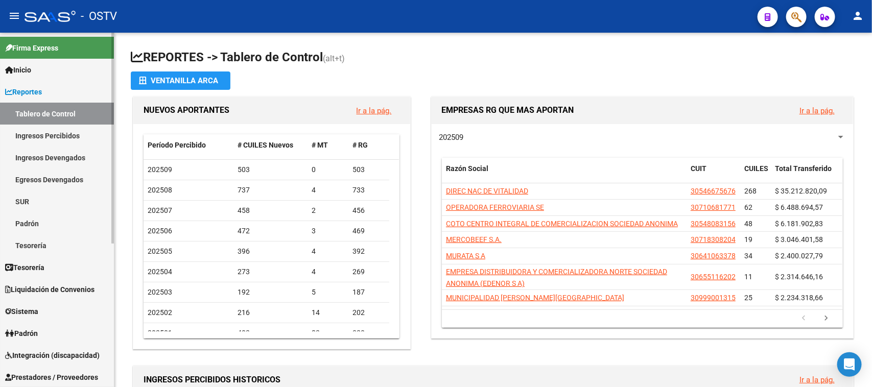
scroll to position [192, 0]
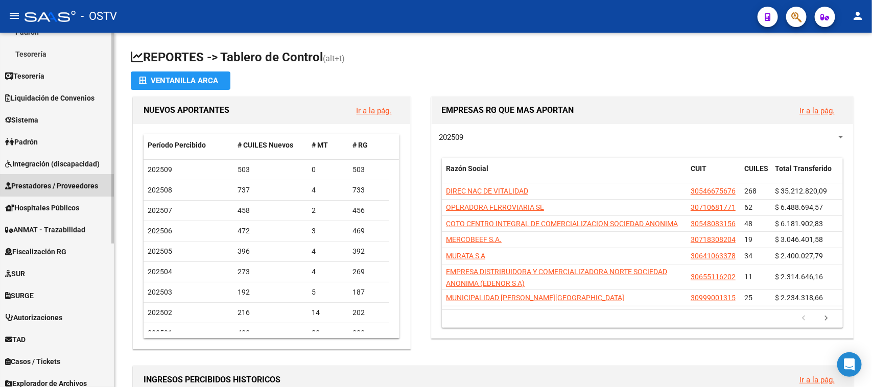
click at [72, 180] on span "Prestadores / Proveedores" at bounding box center [51, 185] width 93 height 11
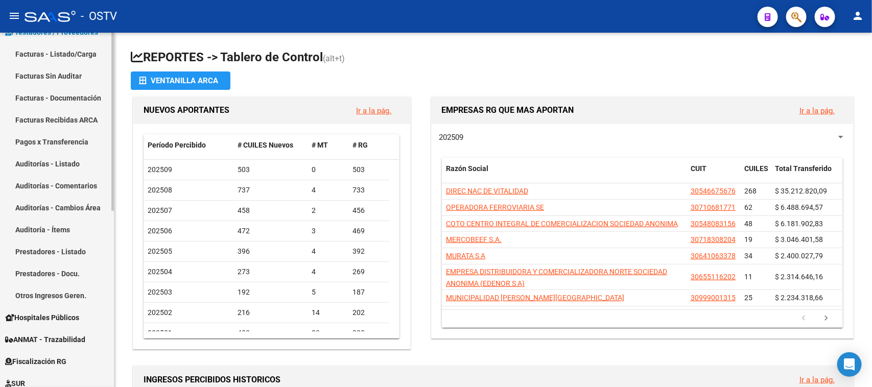
click at [79, 51] on link "Facturas - Listado/Carga" at bounding box center [57, 54] width 114 height 22
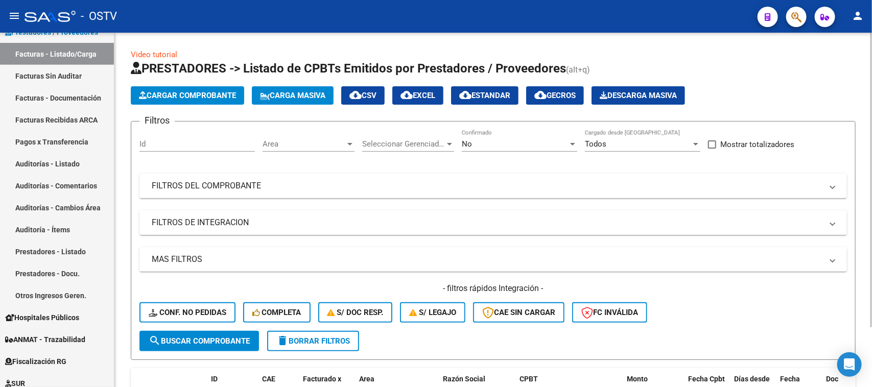
click at [497, 144] on div "No" at bounding box center [515, 144] width 106 height 9
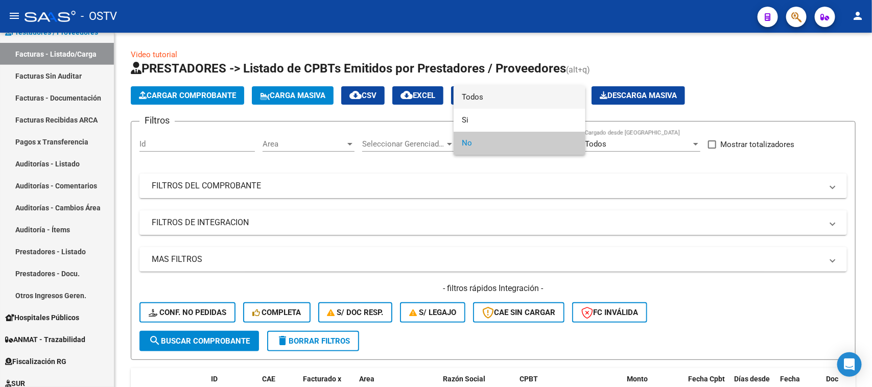
click at [499, 96] on span "Todos" at bounding box center [520, 97] width 116 height 23
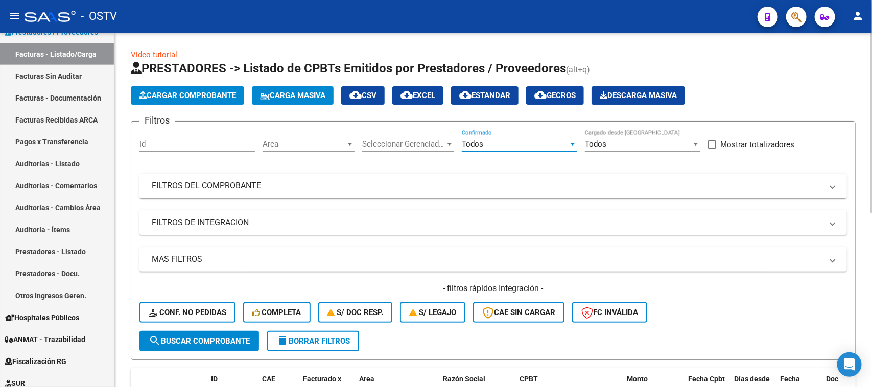
click at [389, 176] on mat-expansion-panel-header "FILTROS DEL COMPROBANTE" at bounding box center [494, 186] width 708 height 25
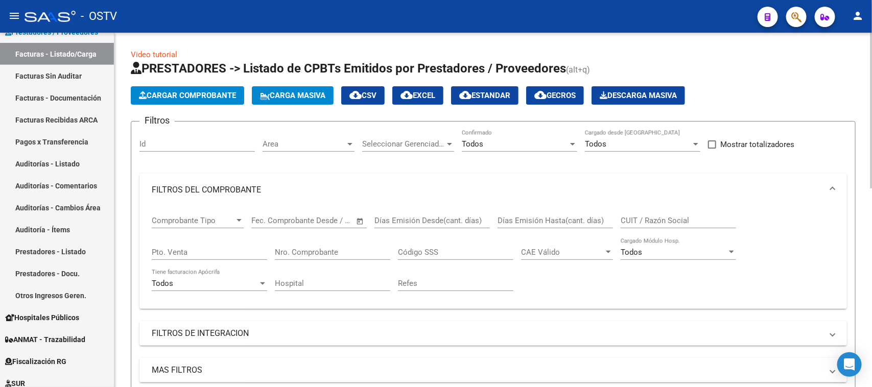
click at [346, 248] on input "Nro. Comprobante" at bounding box center [333, 252] width 116 height 9
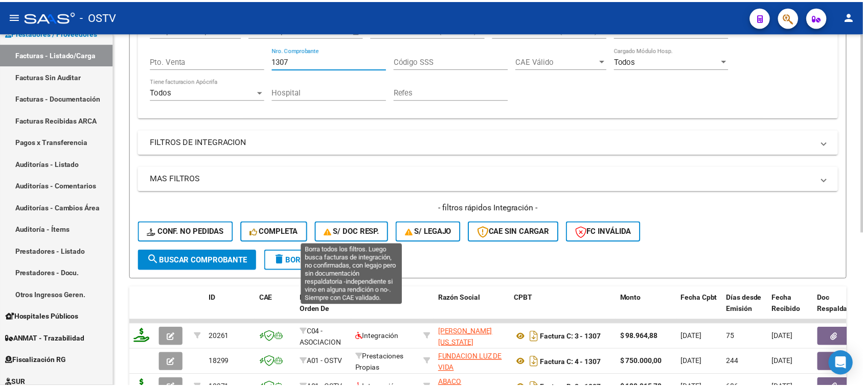
scroll to position [256, 0]
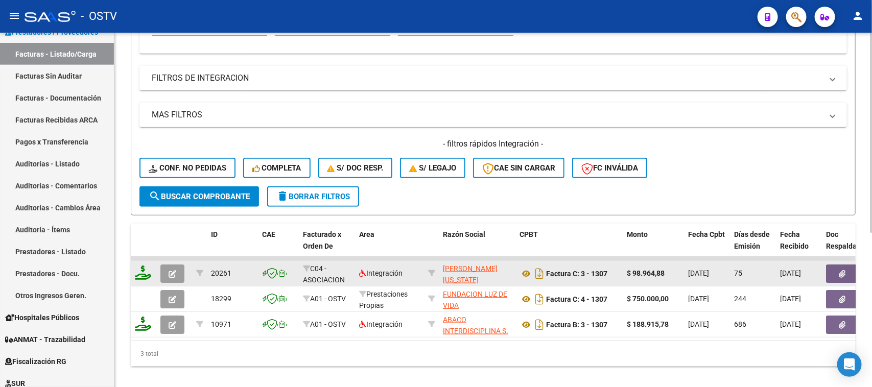
type input "1307"
click at [169, 271] on icon "button" at bounding box center [173, 274] width 8 height 8
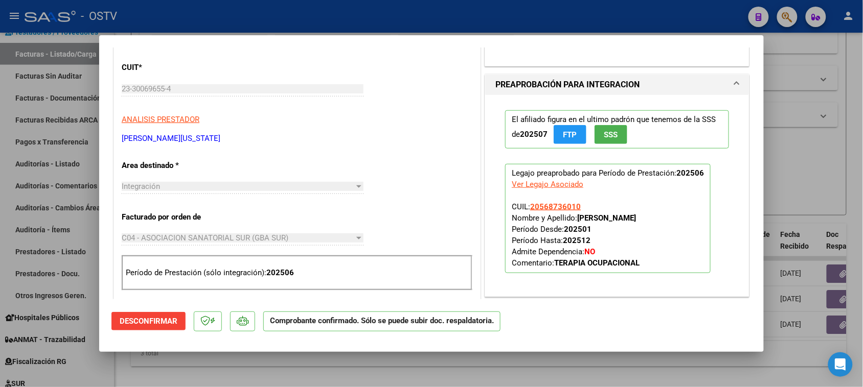
click at [308, 19] on div at bounding box center [431, 193] width 863 height 387
type input "$ 0,00"
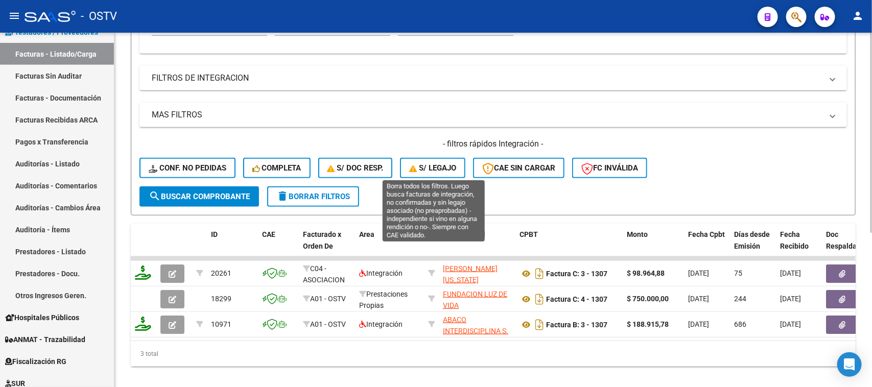
scroll to position [128, 0]
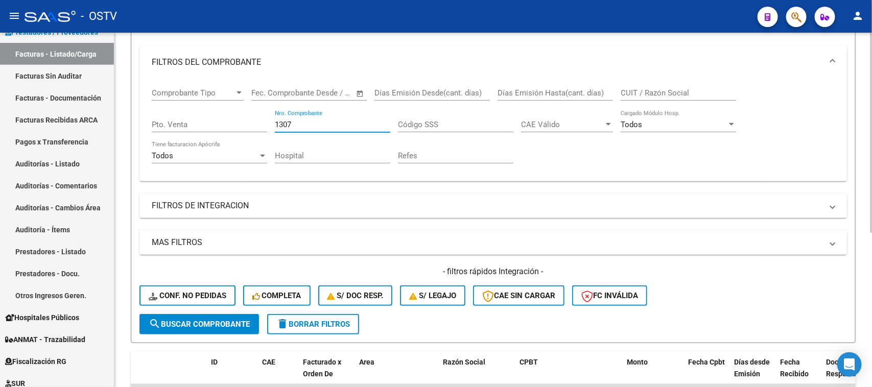
drag, startPoint x: 315, startPoint y: 119, endPoint x: 218, endPoint y: 127, distance: 97.4
click at [218, 127] on div "Comprobante Tipo Comprobante Tipo Fecha inicio – Fecha fin Fec. Comprobante Des…" at bounding box center [493, 126] width 683 height 95
click at [649, 93] on input "CUIT / Razón Social" at bounding box center [679, 92] width 116 height 9
type input "j"
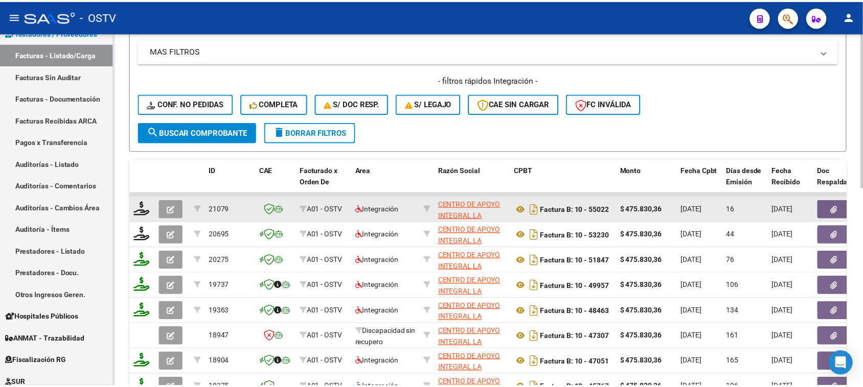
scroll to position [383, 0]
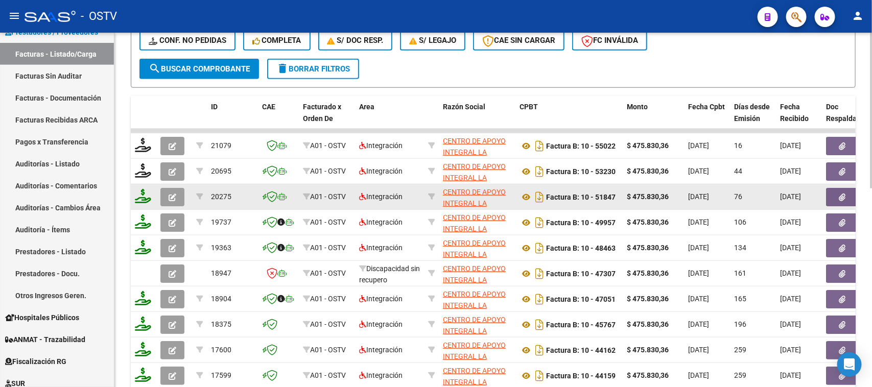
type input "huella"
click at [172, 195] on icon "button" at bounding box center [173, 198] width 8 height 8
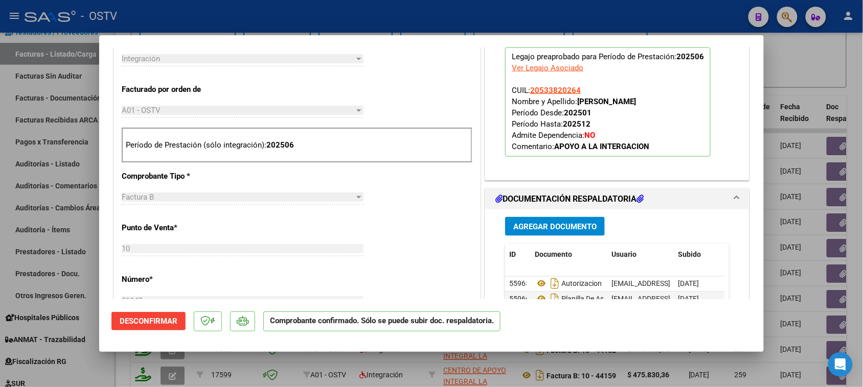
scroll to position [128, 0]
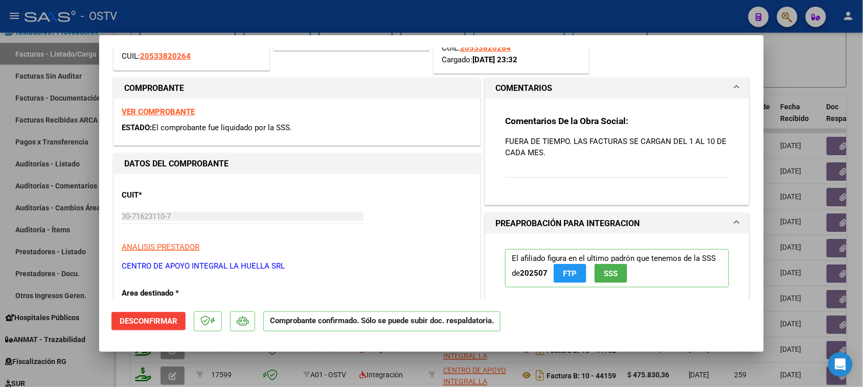
click at [341, 21] on div at bounding box center [431, 193] width 863 height 387
type input "$ 0,00"
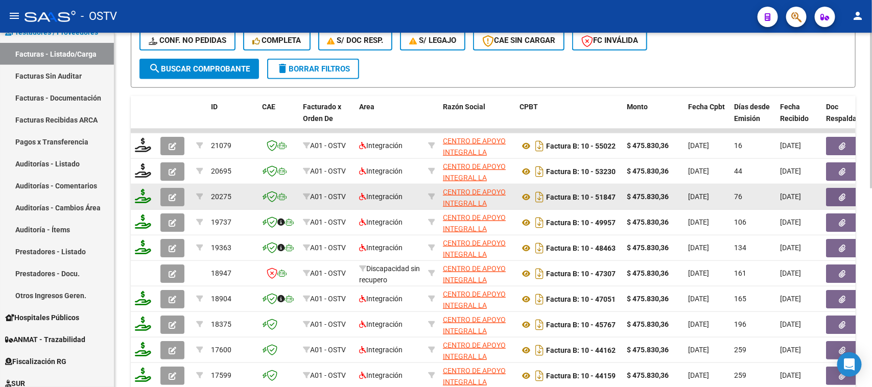
click at [169, 194] on icon "button" at bounding box center [173, 198] width 8 height 8
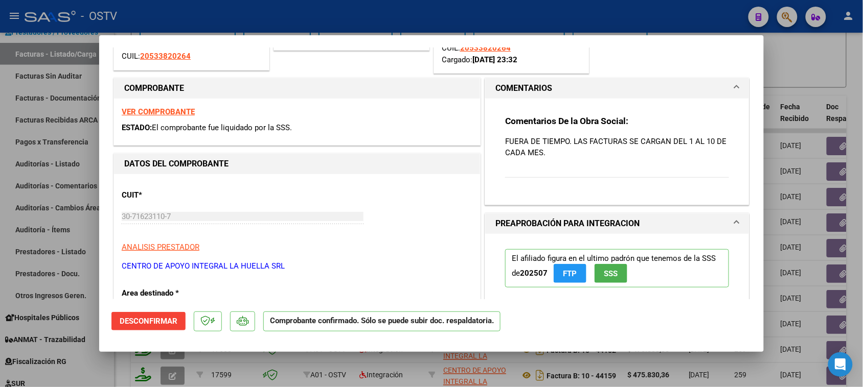
scroll to position [64, 0]
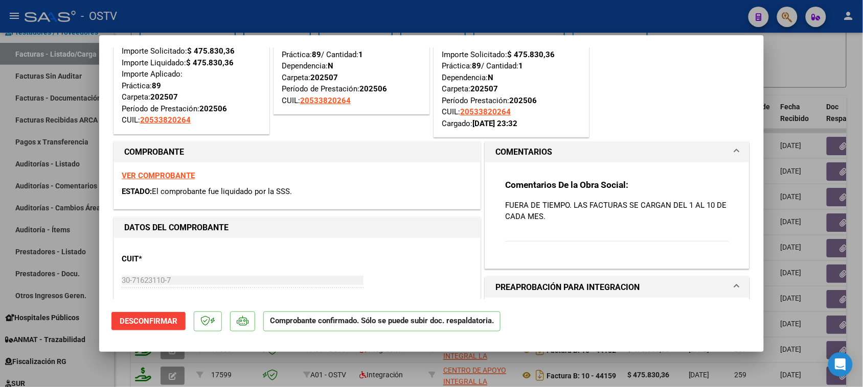
click at [411, 18] on div at bounding box center [431, 193] width 863 height 387
type input "$ 0,00"
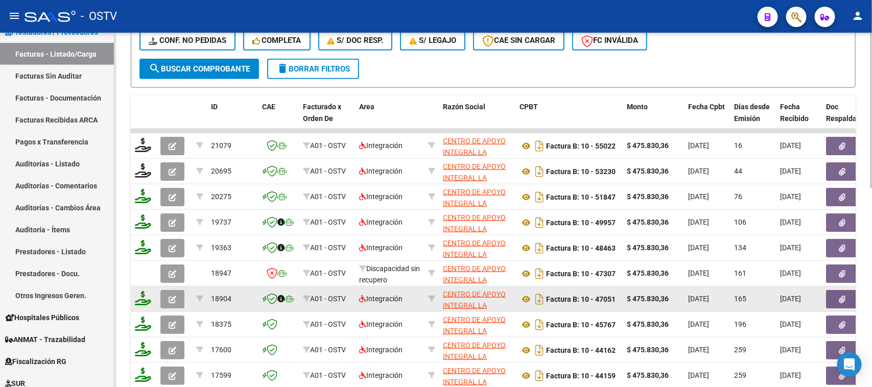
click at [178, 301] on button "button" at bounding box center [172, 299] width 24 height 18
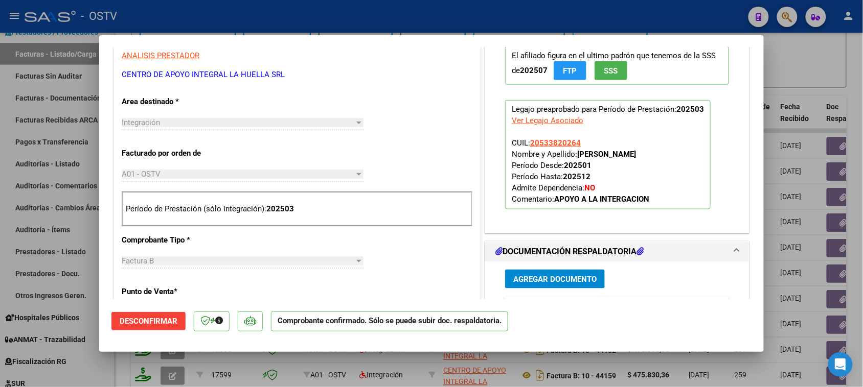
scroll to position [575, 0]
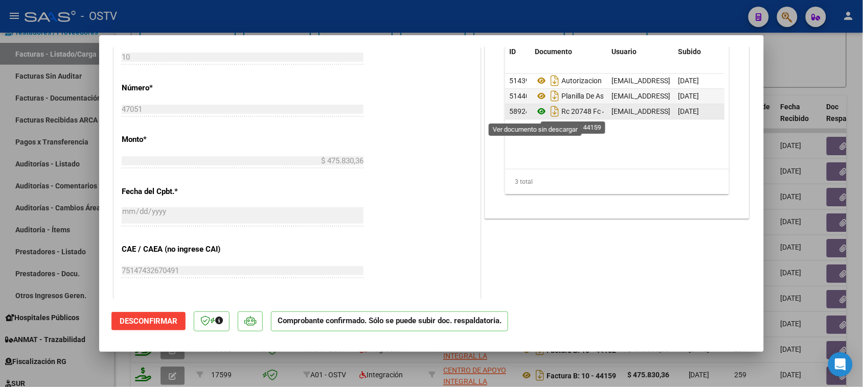
click at [536, 115] on icon at bounding box center [541, 112] width 13 height 12
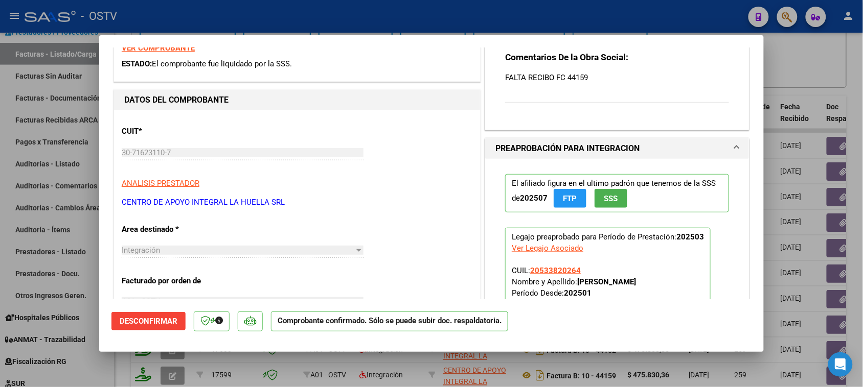
scroll to position [256, 0]
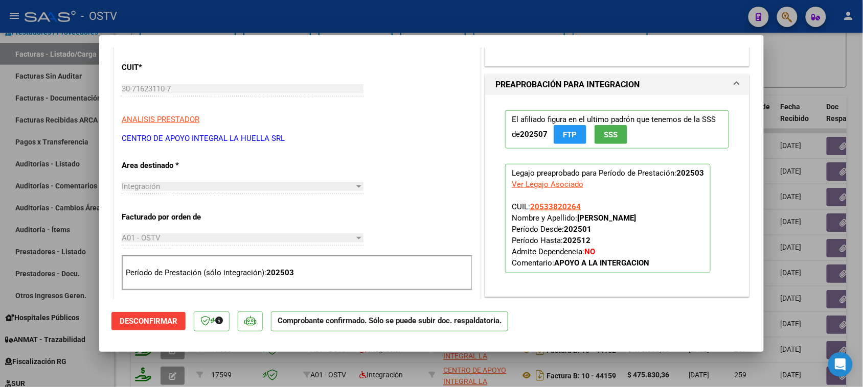
click at [57, 92] on div "SUBSIDIADADO POR SSS (.DR_ENVIO) Tipo de Archivo: DS Importe Solicitado: $ 475.…" at bounding box center [431, 193] width 863 height 387
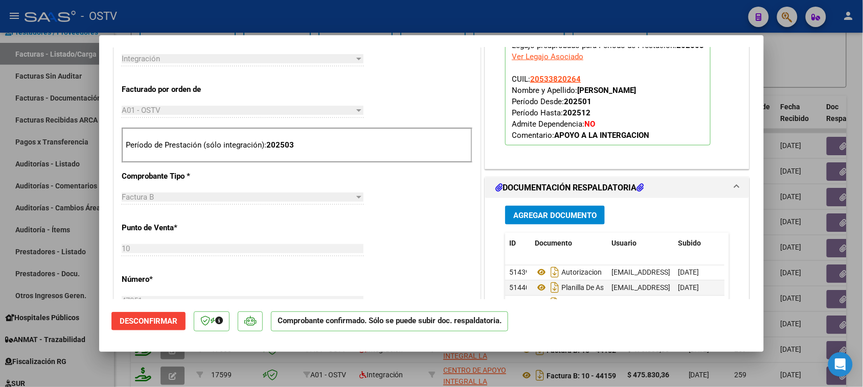
scroll to position [447, 0]
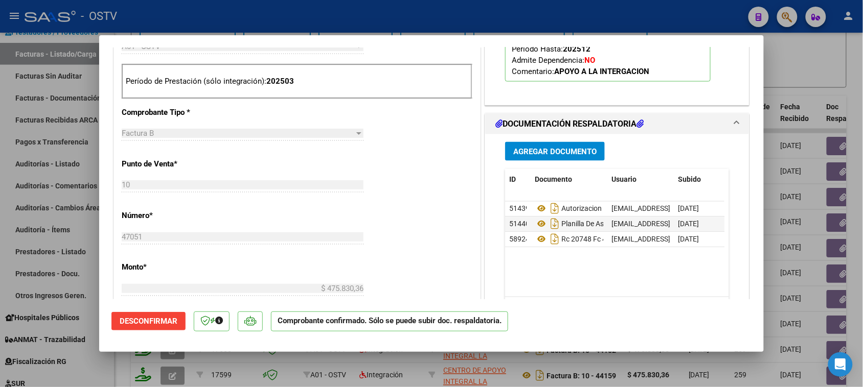
click at [81, 242] on div "SUBSIDIADADO POR SSS (.DR_ENVIO) Tipo de Archivo: DS Importe Solicitado: $ 475.…" at bounding box center [431, 193] width 863 height 387
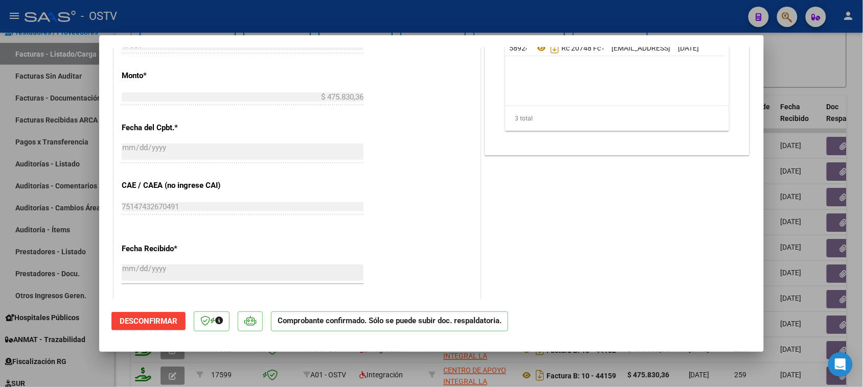
scroll to position [575, 0]
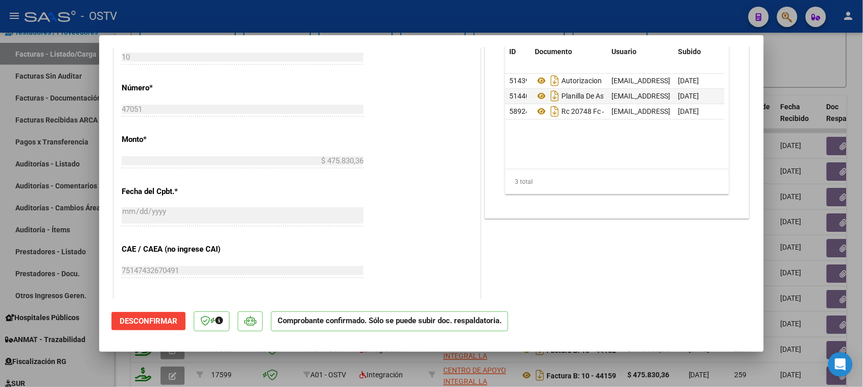
click at [364, 165] on app-form-text-field "Monto * $ 475.830,36 Ingresar el monto" at bounding box center [247, 150] width 250 height 31
click at [349, 19] on div at bounding box center [431, 193] width 863 height 387
type input "$ 0,00"
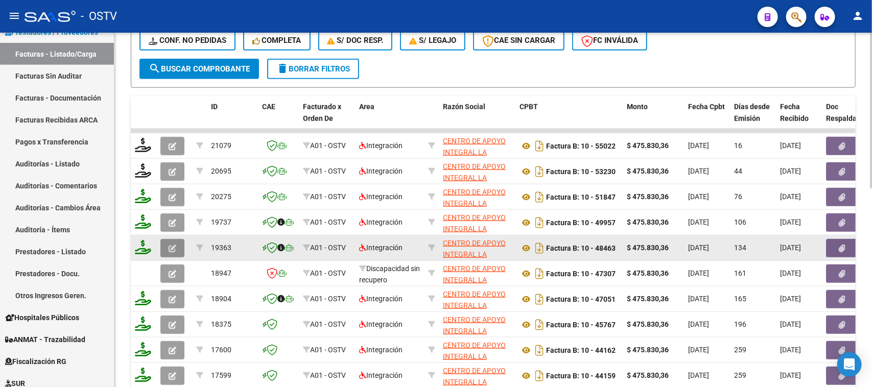
click at [169, 249] on button "button" at bounding box center [172, 248] width 24 height 18
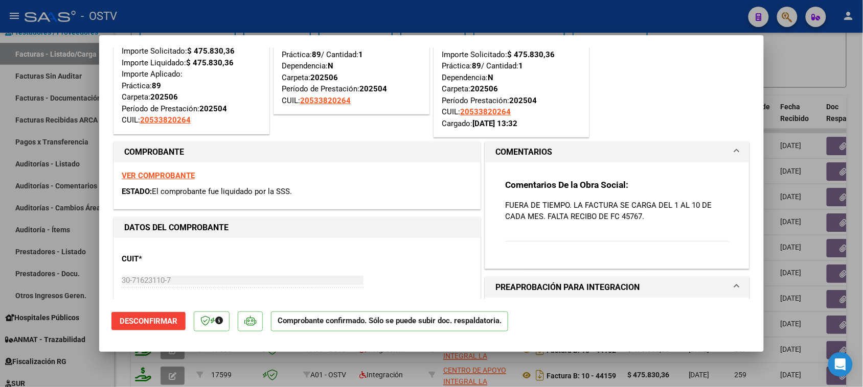
scroll to position [0, 0]
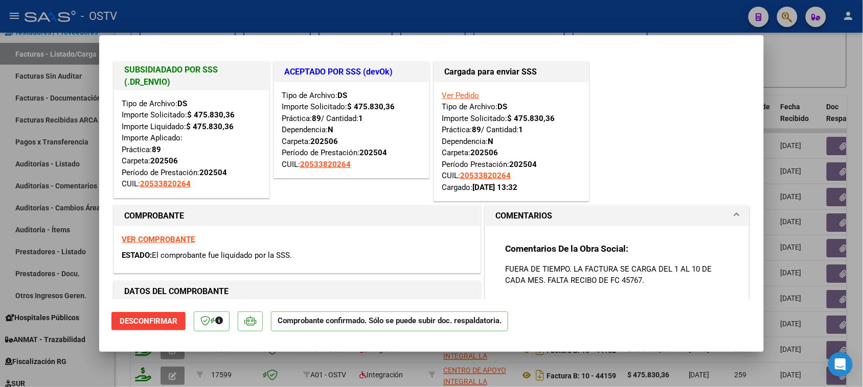
click at [434, 18] on div at bounding box center [431, 193] width 863 height 387
type input "$ 0,00"
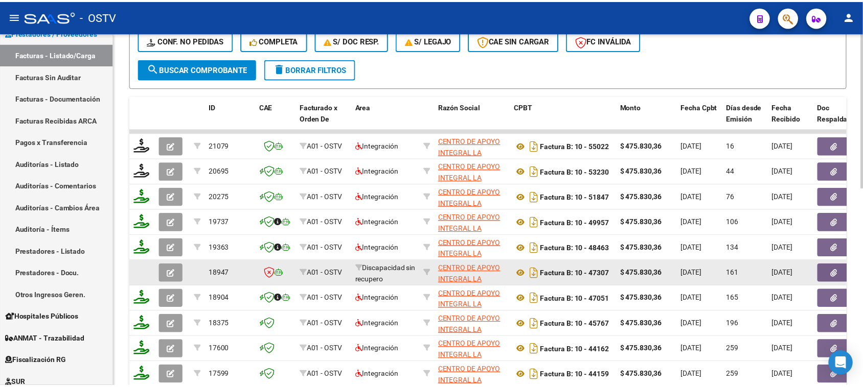
scroll to position [453, 0]
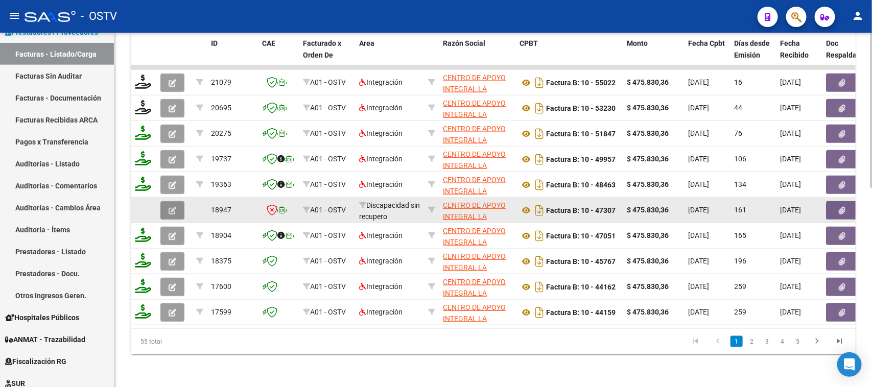
click at [167, 201] on button "button" at bounding box center [172, 210] width 24 height 18
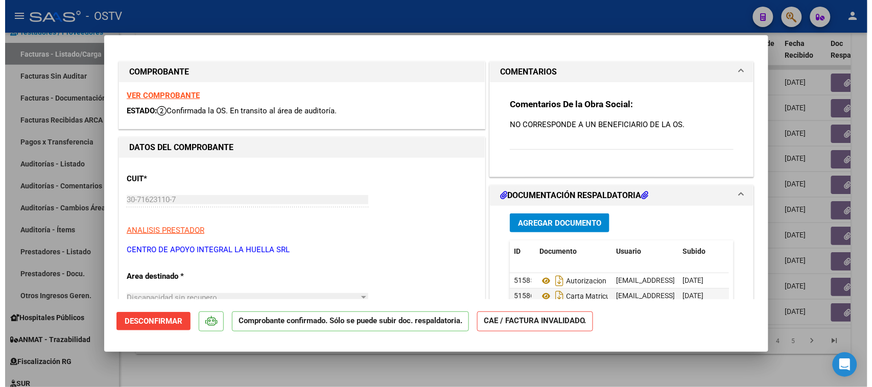
scroll to position [128, 0]
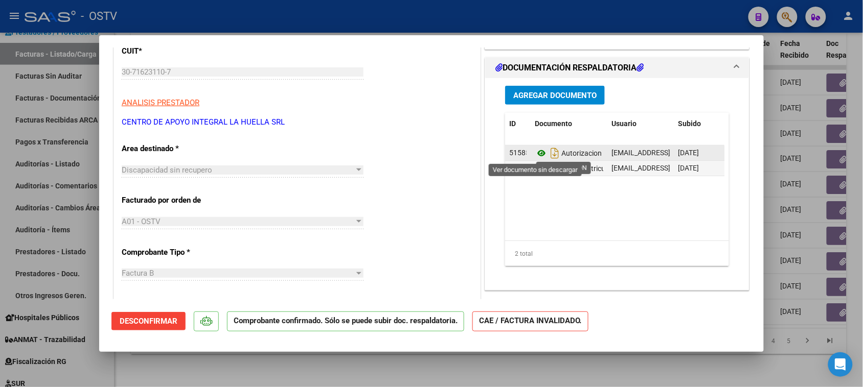
click at [535, 155] on icon at bounding box center [541, 153] width 13 height 12
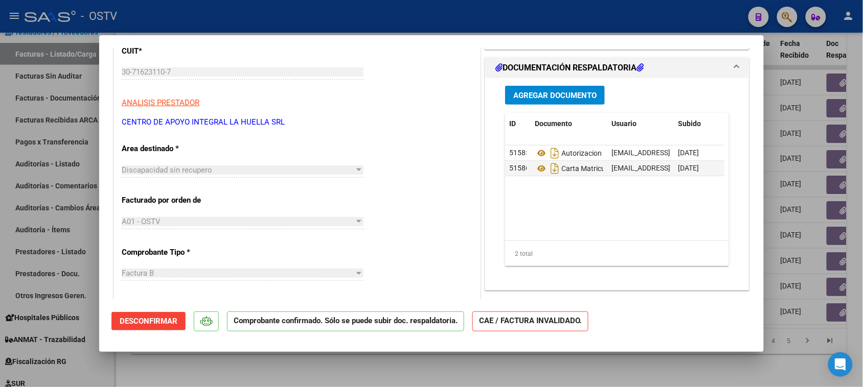
click at [289, 30] on div at bounding box center [431, 193] width 863 height 387
type input "$ 0,00"
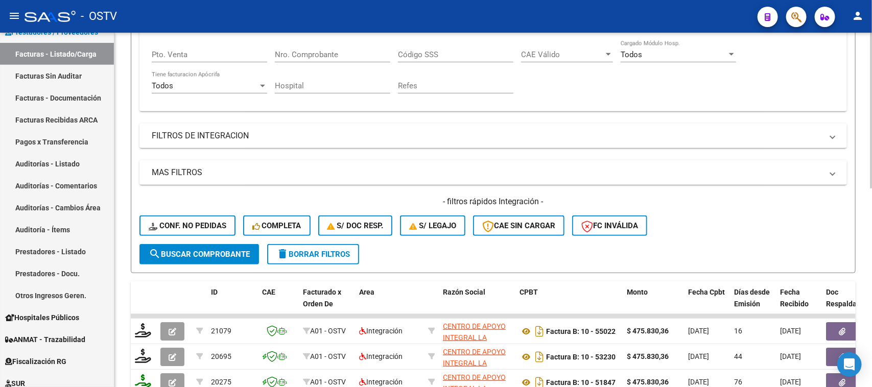
scroll to position [6, 0]
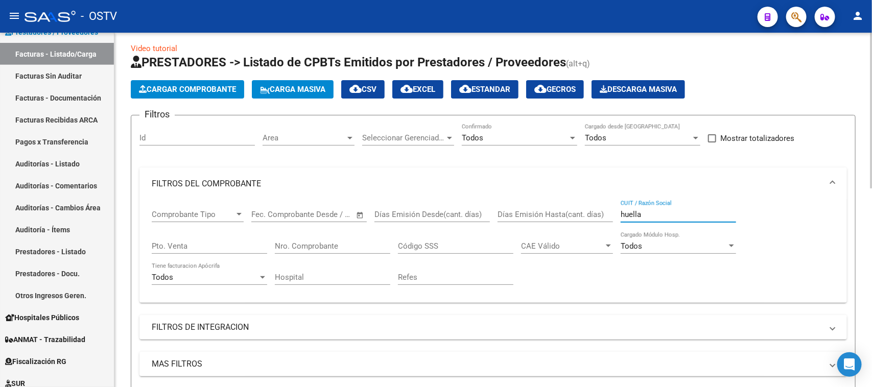
drag, startPoint x: 695, startPoint y: 215, endPoint x: 516, endPoint y: 179, distance: 182.5
click at [516, 179] on mat-expansion-panel "FILTROS DEL COMPROBANTE Comprobante Tipo Comprobante Tipo Fecha inicio – Fecha …" at bounding box center [494, 235] width 708 height 135
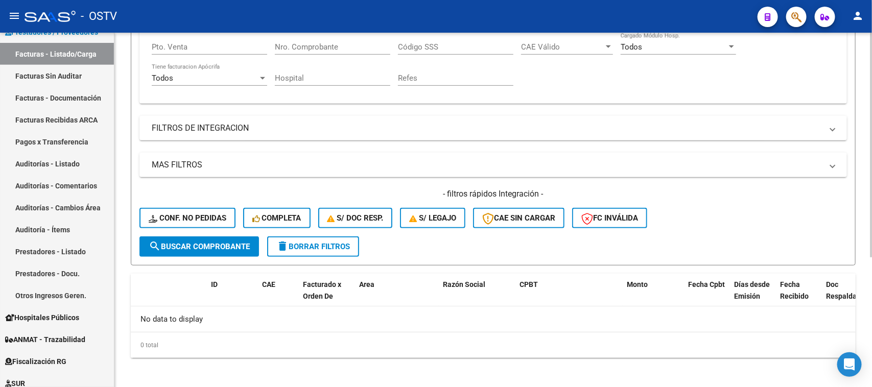
scroll to position [78, 0]
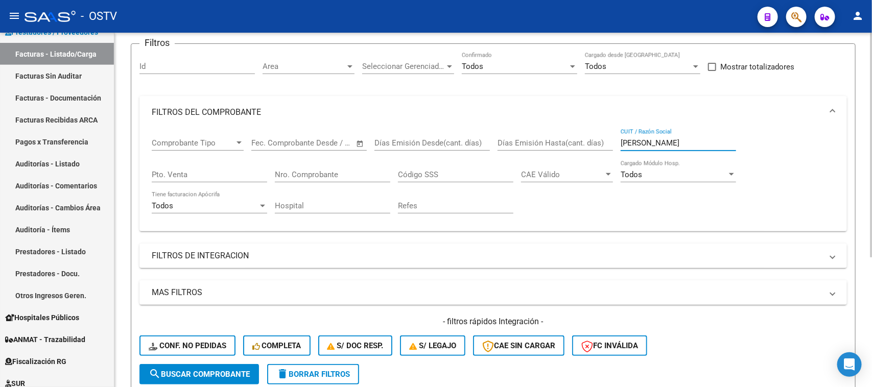
drag, startPoint x: 682, startPoint y: 139, endPoint x: 531, endPoint y: 134, distance: 151.9
click at [532, 134] on div "Comprobante Tipo Comprobante Tipo Fecha inicio – Fecha fin Fec. Comprobante Des…" at bounding box center [493, 176] width 683 height 95
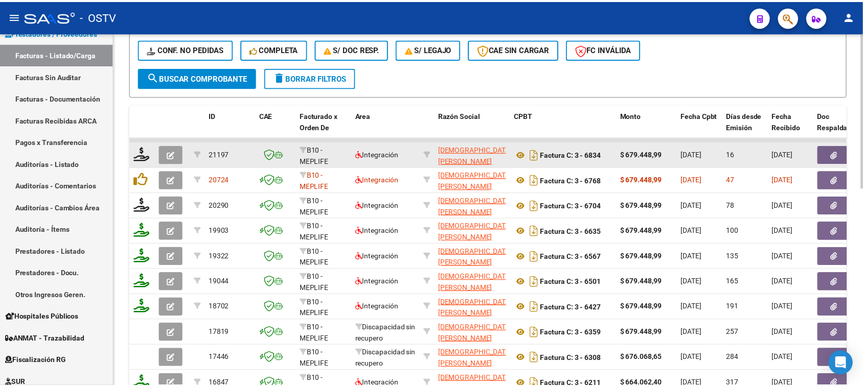
scroll to position [453, 0]
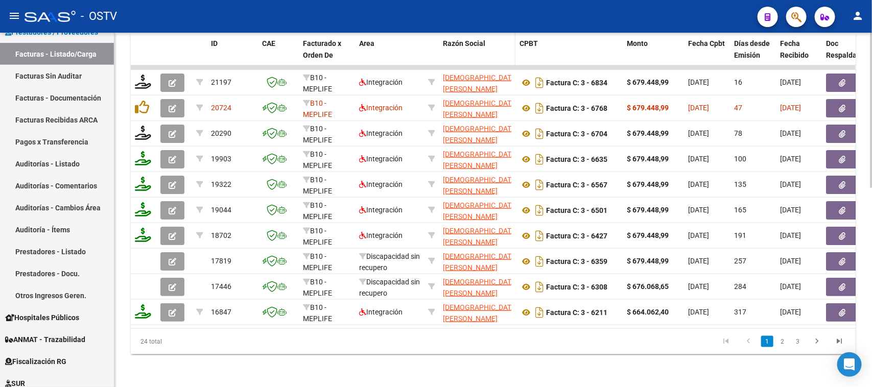
type input "portug"
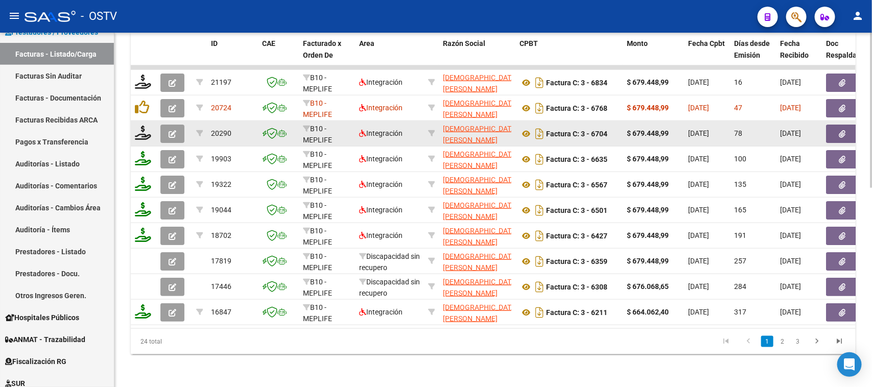
click at [172, 130] on icon "button" at bounding box center [173, 134] width 8 height 8
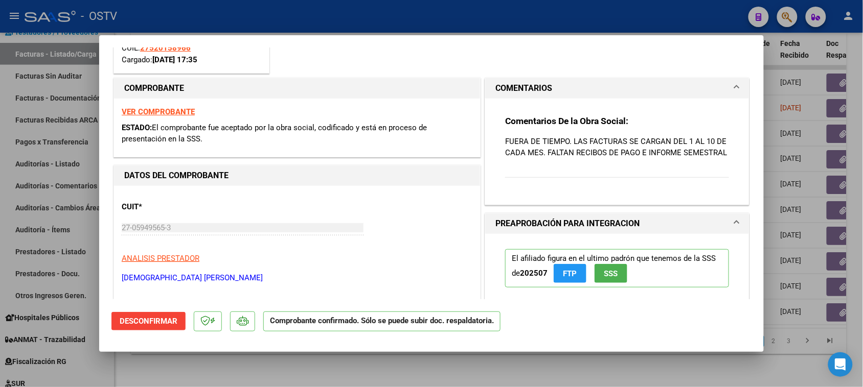
scroll to position [447, 0]
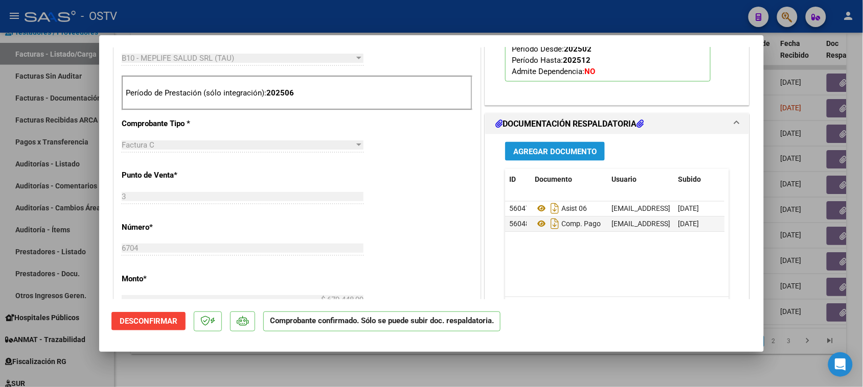
click at [543, 156] on span "Agregar Documento" at bounding box center [554, 151] width 83 height 9
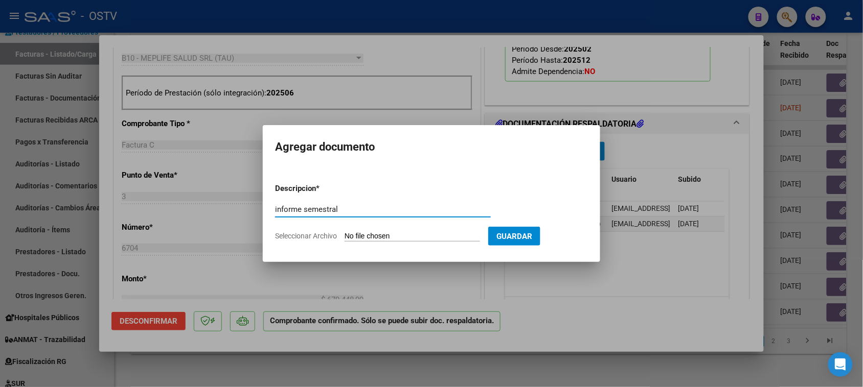
type input "informe semestral"
click at [383, 236] on input "Seleccionar Archivo" at bounding box center [411, 237] width 135 height 10
type input "C:\fakepath\Sofia Quiroz INFORME MEDIO 2025.docx"
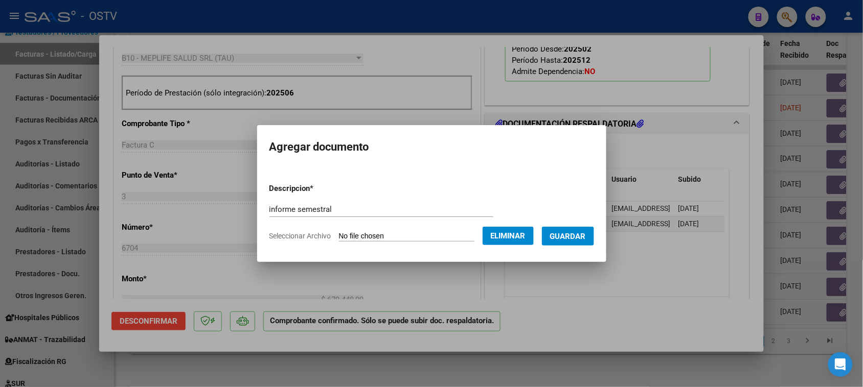
click at [585, 237] on span "Guardar" at bounding box center [568, 236] width 36 height 9
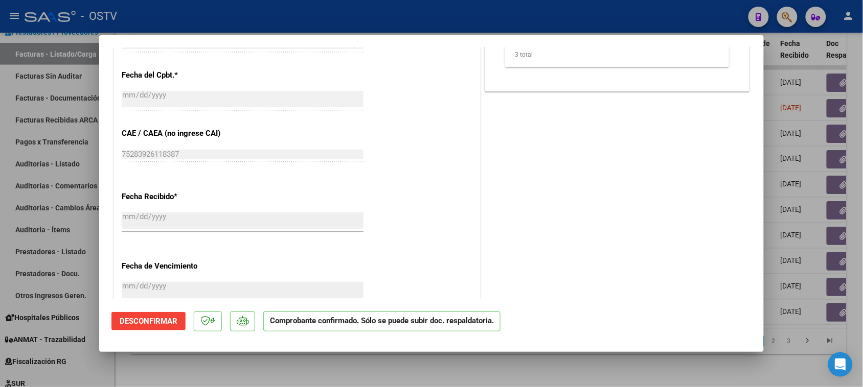
scroll to position [575, 0]
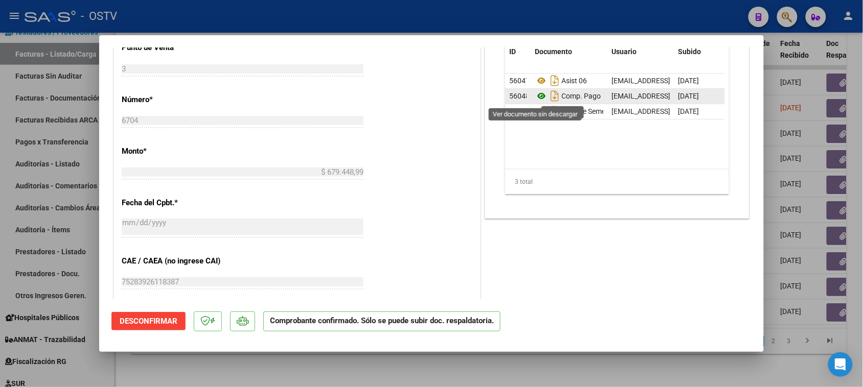
click at [536, 98] on icon at bounding box center [541, 96] width 13 height 12
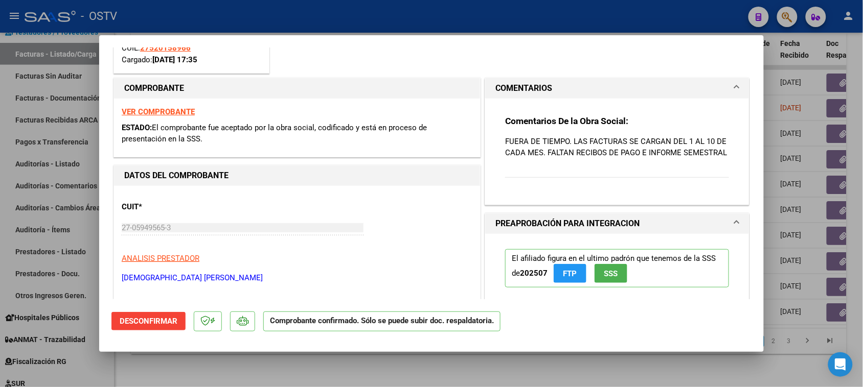
scroll to position [0, 0]
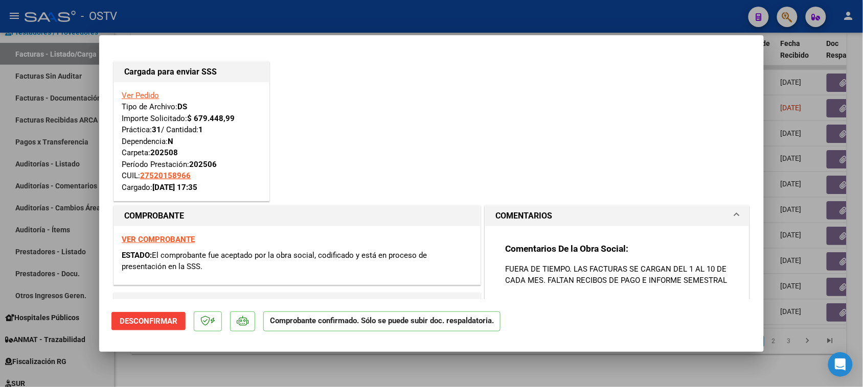
click at [307, 25] on div at bounding box center [431, 193] width 863 height 387
type input "$ 0,00"
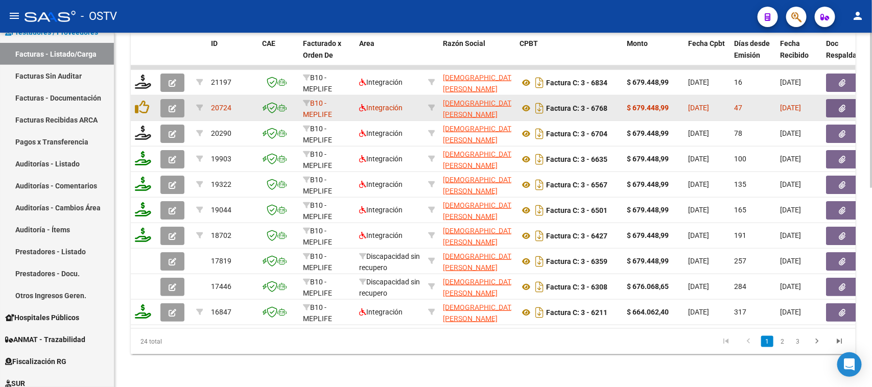
click at [180, 99] on button "button" at bounding box center [172, 108] width 24 height 18
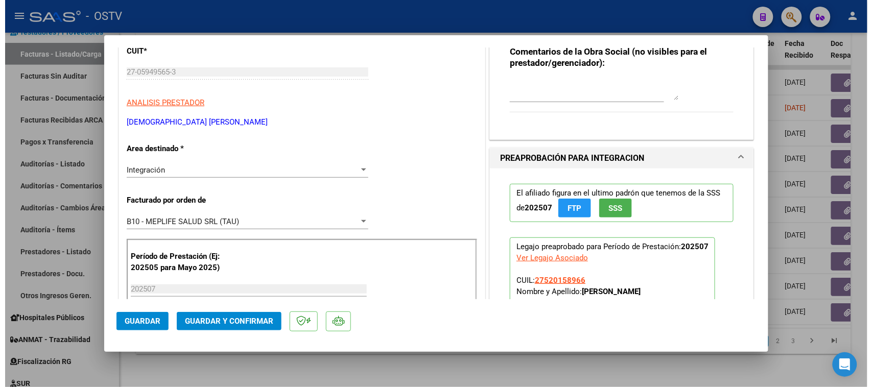
scroll to position [64, 0]
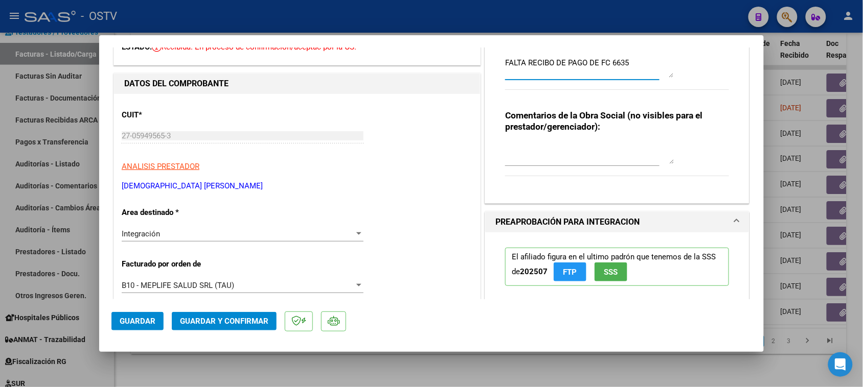
drag, startPoint x: 606, startPoint y: 62, endPoint x: 628, endPoint y: 62, distance: 22.0
click at [628, 62] on textarea "FALTA RECIBO DE PAGO DE FC 6635" at bounding box center [589, 67] width 169 height 20
click at [553, 19] on div at bounding box center [431, 193] width 863 height 387
type input "$ 0,00"
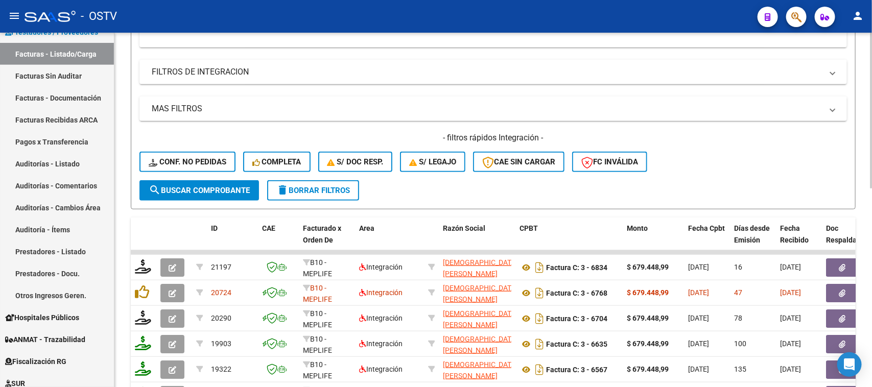
scroll to position [134, 0]
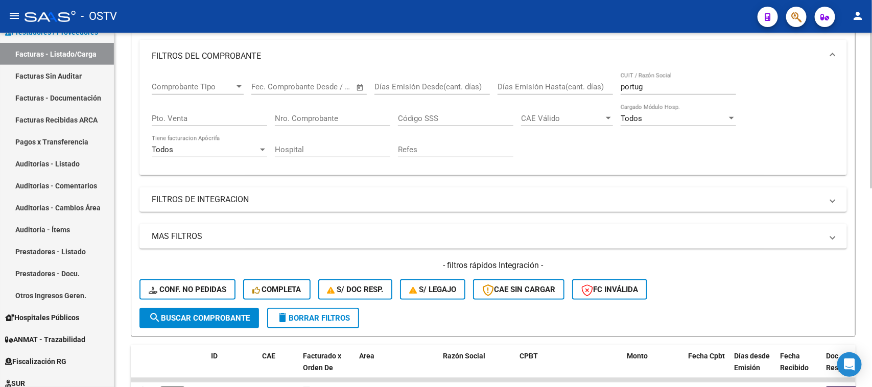
drag, startPoint x: 655, startPoint y: 81, endPoint x: 486, endPoint y: 76, distance: 169.3
click at [486, 76] on div "Comprobante Tipo Comprobante Tipo Fecha inicio – Fecha fin Fec. Comprobante Des…" at bounding box center [493, 120] width 683 height 95
drag, startPoint x: 292, startPoint y: 123, endPoint x: 308, endPoint y: 113, distance: 18.8
click at [298, 119] on div "Nro. Comprobante" at bounding box center [333, 115] width 116 height 22
click at [308, 114] on input "Nro. Comprobante" at bounding box center [333, 118] width 116 height 9
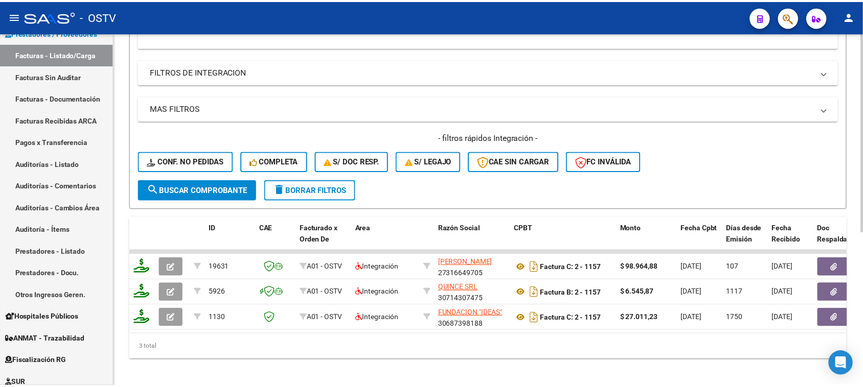
scroll to position [274, 0]
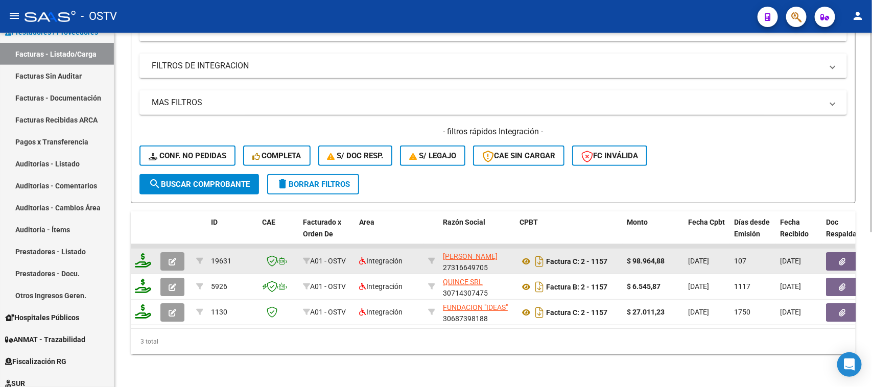
type input "1157"
click at [178, 252] on button "button" at bounding box center [172, 261] width 24 height 18
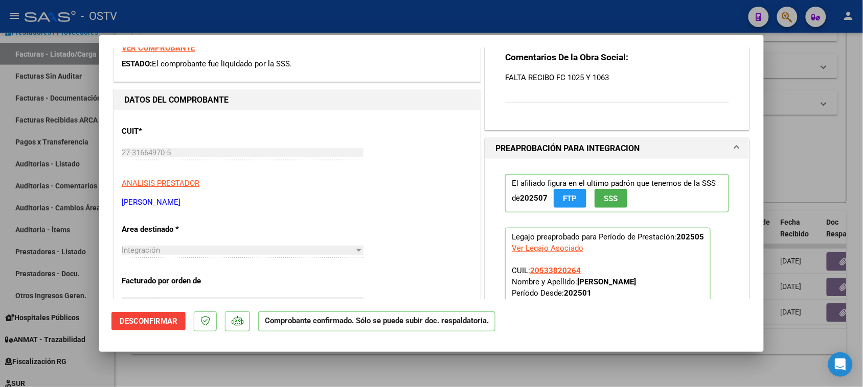
scroll to position [64, 0]
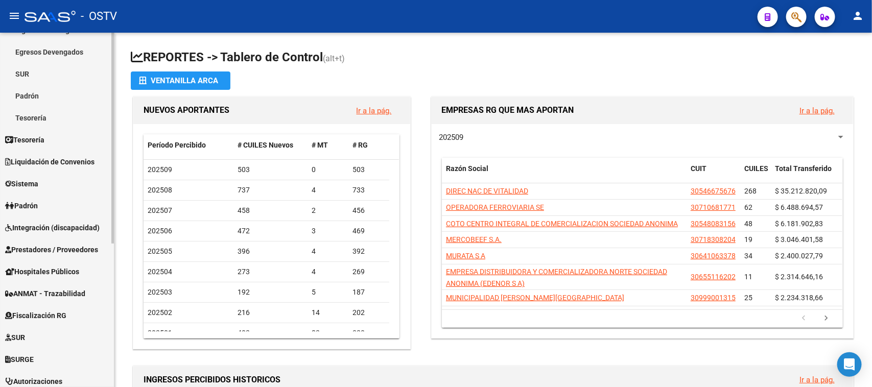
scroll to position [192, 0]
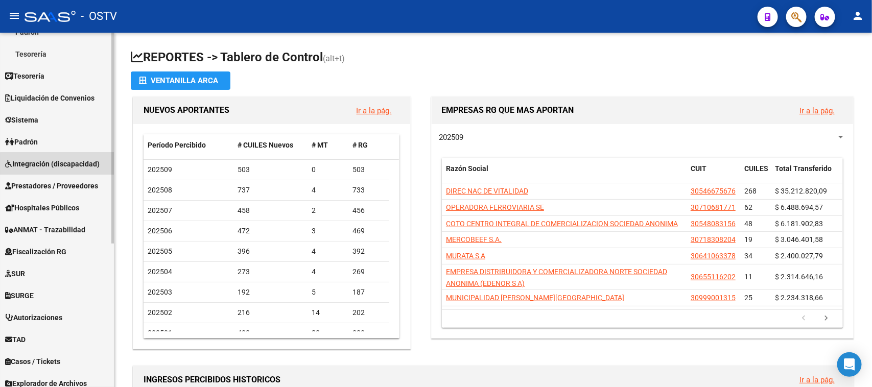
click at [69, 169] on link "Integración (discapacidad)" at bounding box center [57, 164] width 114 height 22
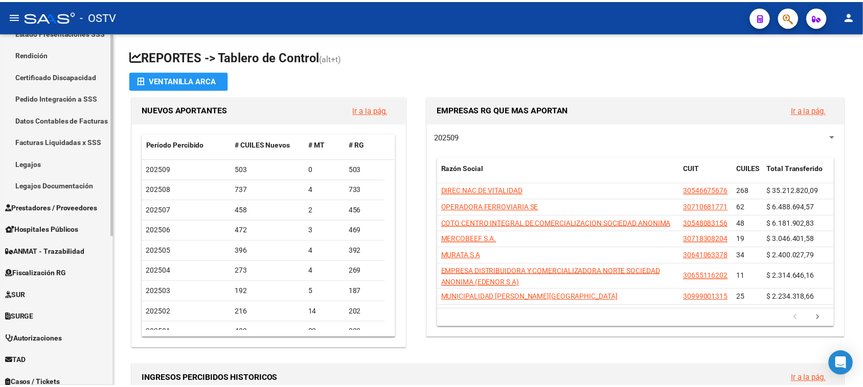
scroll to position [128, 0]
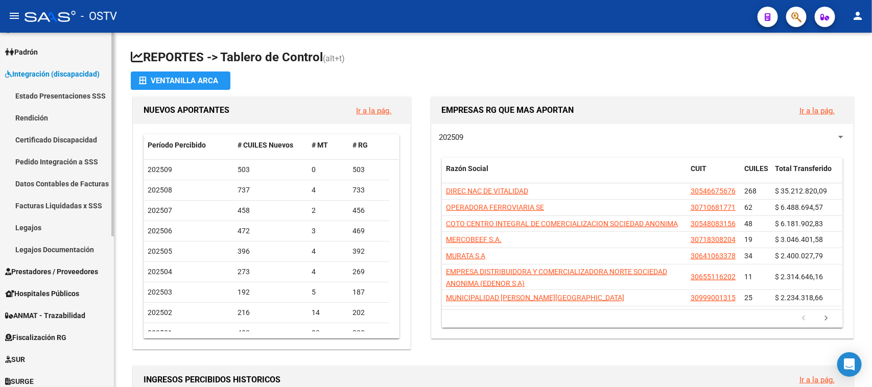
click at [77, 94] on link "Estado Presentaciones SSS" at bounding box center [57, 96] width 114 height 22
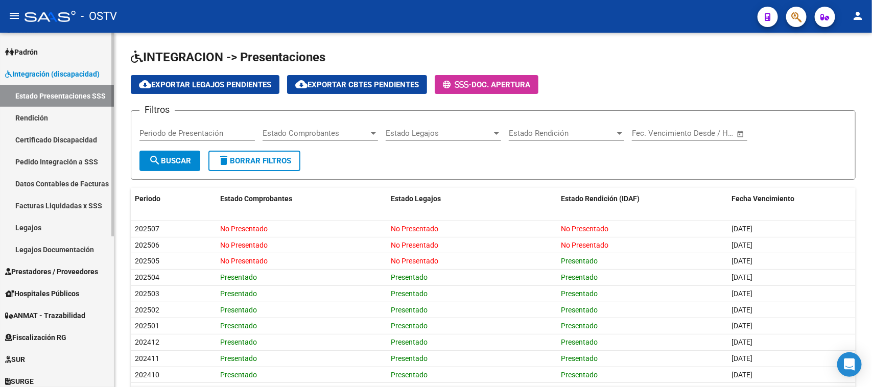
click at [87, 167] on link "Pedido Integración a SSS" at bounding box center [57, 162] width 114 height 22
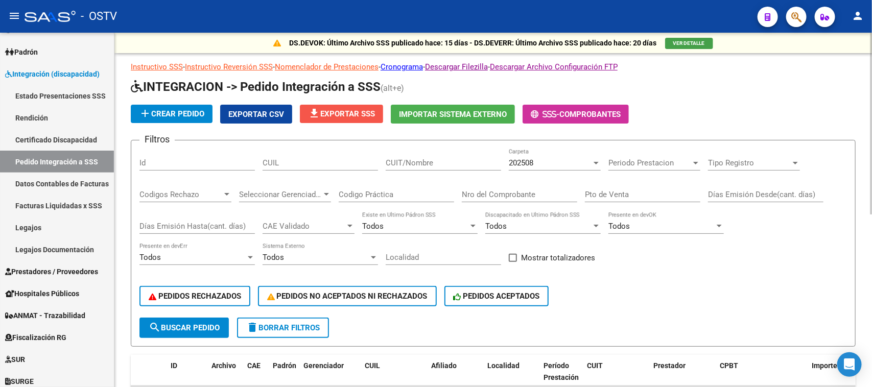
click at [346, 113] on span "file_download Exportar SSS" at bounding box center [341, 113] width 67 height 9
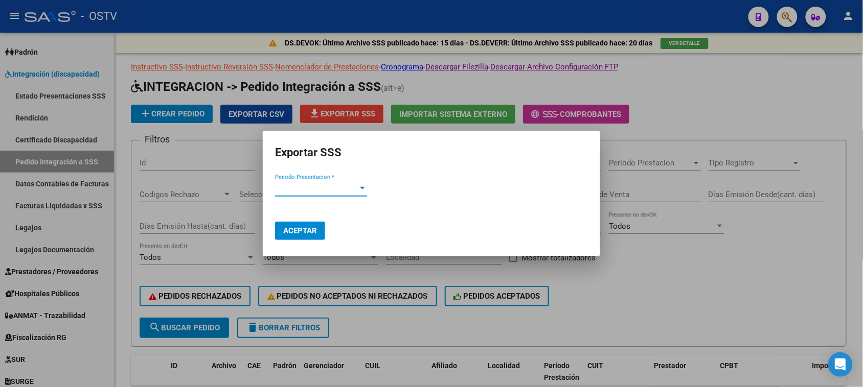
click at [338, 190] on span "Periodo Presentacion *" at bounding box center [316, 188] width 83 height 9
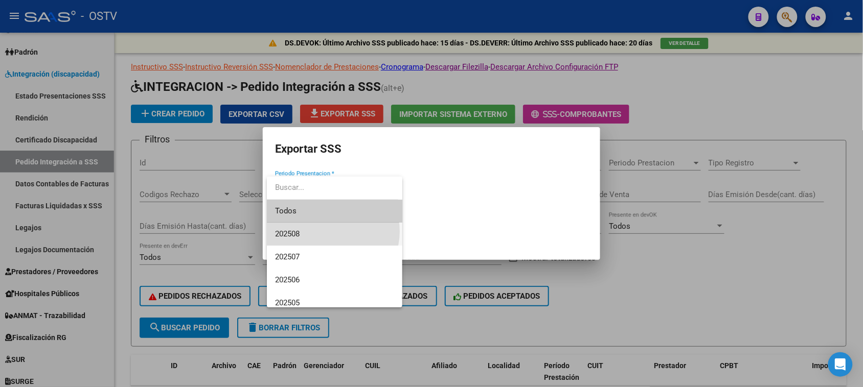
click at [331, 232] on span "202508" at bounding box center [334, 234] width 119 height 23
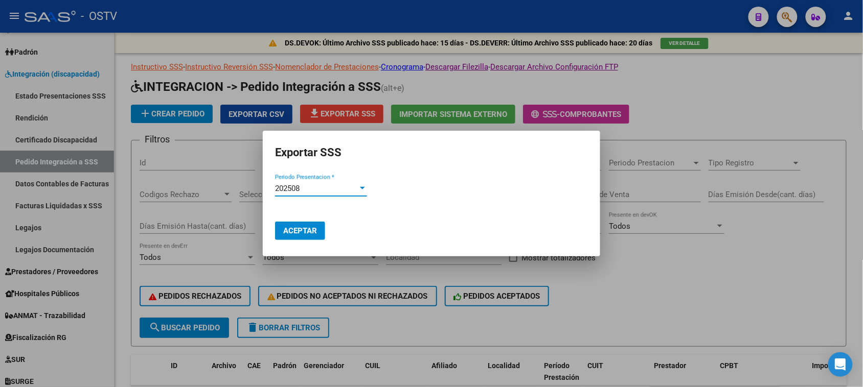
click at [300, 234] on span "Aceptar" at bounding box center [300, 230] width 34 height 9
